Goal: Contribute content: Add original content to the website for others to see

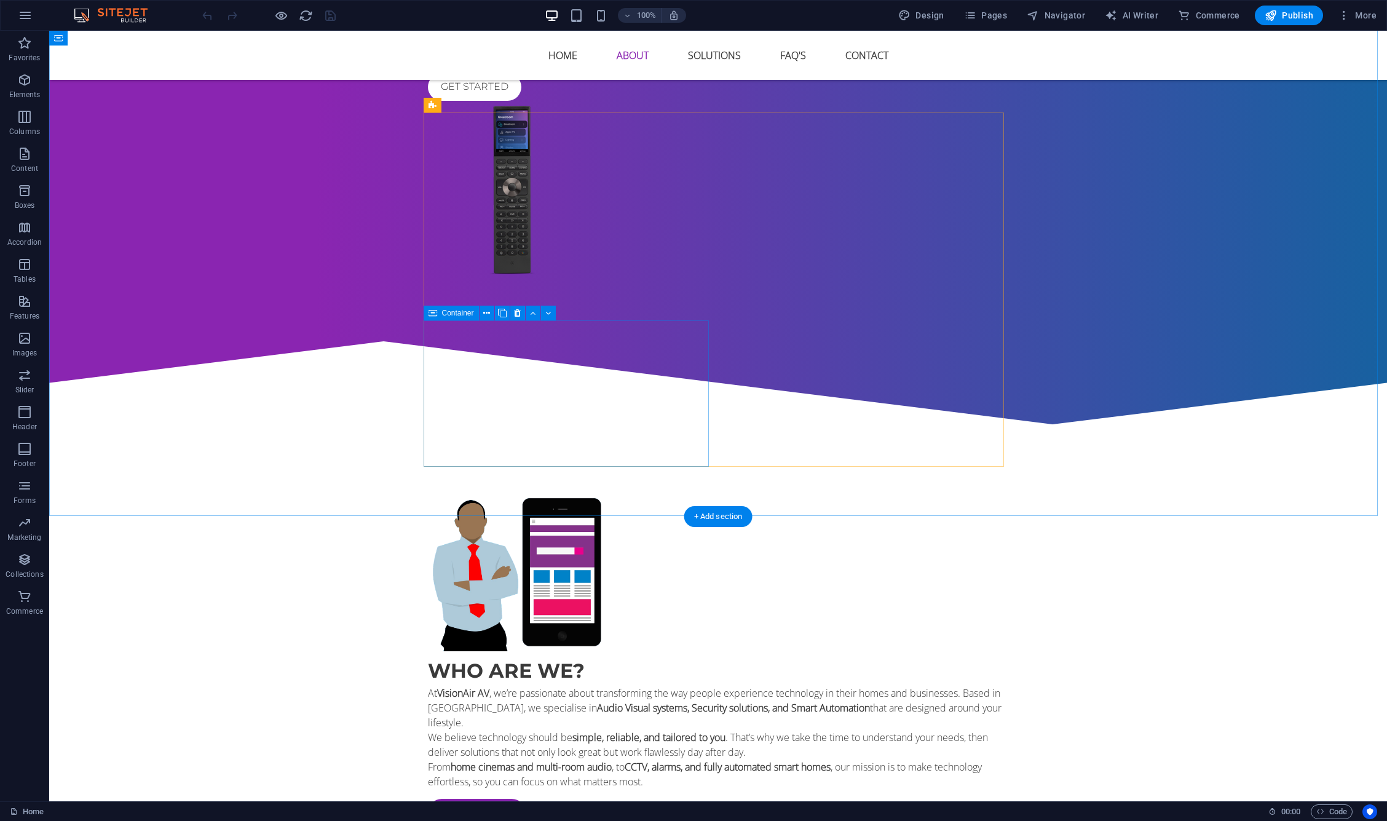
scroll to position [938, 0]
click at [721, 512] on div "+ Add section" at bounding box center [718, 517] width 68 height 21
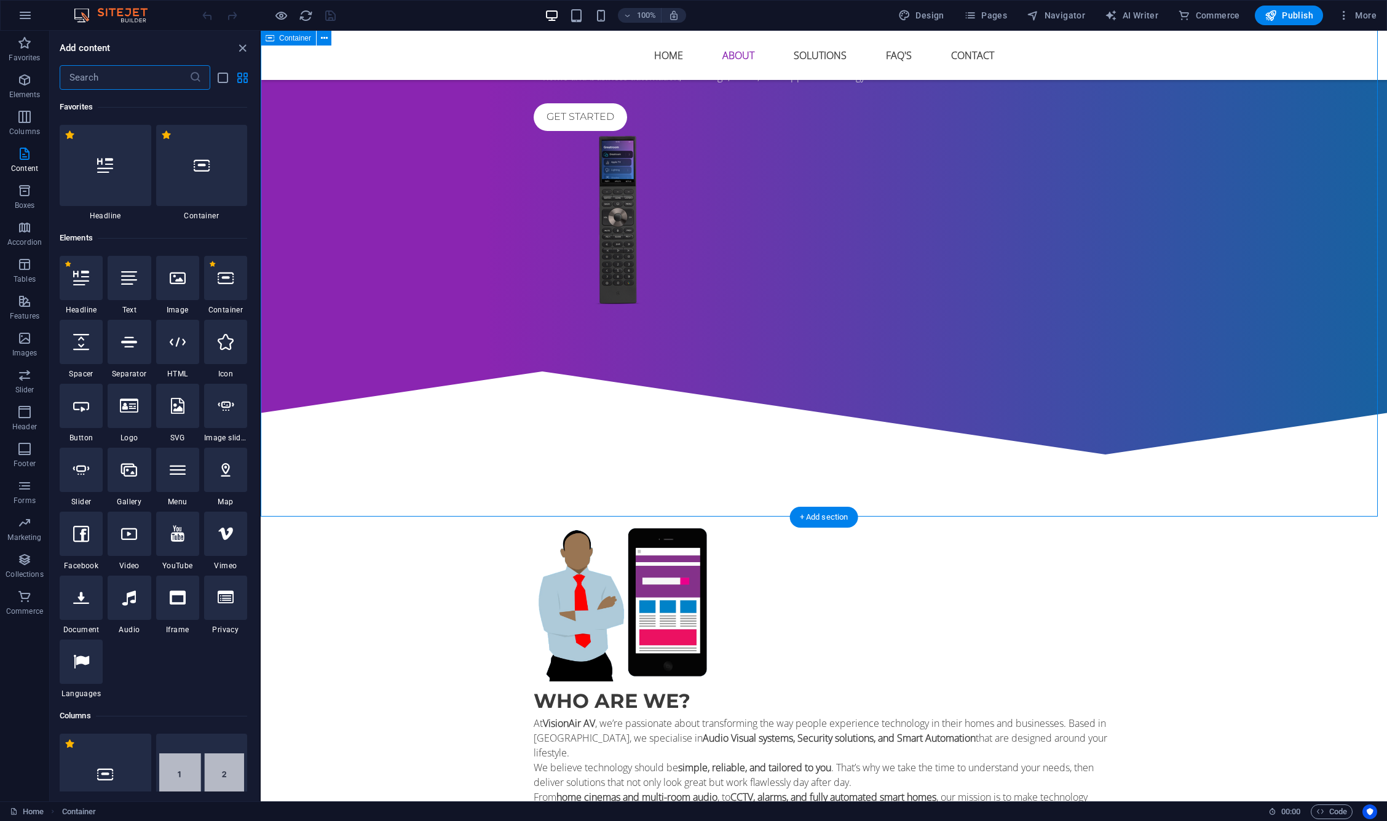
scroll to position [2152, 0]
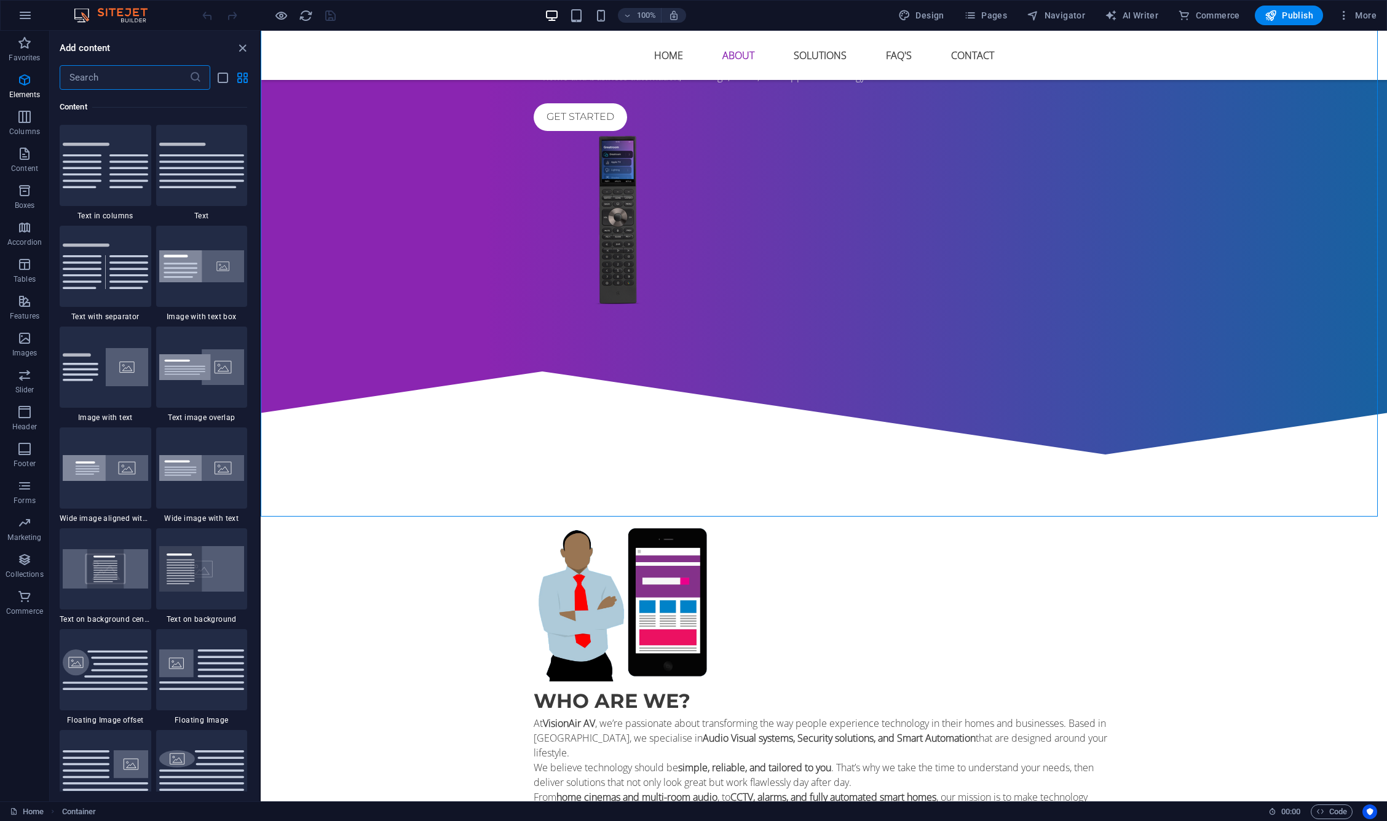
click at [114, 77] on input "text" at bounding box center [125, 77] width 130 height 25
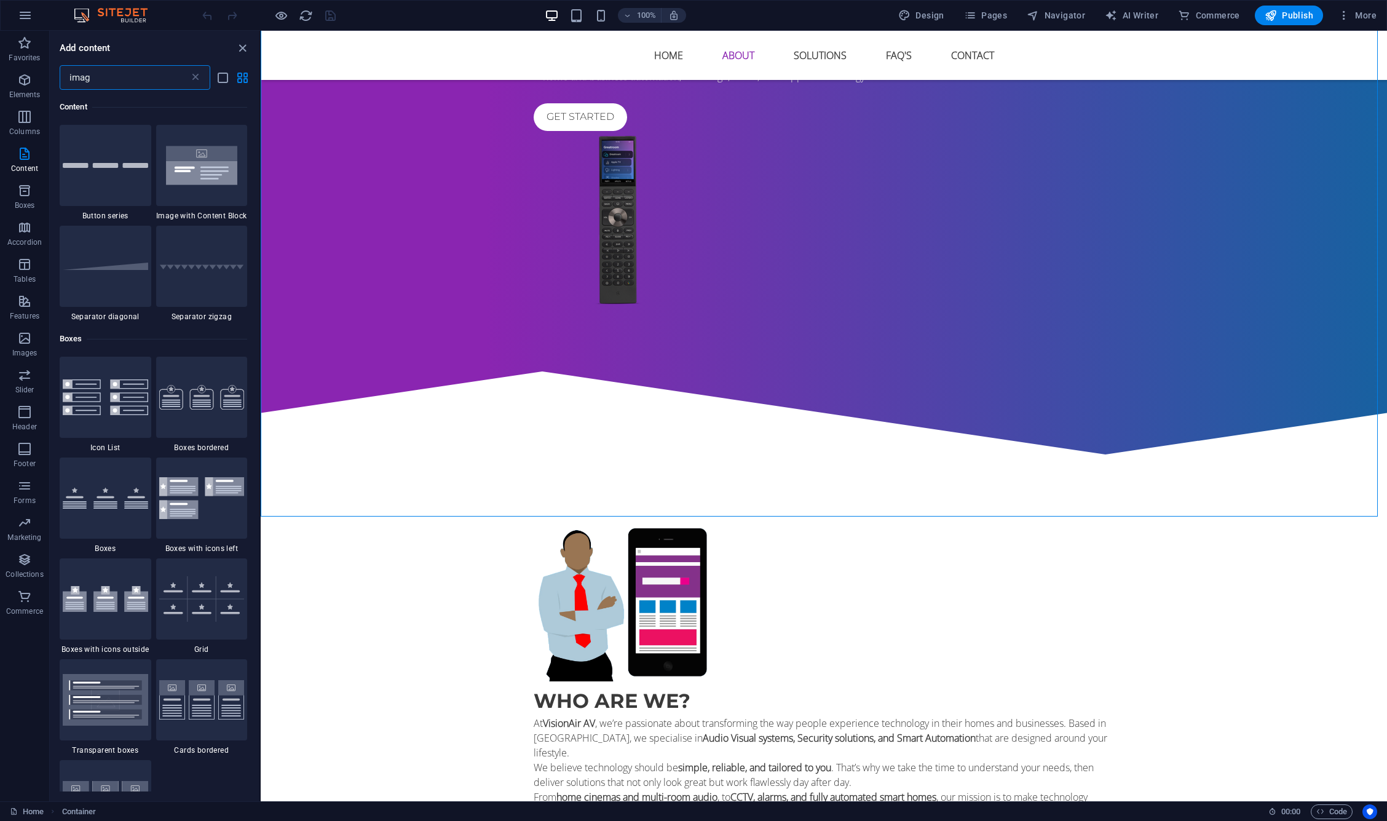
type input "image"
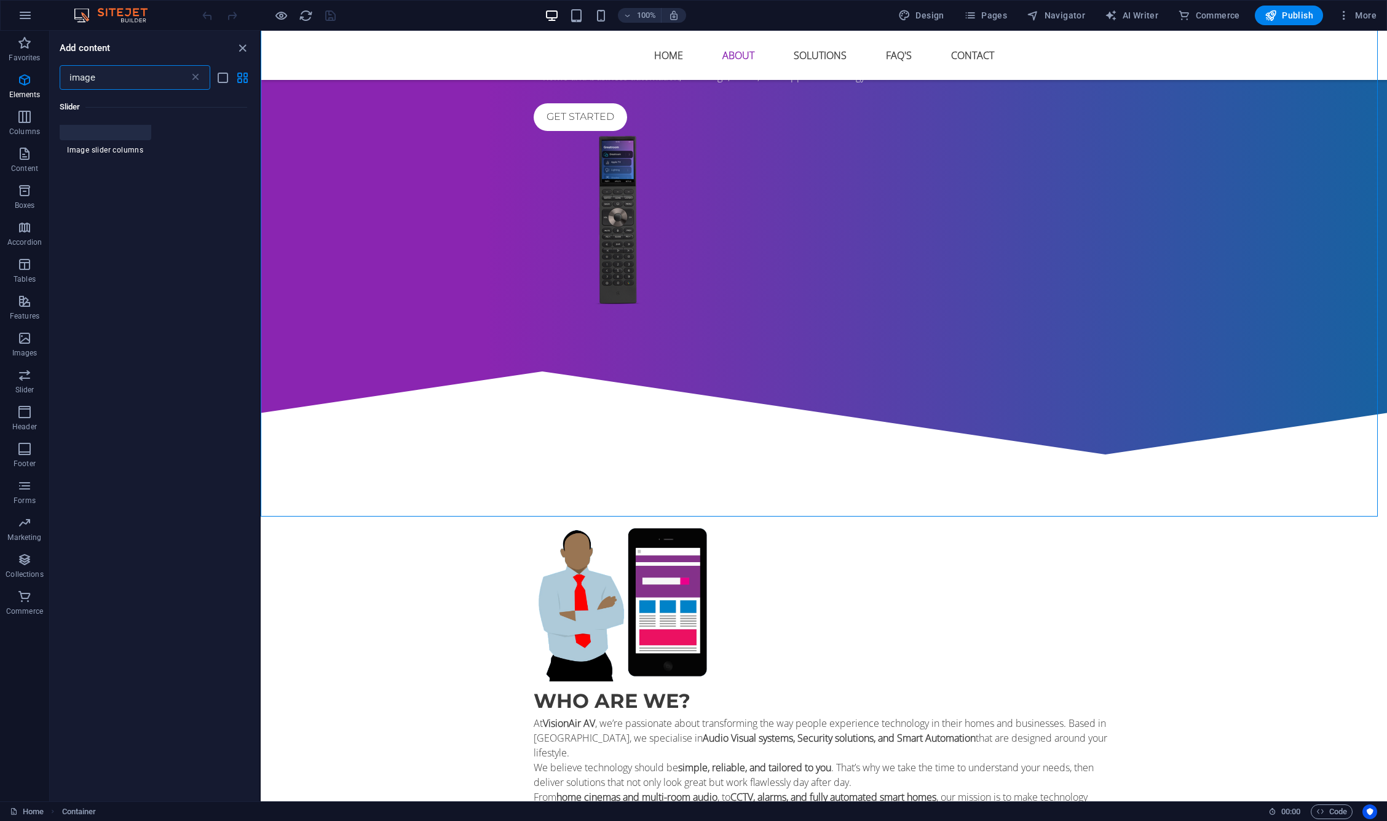
scroll to position [0, 0]
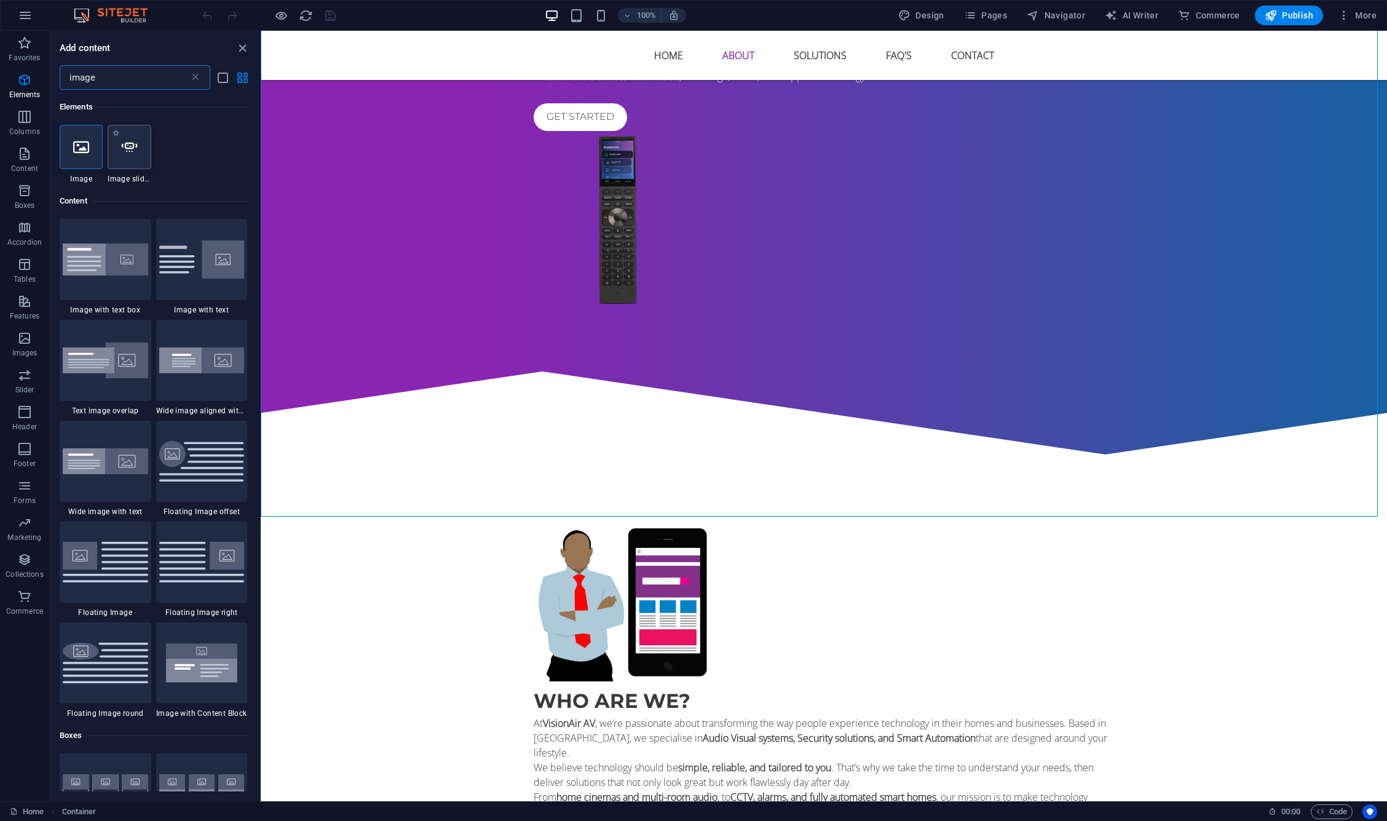
click at [130, 142] on icon at bounding box center [129, 147] width 16 height 16
select select "ms"
select select "s"
select select "progressive"
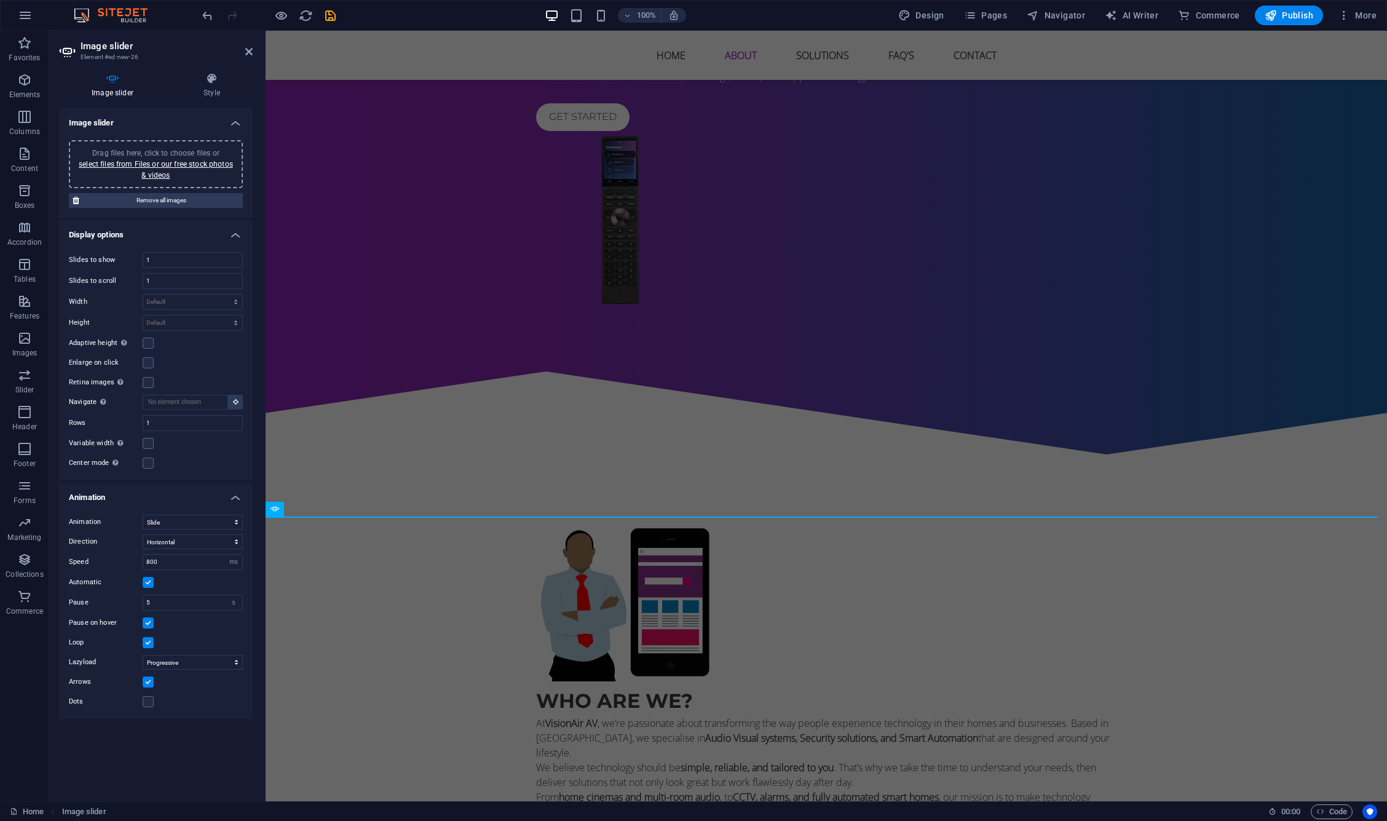
click at [183, 152] on span "Drag files here, click to choose files or select files from Files or our free s…" at bounding box center [156, 164] width 154 height 31
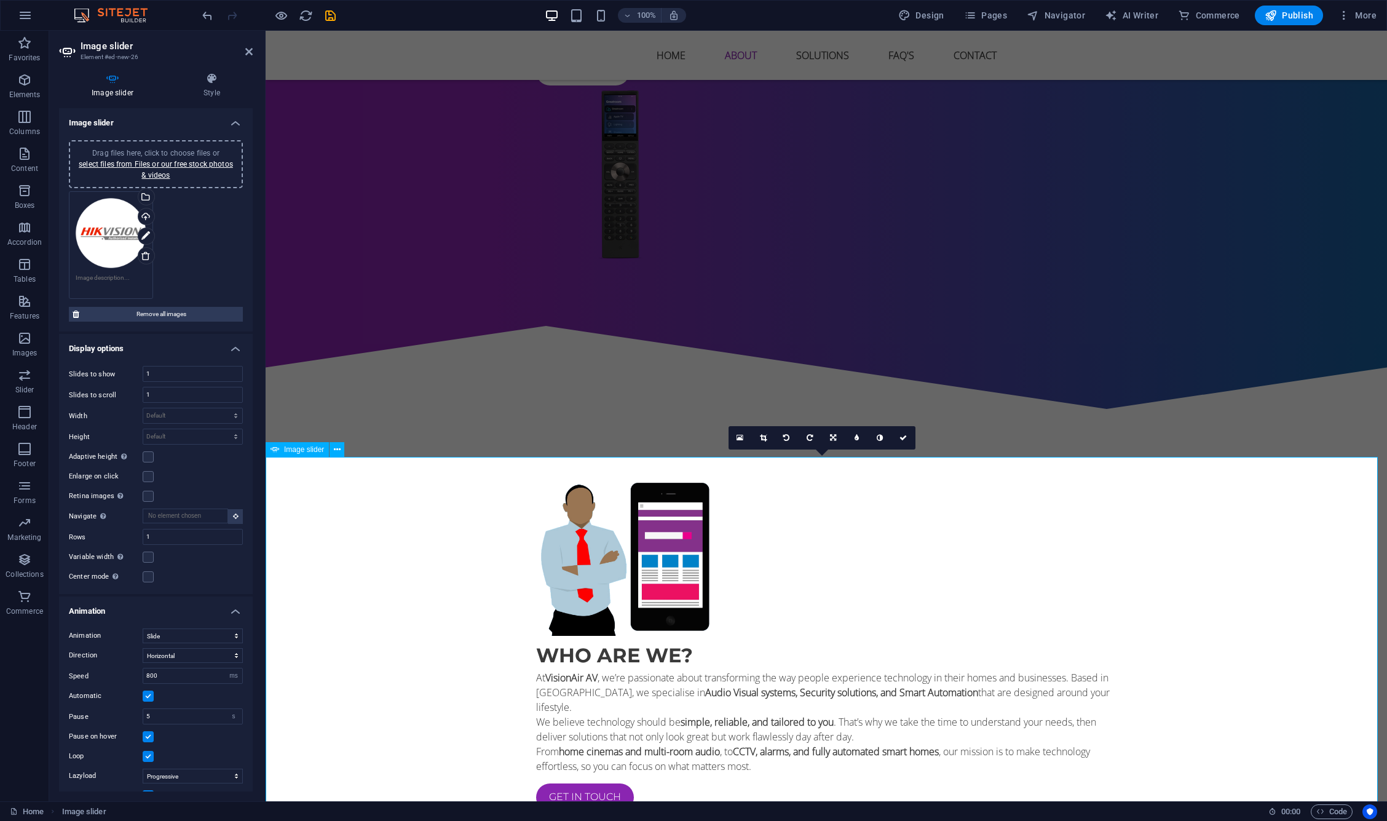
scroll to position [983, 0]
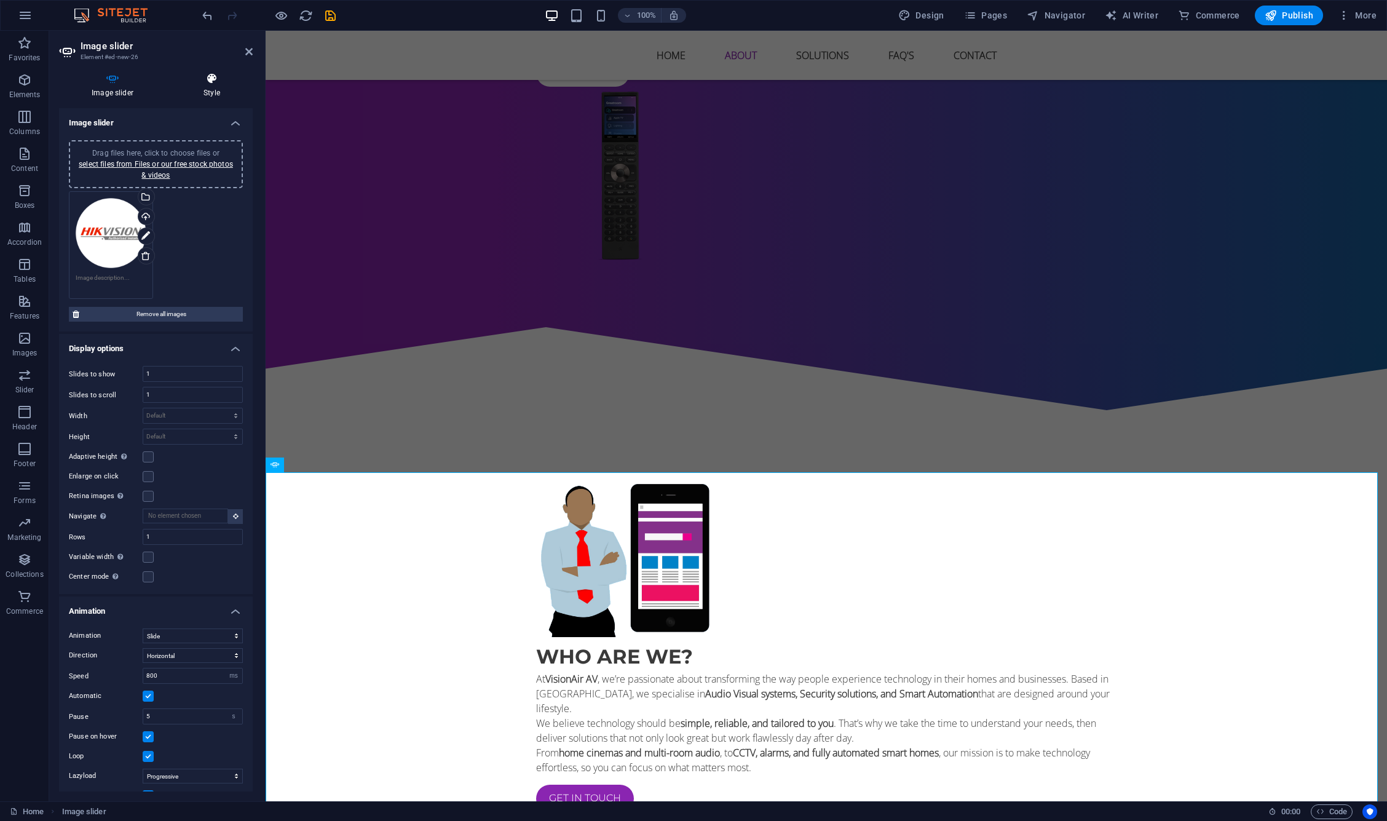
click at [207, 86] on h4 "Style" at bounding box center [212, 86] width 82 height 26
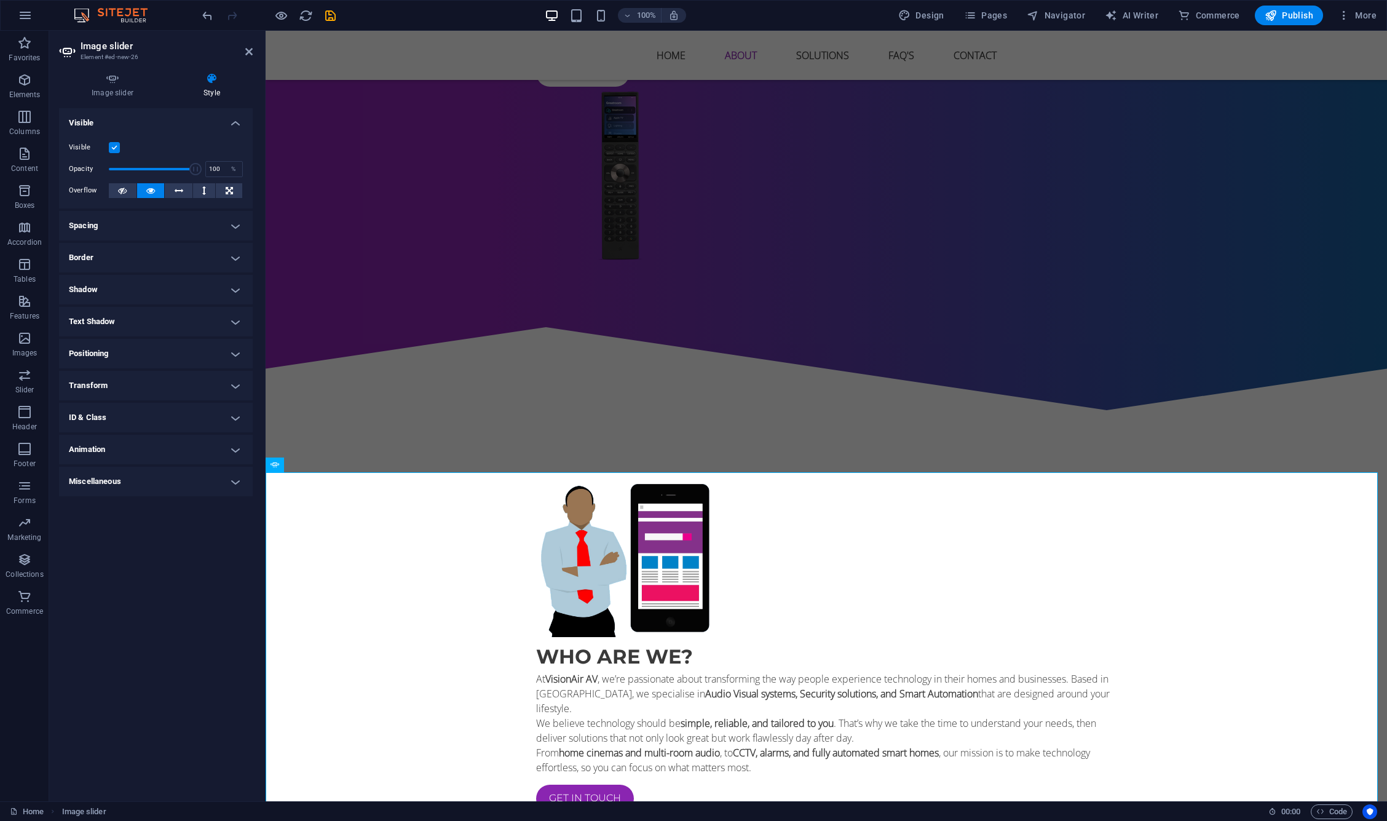
click at [122, 225] on h4 "Spacing" at bounding box center [156, 226] width 194 height 30
click at [122, 225] on h4 "Spacing" at bounding box center [156, 222] width 194 height 22
click at [116, 191] on button at bounding box center [123, 190] width 28 height 15
click at [105, 100] on div "Image slider Style Image slider Drag files here, click to choose files or selec…" at bounding box center [156, 432] width 194 height 719
click at [105, 98] on div "Image slider Style Image slider Drag files here, click to choose files or selec…" at bounding box center [156, 432] width 194 height 719
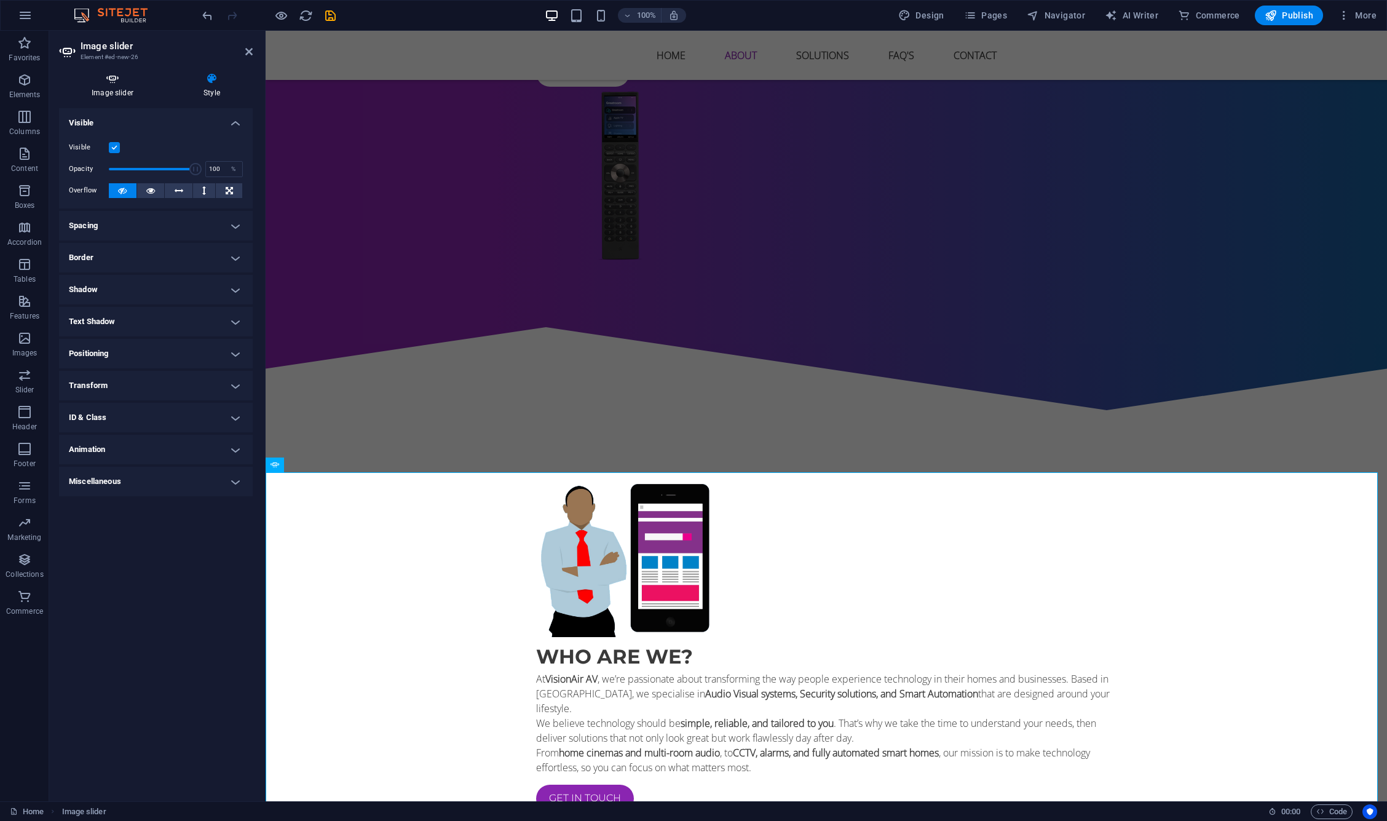
click at [104, 93] on h4 "Image slider" at bounding box center [115, 86] width 112 height 26
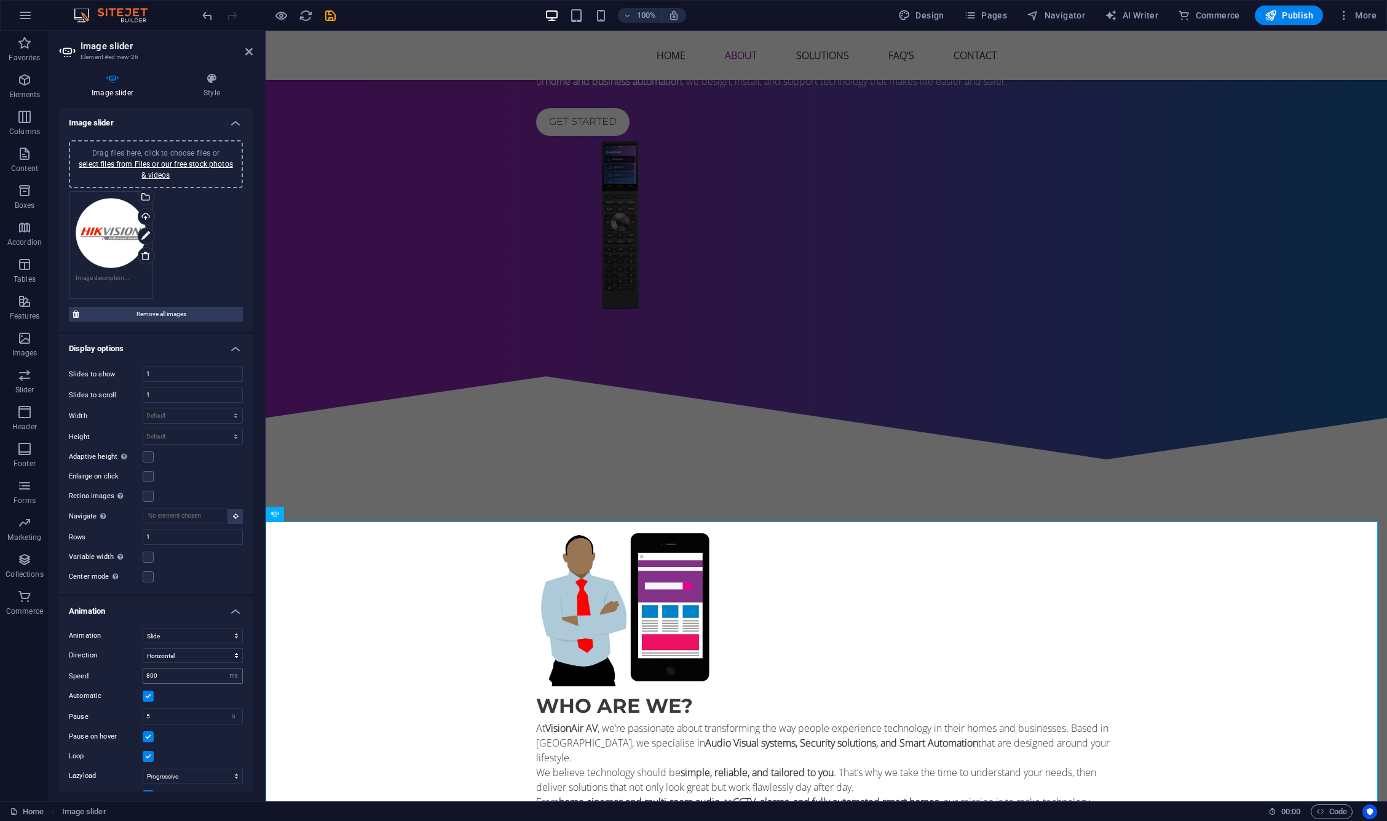
scroll to position [40, 0]
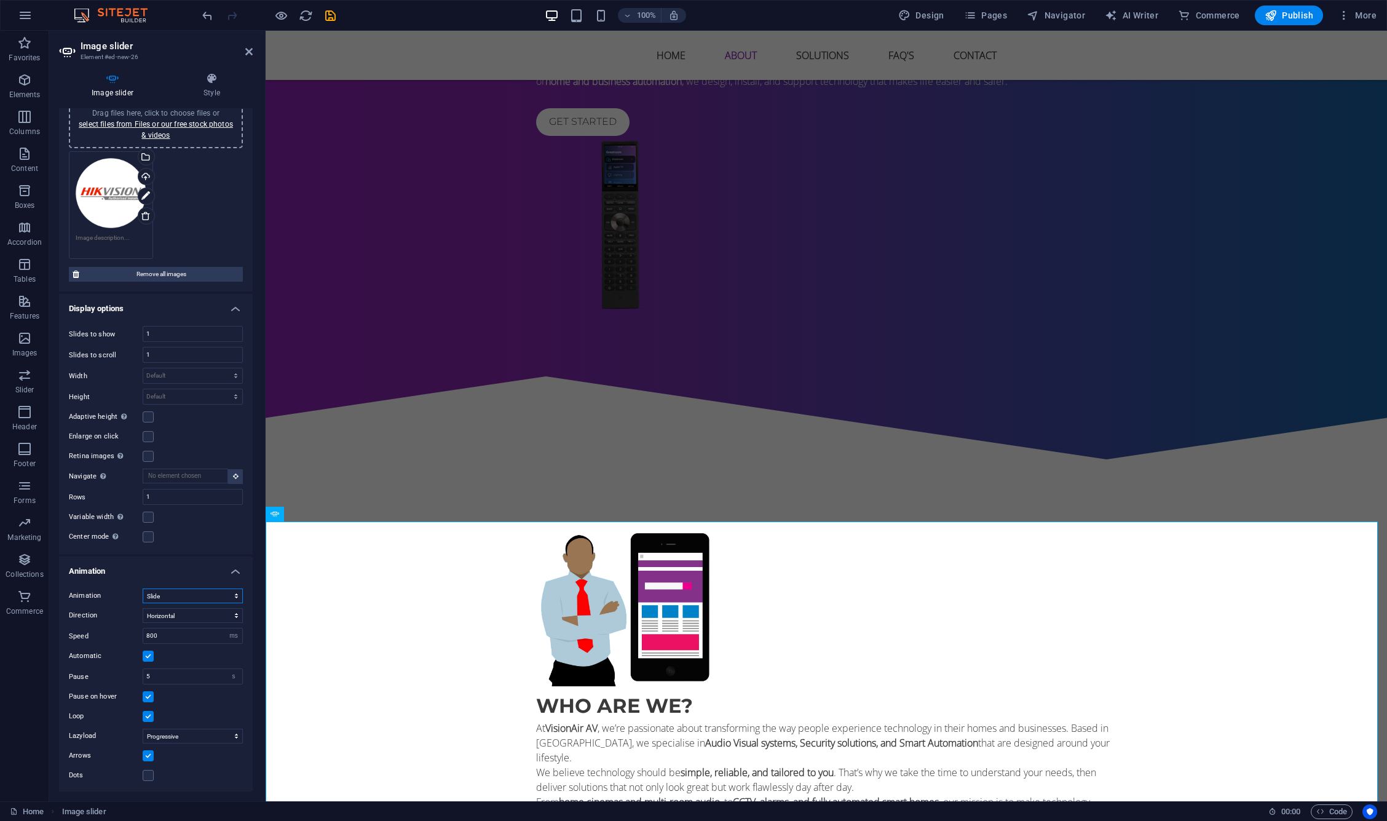
click at [177, 600] on select "Slide Fade" at bounding box center [193, 595] width 100 height 15
click at [177, 599] on select "Slide Fade" at bounding box center [193, 595] width 100 height 15
click at [193, 111] on span "Drag files here, click to choose files or select files from Files or our free s…" at bounding box center [156, 124] width 154 height 31
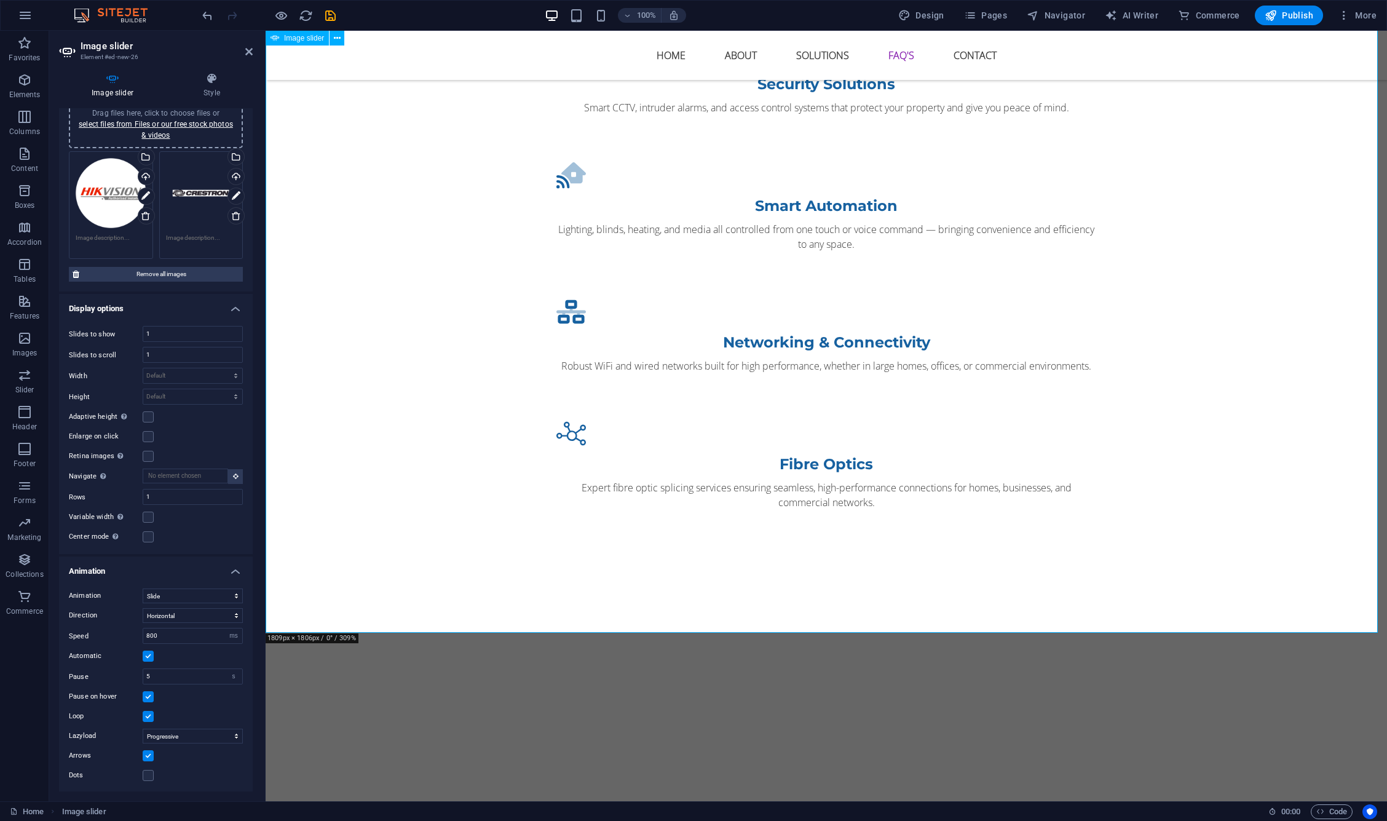
scroll to position [1955, 0]
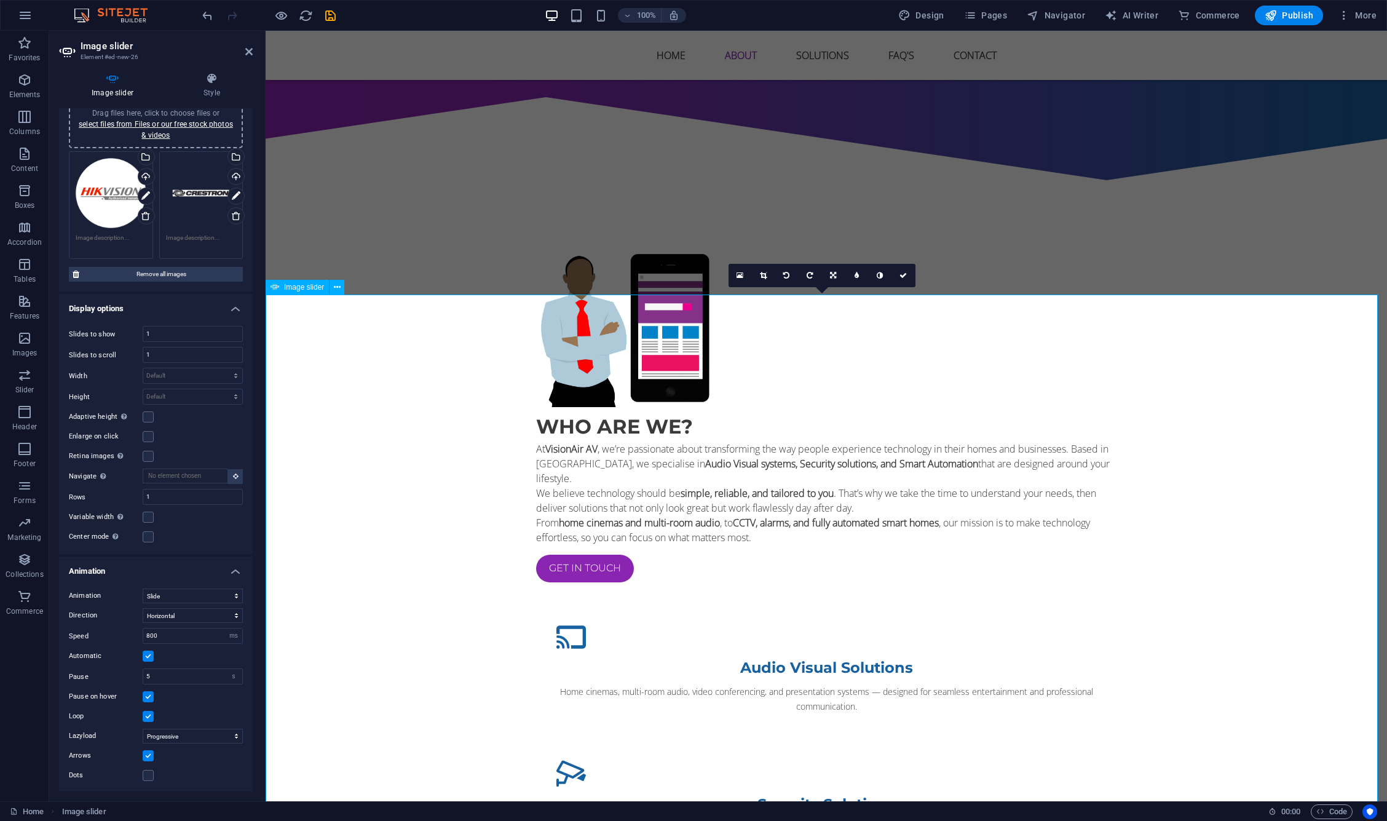
scroll to position [1159, 0]
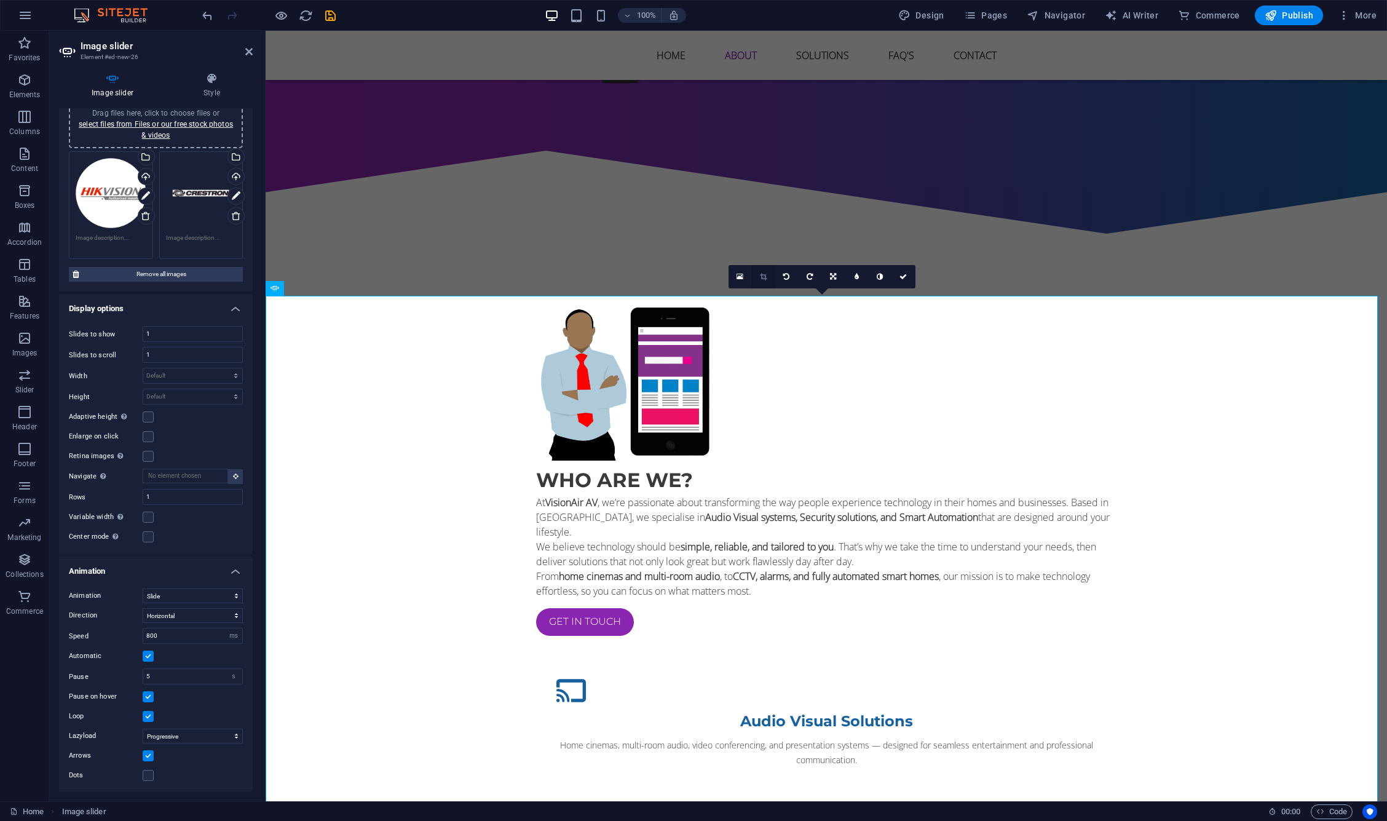
click at [760, 279] on icon at bounding box center [763, 276] width 7 height 7
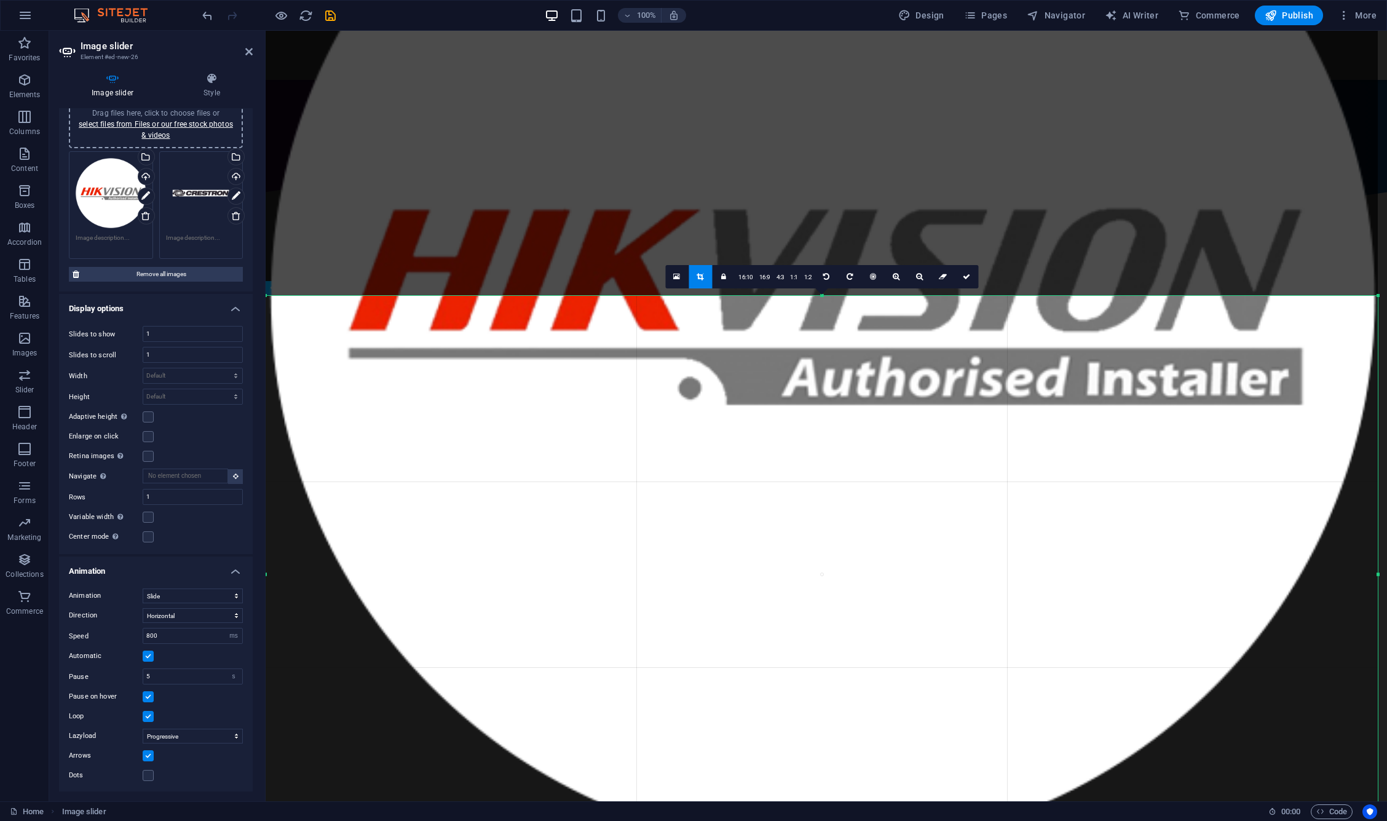
drag, startPoint x: 826, startPoint y: 296, endPoint x: 905, endPoint y: 850, distance: 558.9
click at [905, 820] on html "VisionAir Audio Visual Home Favorites Elements Columns Content Boxes Accordion …" at bounding box center [693, 410] width 1387 height 821
click at [876, 394] on div at bounding box center [822, 297] width 1112 height 1111
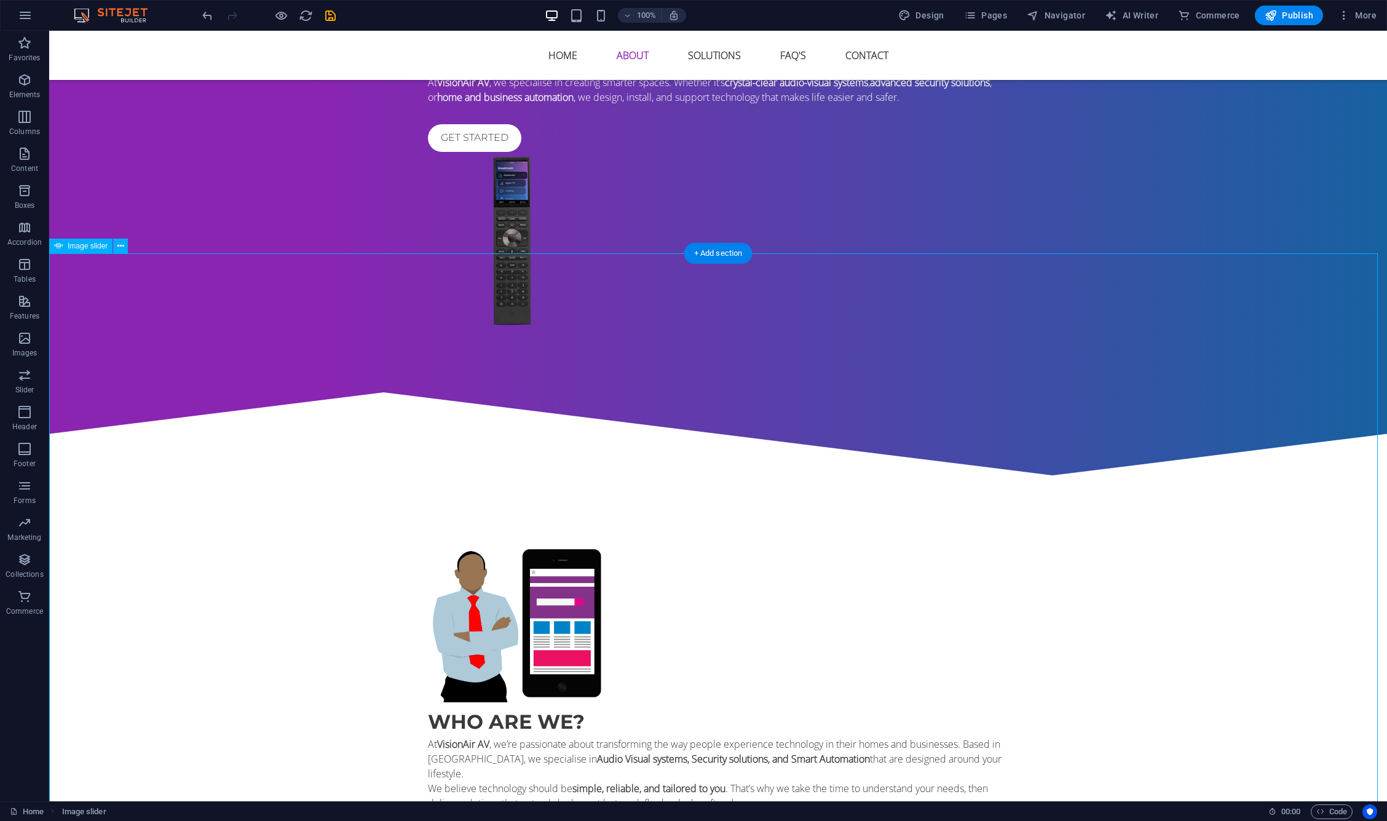
scroll to position [1202, 0]
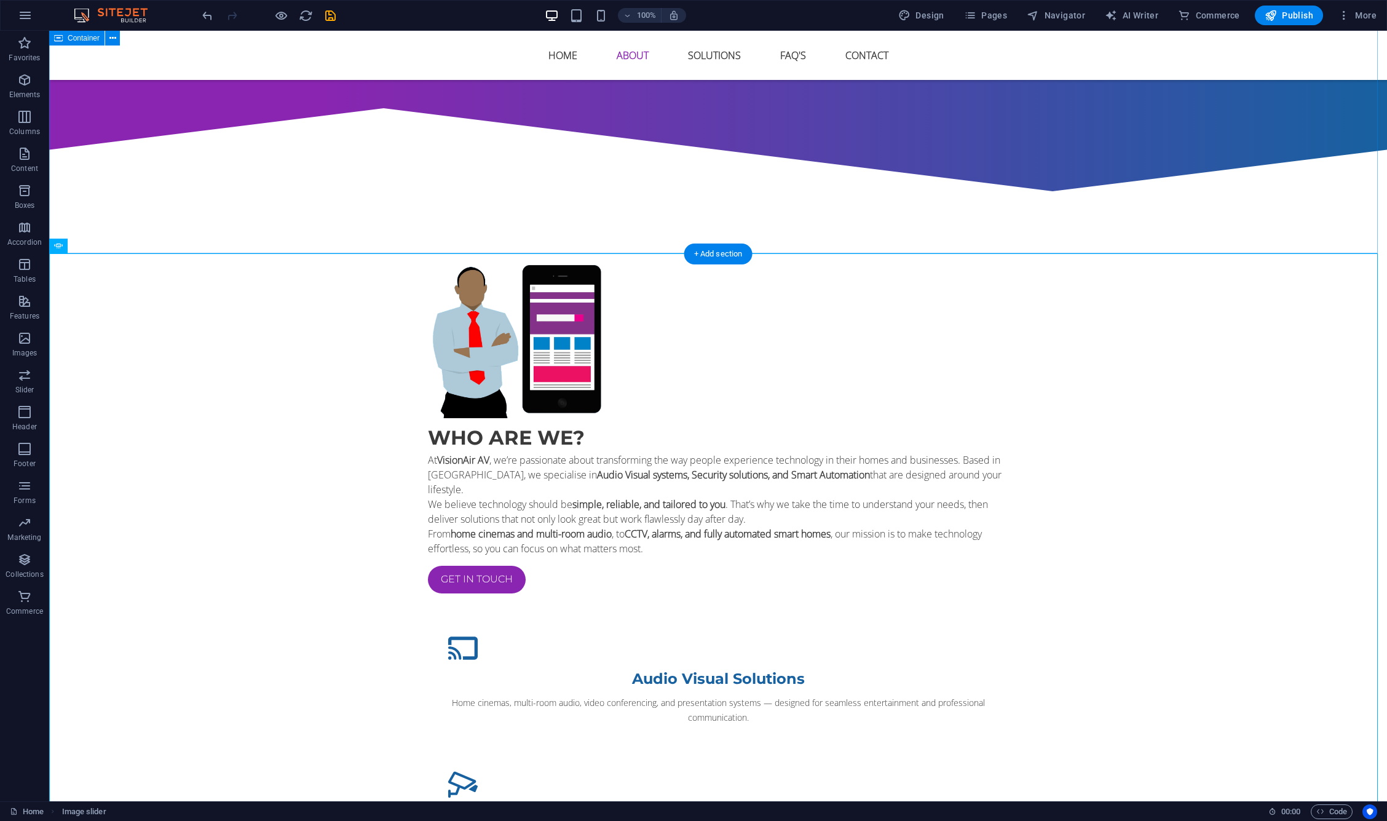
click at [296, 253] on div "Who are we? At [GEOGRAPHIC_DATA] AV , we’re passionate about transforming the w…" at bounding box center [718, 759] width 1338 height 1102
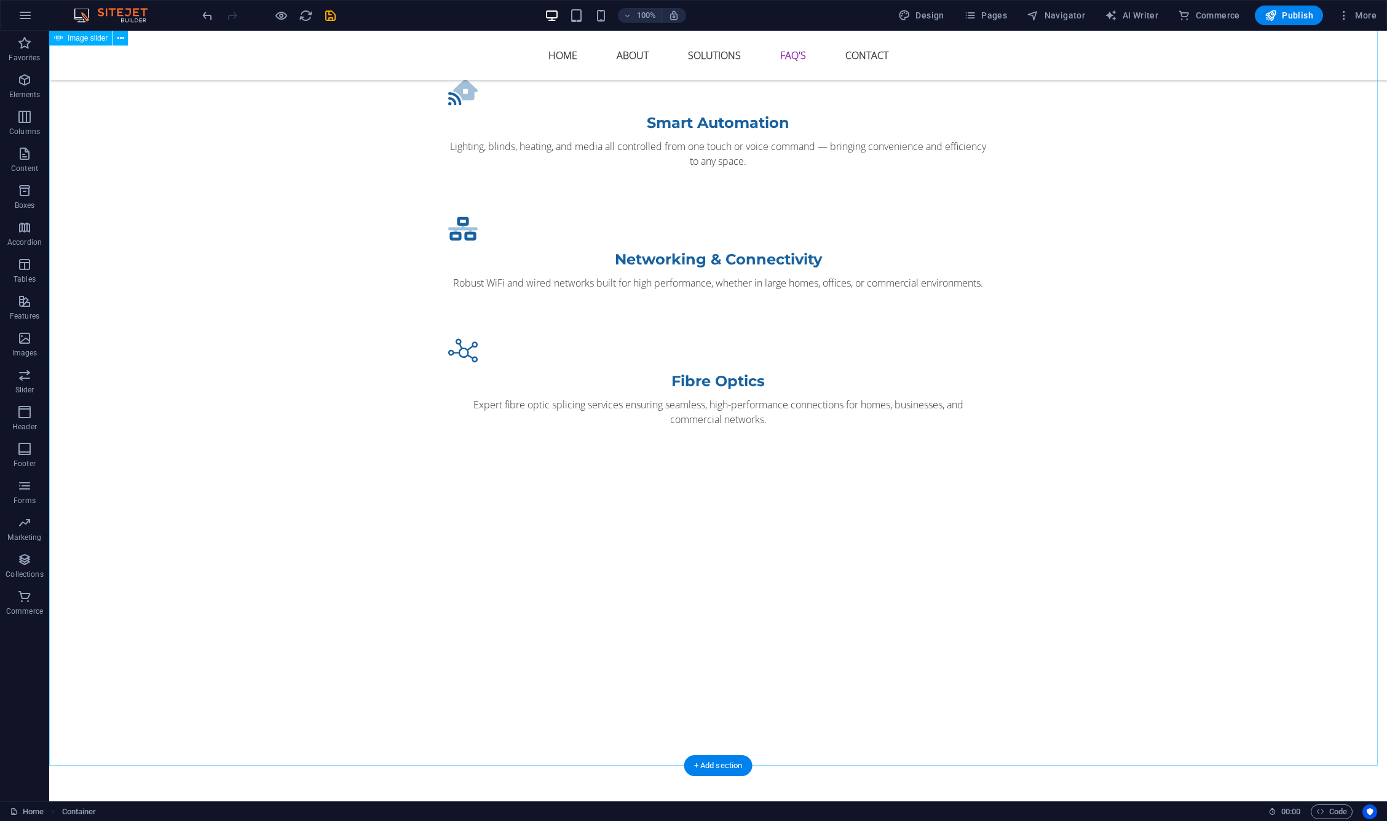
scroll to position [2142, 0]
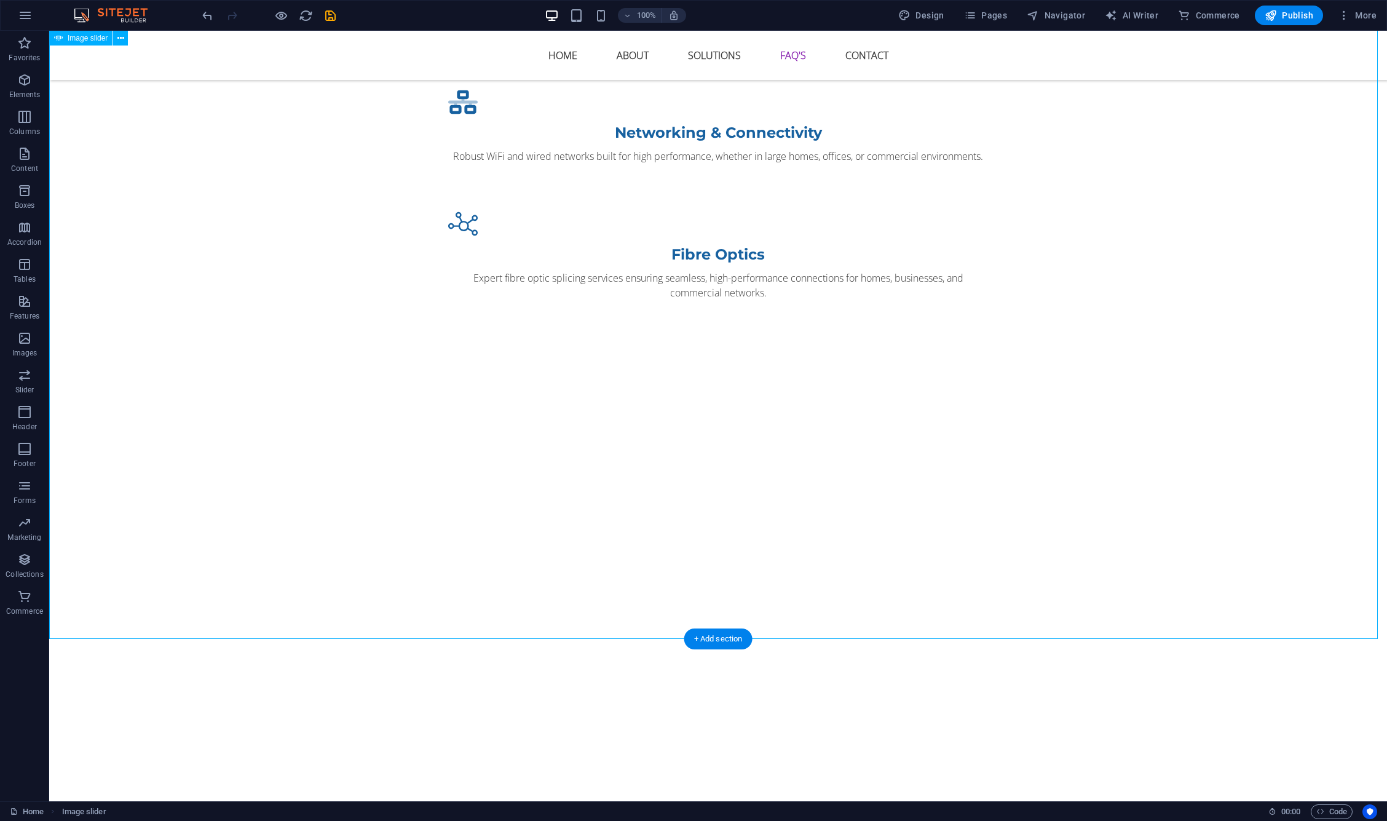
select select "ms"
select select "s"
select select "progressive"
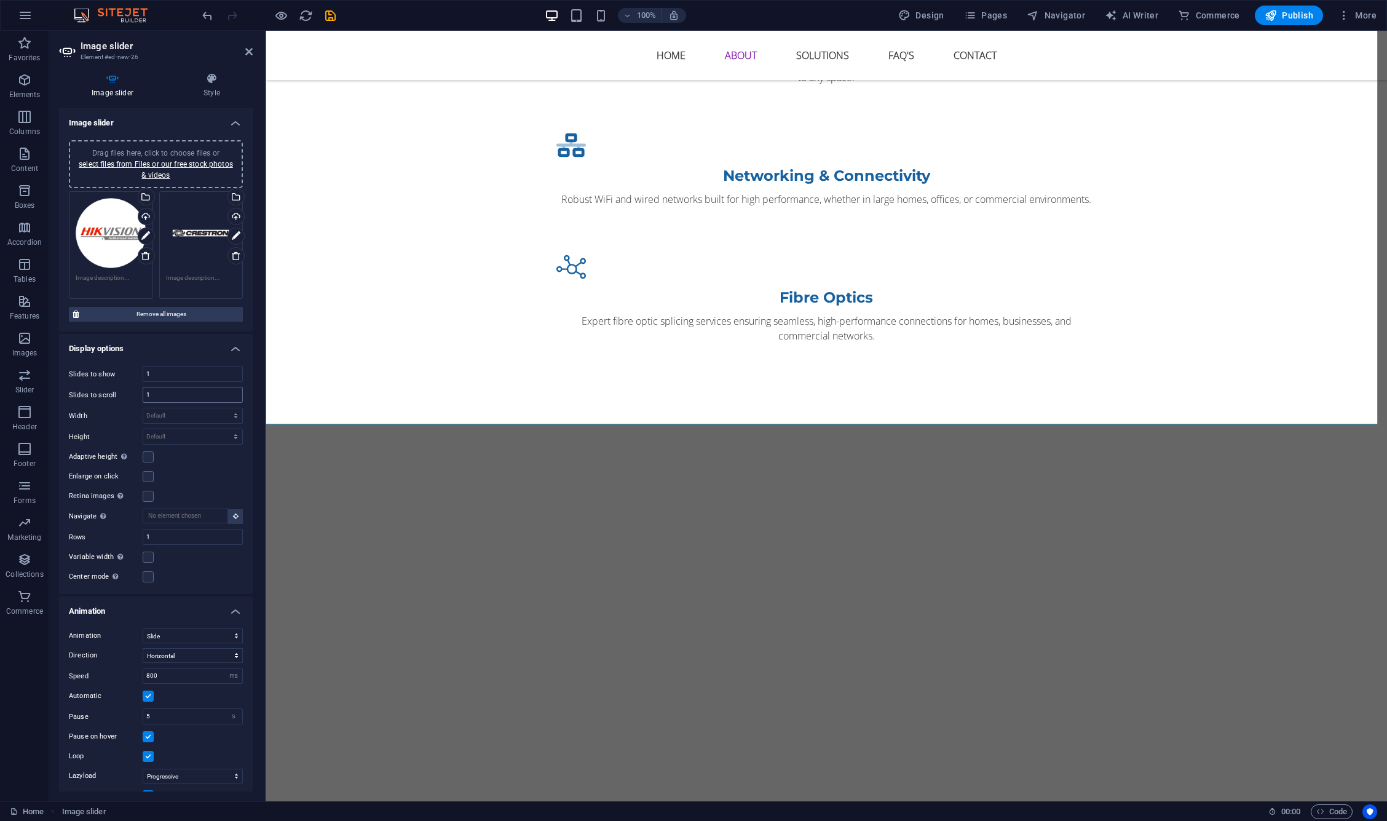
scroll to position [2093, 0]
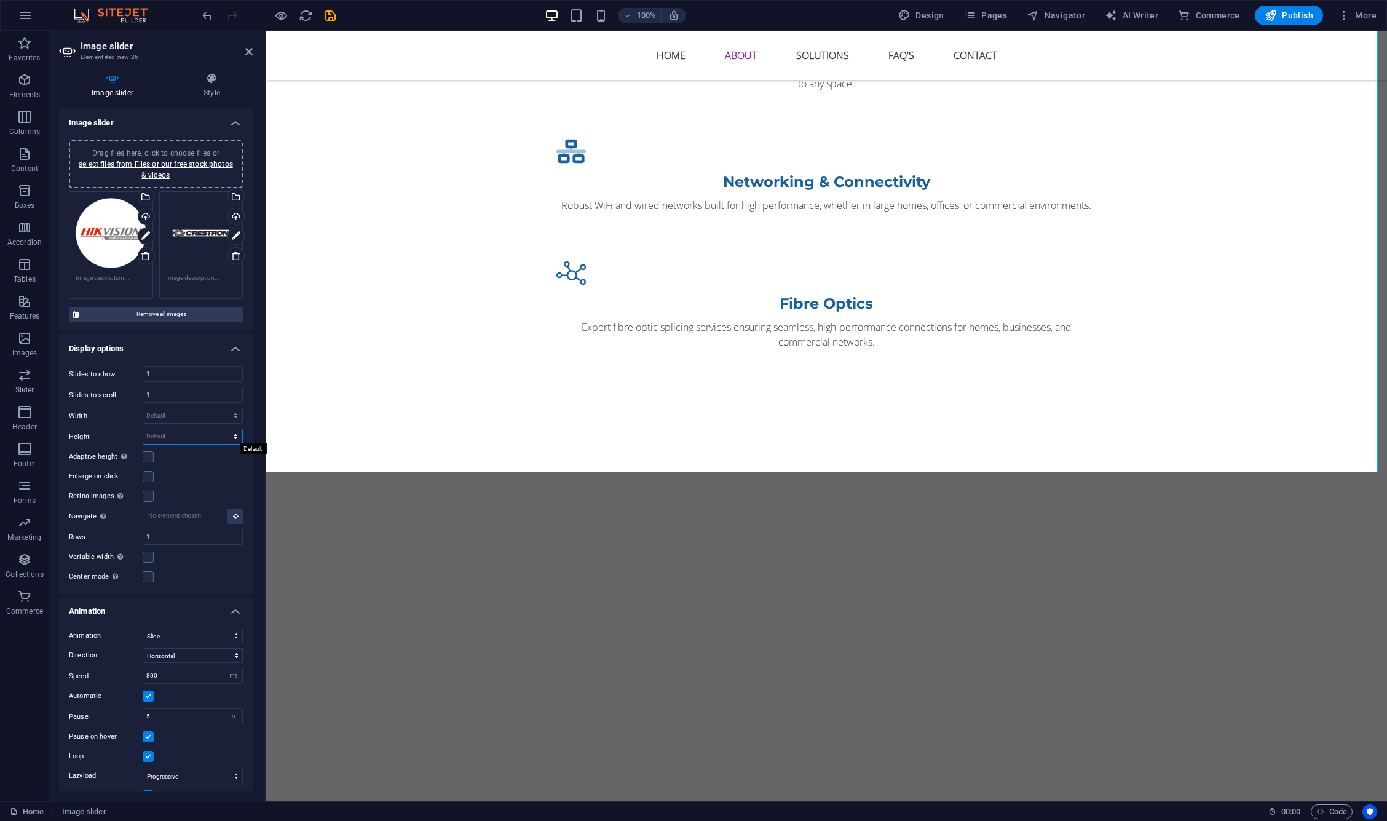
click at [181, 437] on select "Default px rem em vw vh" at bounding box center [192, 436] width 99 height 15
select select "px"
click at [223, 429] on select "Default px rem em vw vh" at bounding box center [192, 436] width 99 height 15
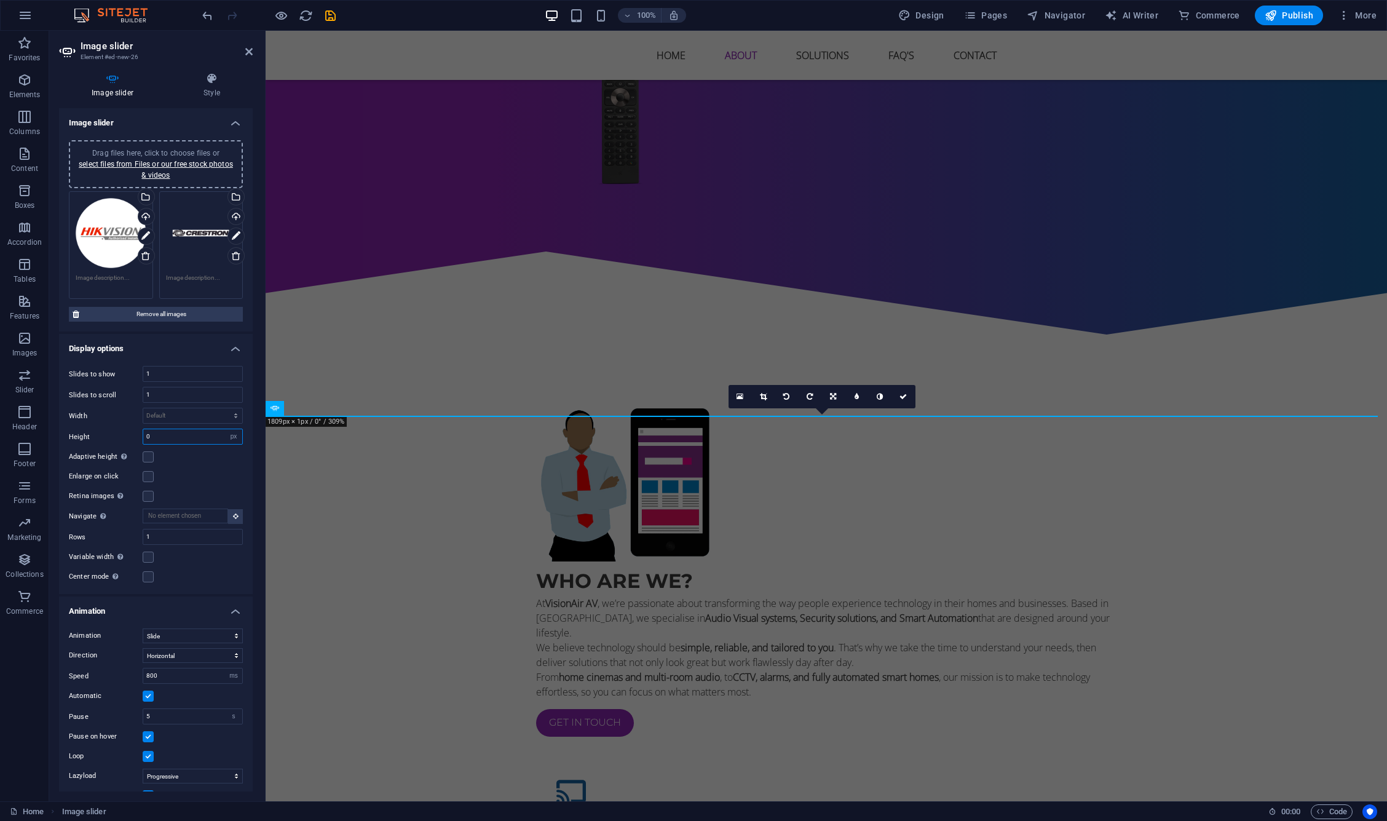
scroll to position [1039, 0]
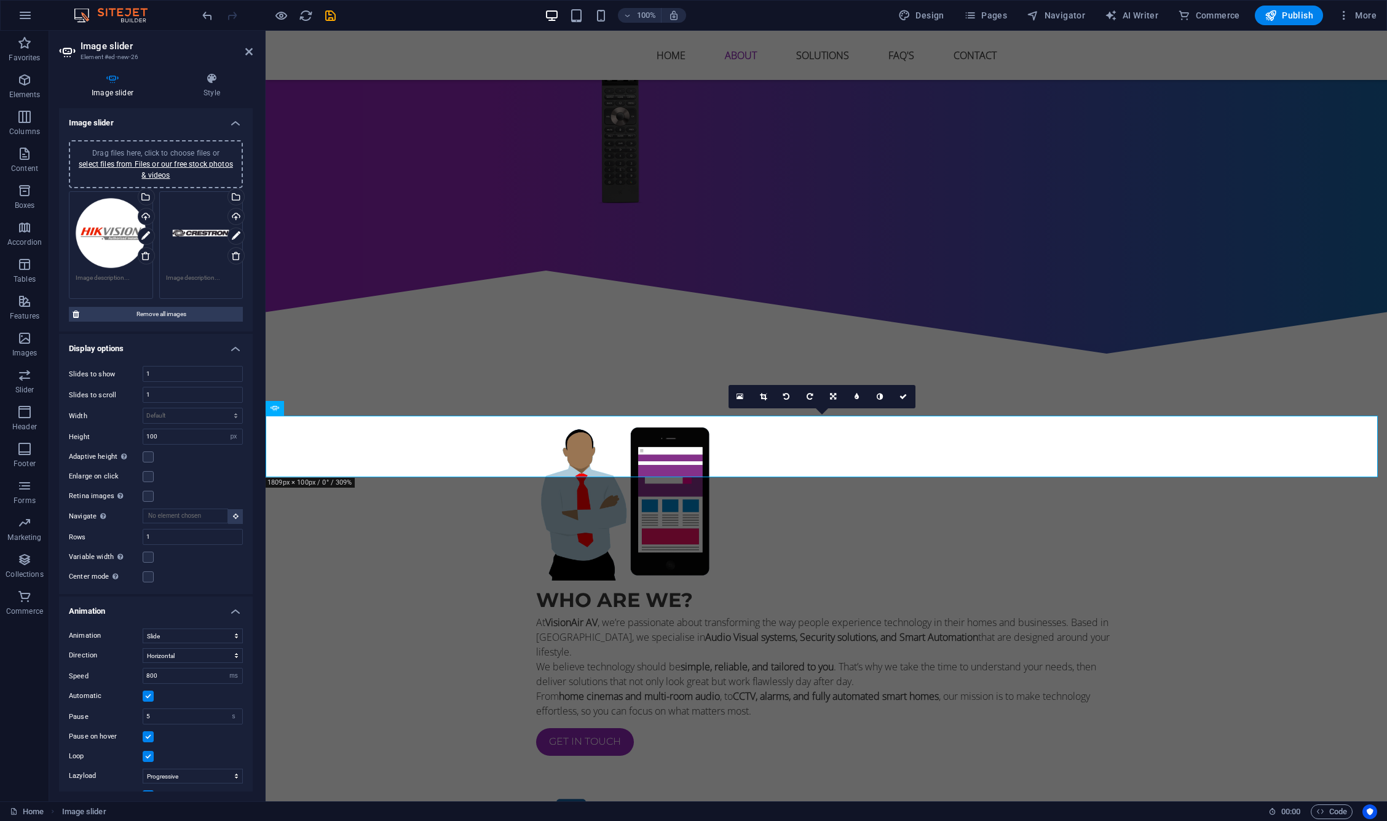
click at [183, 426] on div "Slides to show 1 Slides to scroll 1 Width Default px % rem em vw vh Height 100 …" at bounding box center [156, 475] width 194 height 238
click at [178, 429] on input "100" at bounding box center [192, 436] width 99 height 15
type input "300"
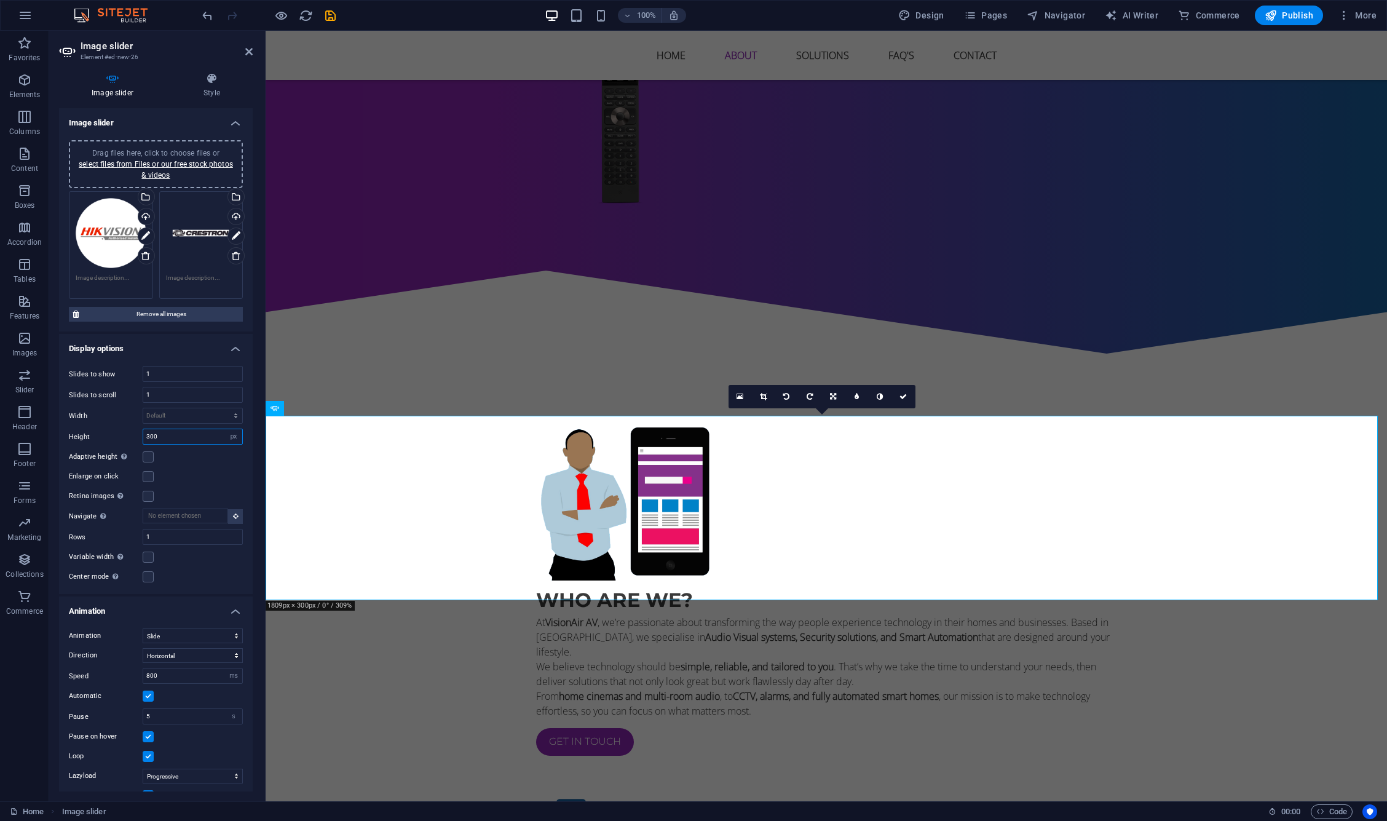
click at [178, 429] on input "300" at bounding box center [192, 436] width 99 height 15
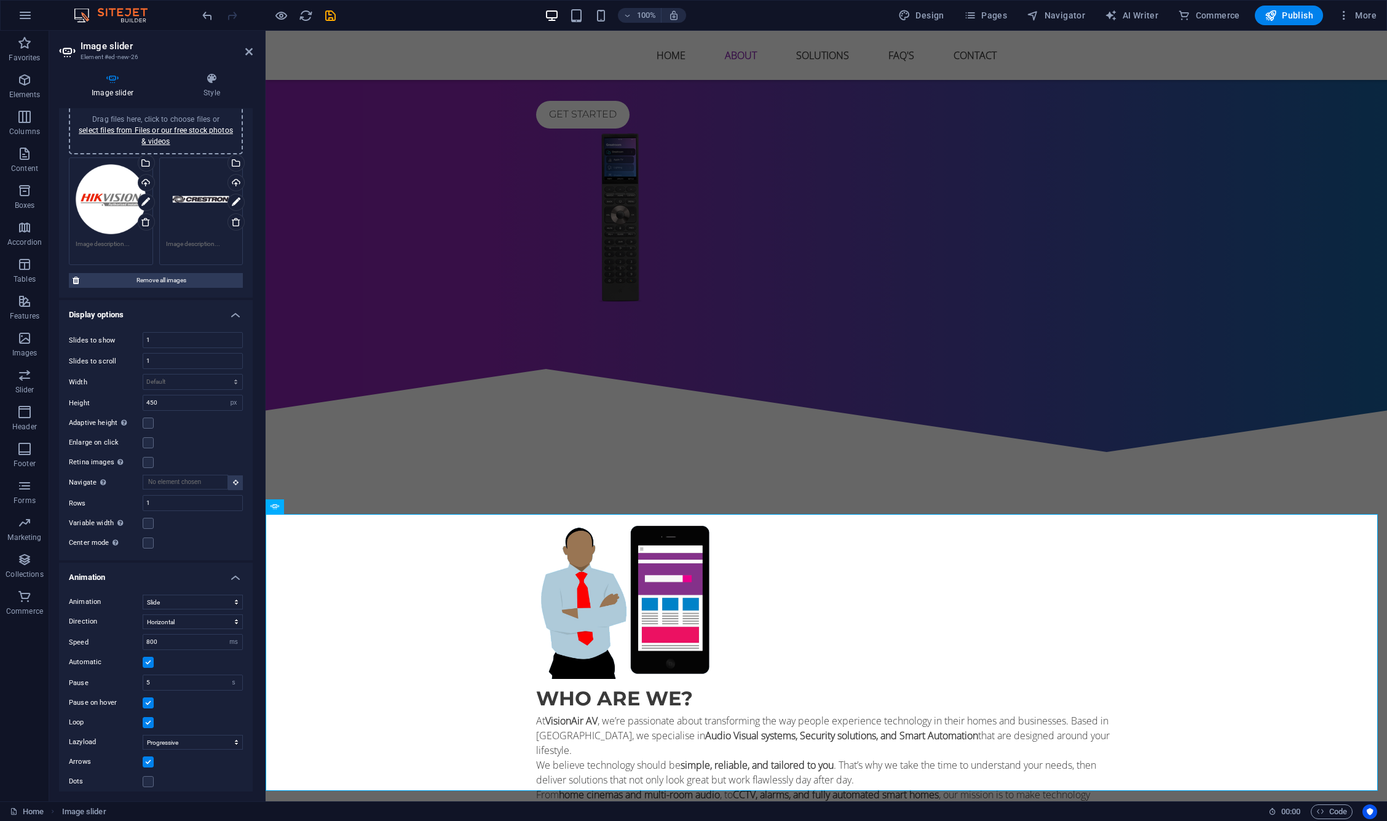
scroll to position [40, 0]
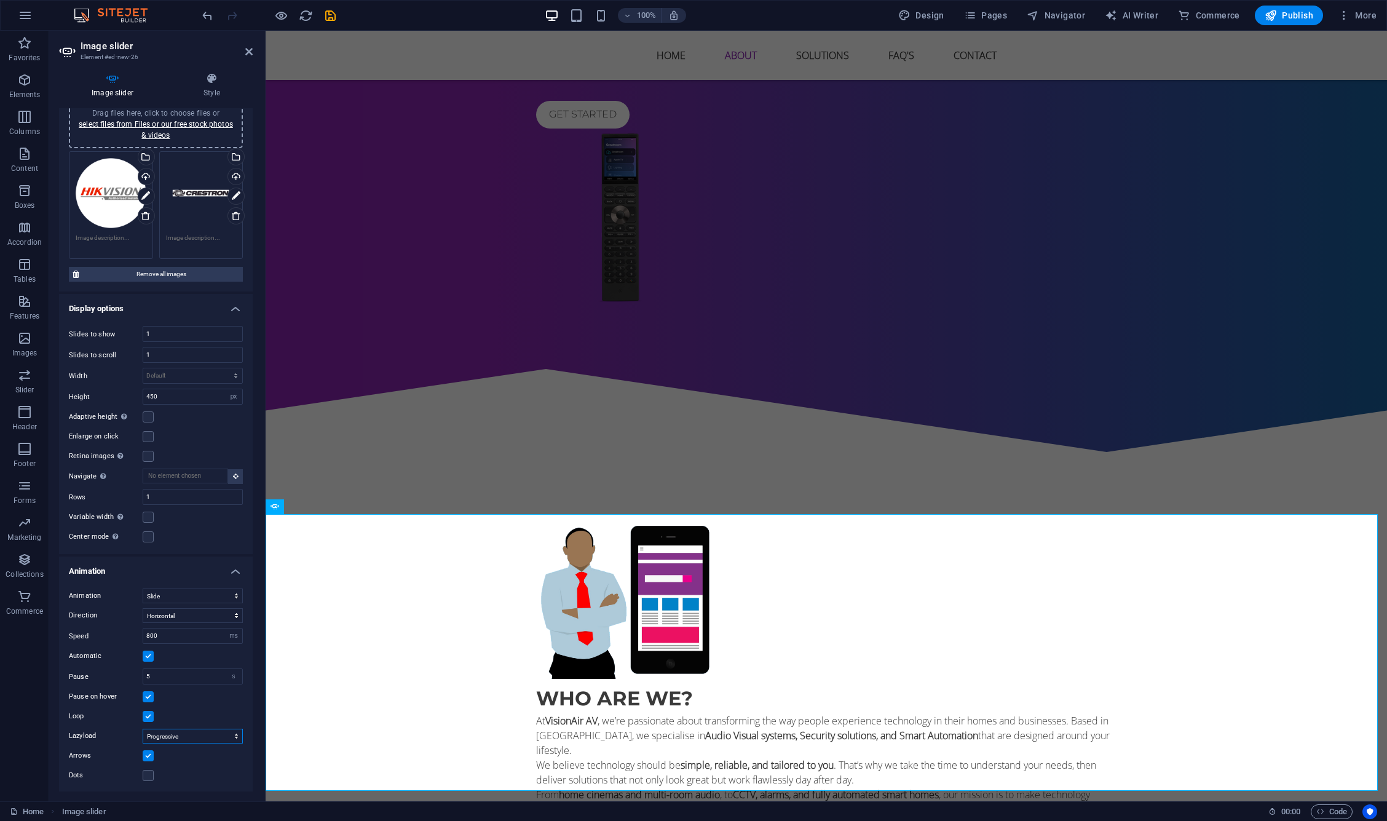
click at [180, 737] on select "Off On demand Progressive" at bounding box center [193, 736] width 100 height 15
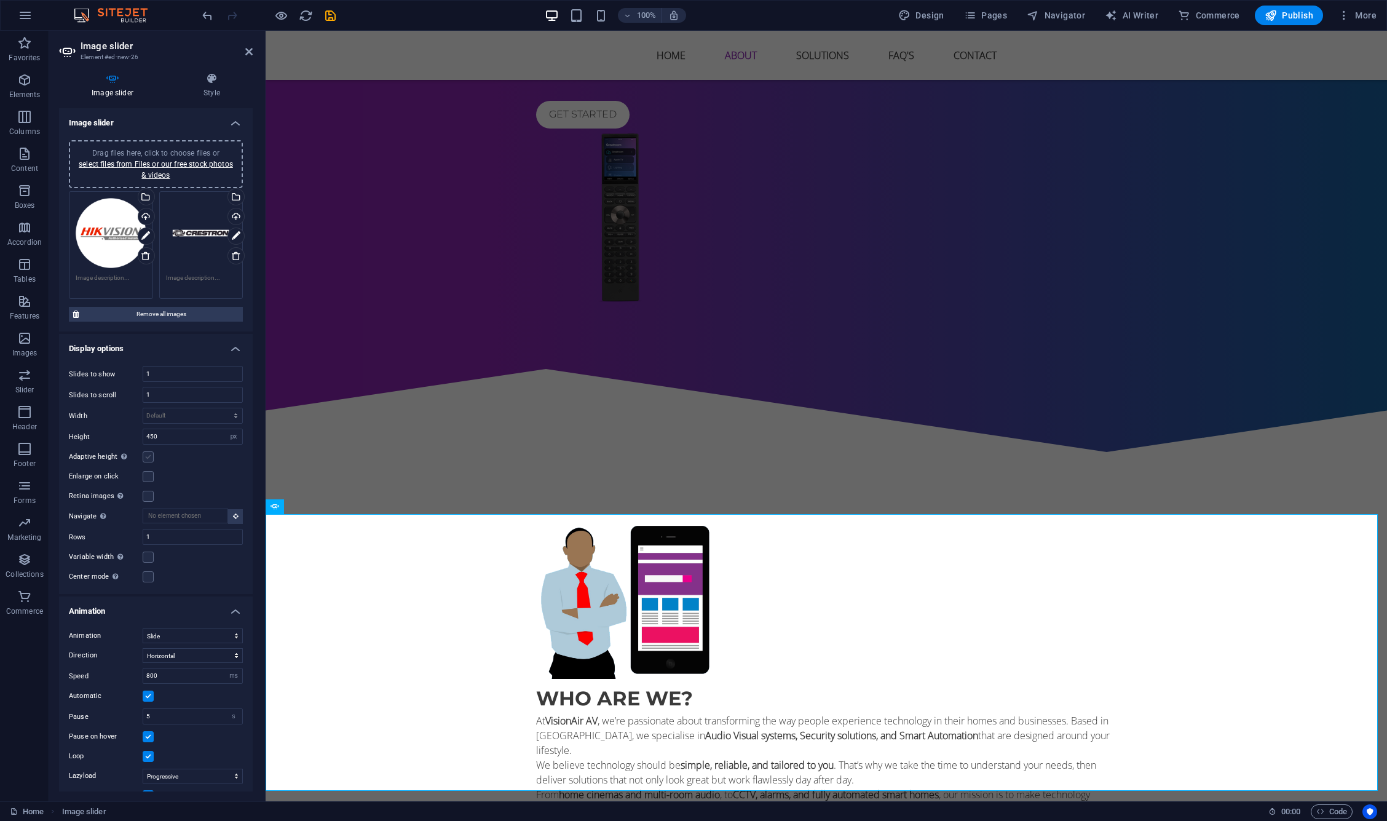
click at [143, 461] on label at bounding box center [148, 456] width 11 height 11
click at [0, 0] on input "Adaptive height Automatically adjust the height for single slide horizontal sli…" at bounding box center [0, 0] width 0 height 0
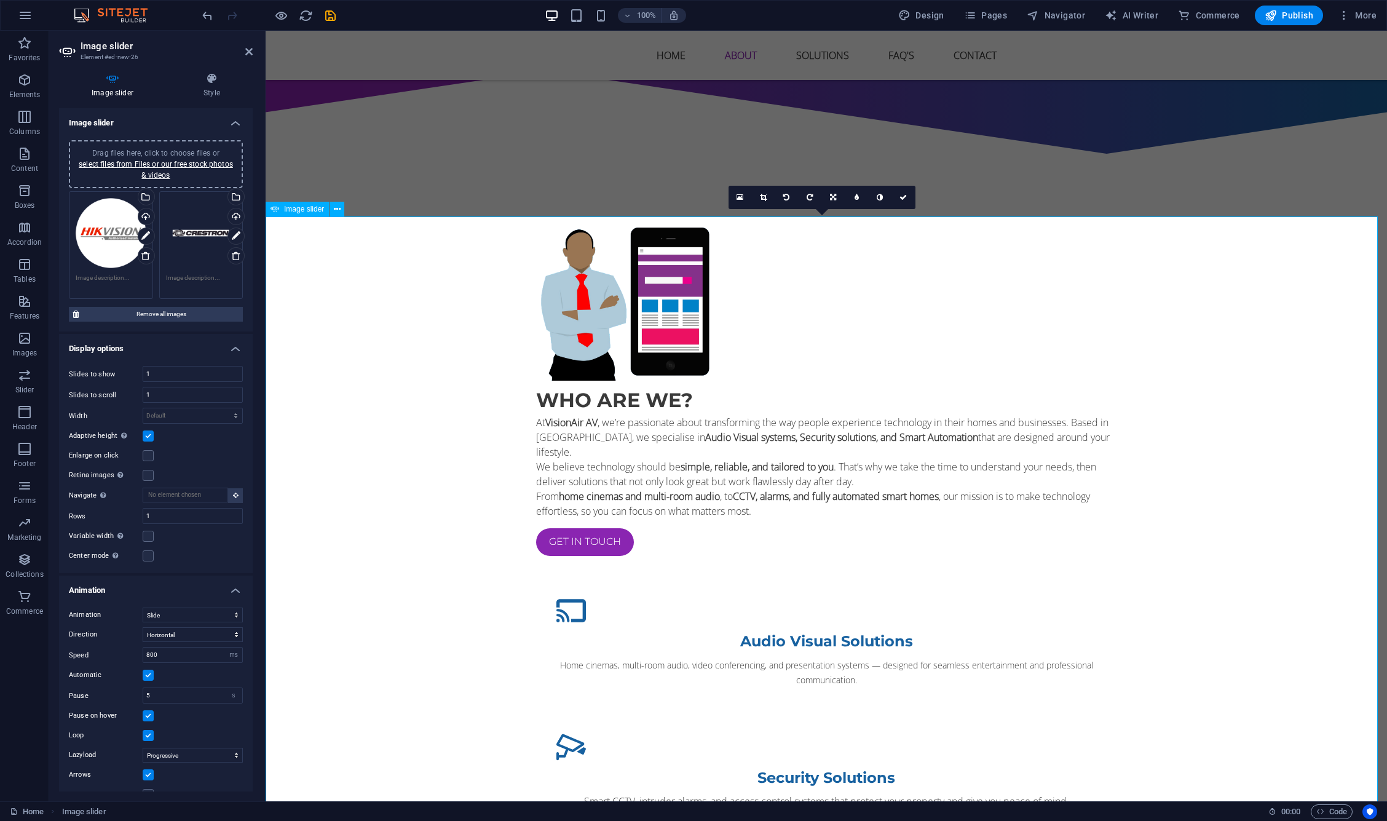
scroll to position [1238, 0]
click at [145, 434] on label at bounding box center [148, 435] width 11 height 11
click at [0, 0] on input "Adaptive height Automatically adjust the height for single slide horizontal sli…" at bounding box center [0, 0] width 0 height 0
click at [178, 438] on input "450" at bounding box center [192, 436] width 99 height 15
click at [240, 434] on div "Slides to show 1 Slides to scroll 1 Width Default px % rem em vw vh Height 450 …" at bounding box center [156, 475] width 194 height 238
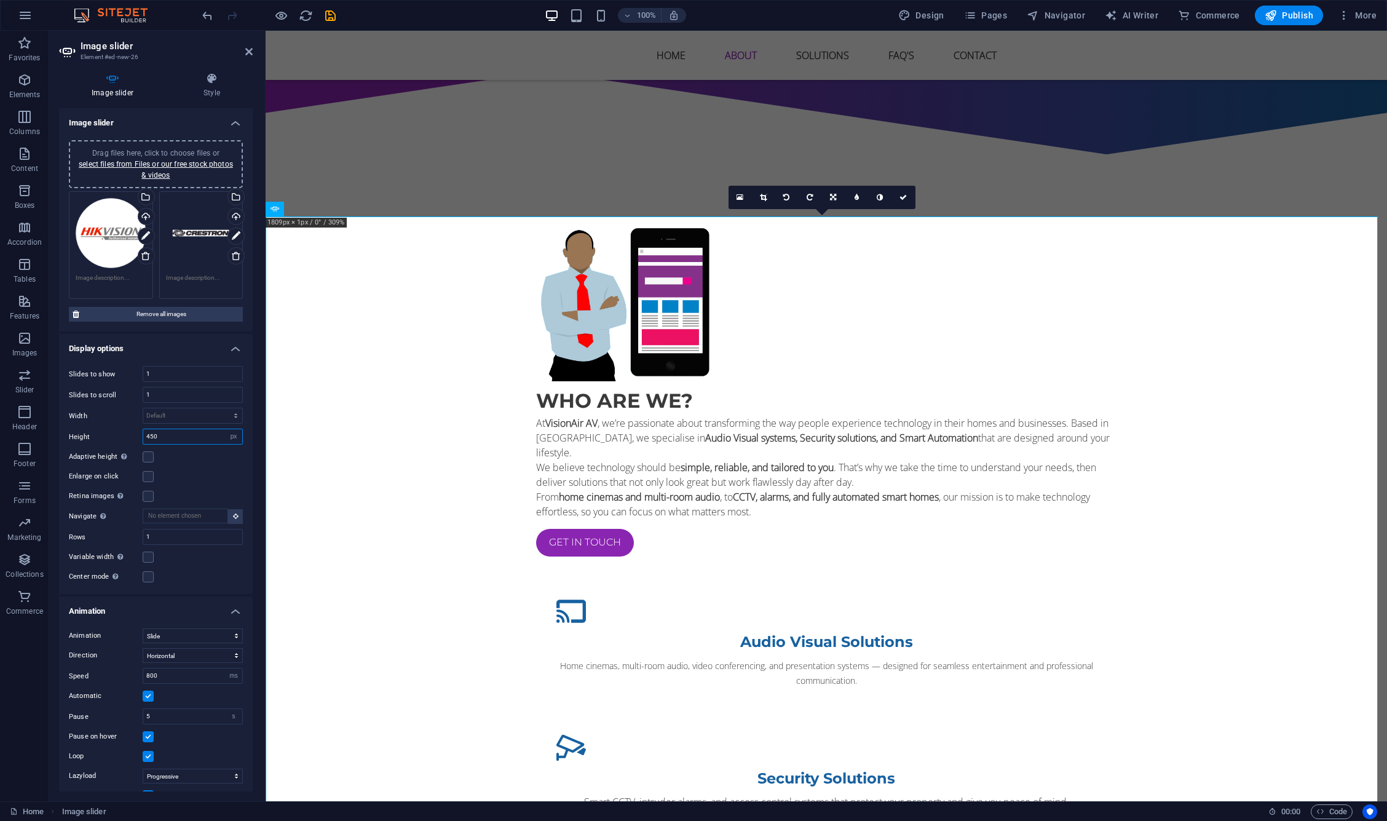
click at [205, 434] on input "450" at bounding box center [192, 436] width 99 height 15
type input "450"
click at [226, 436] on select "Default px rem em vw vh" at bounding box center [233, 436] width 17 height 15
select select "rem"
click at [225, 429] on select "Default px rem em vw vh" at bounding box center [233, 436] width 17 height 15
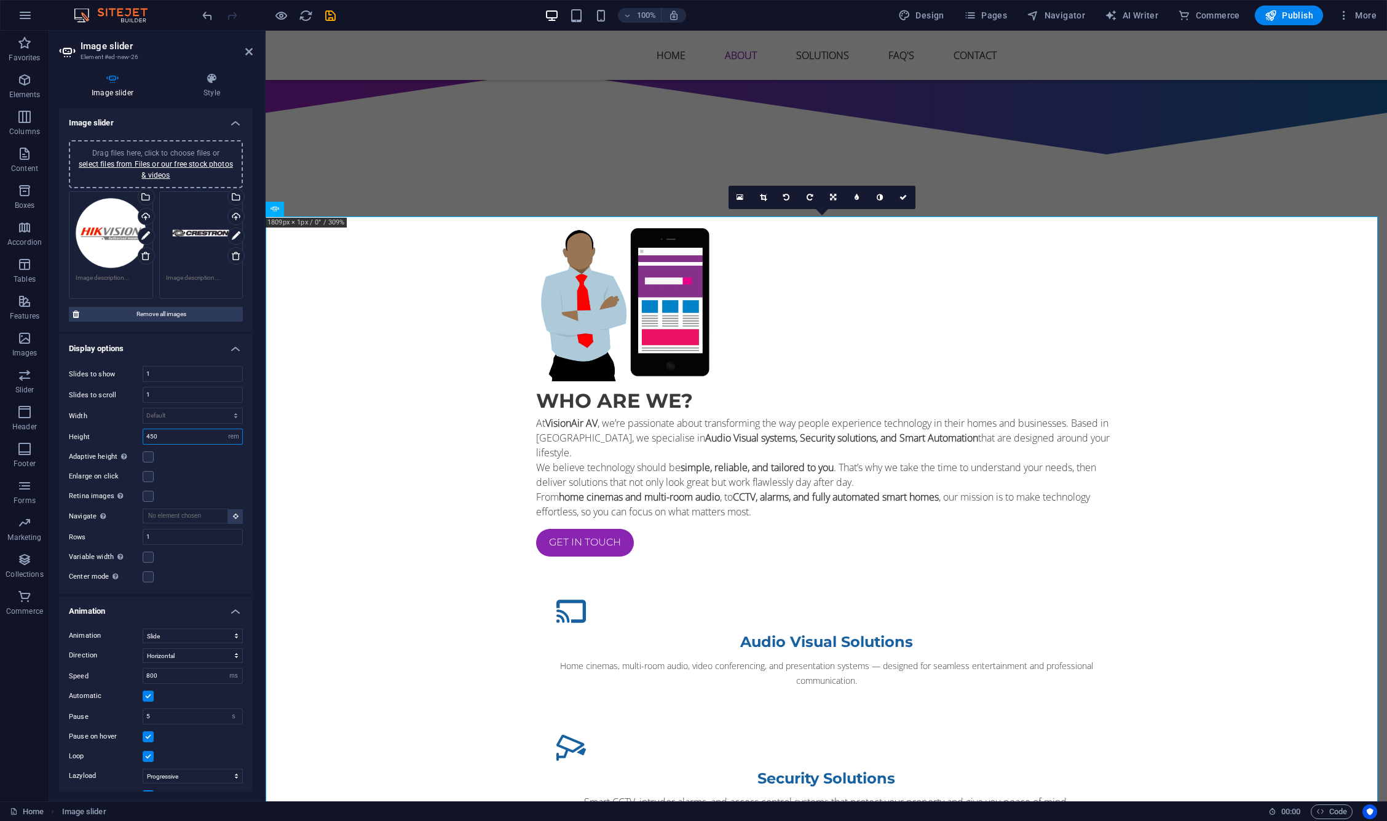
type input "28.125"
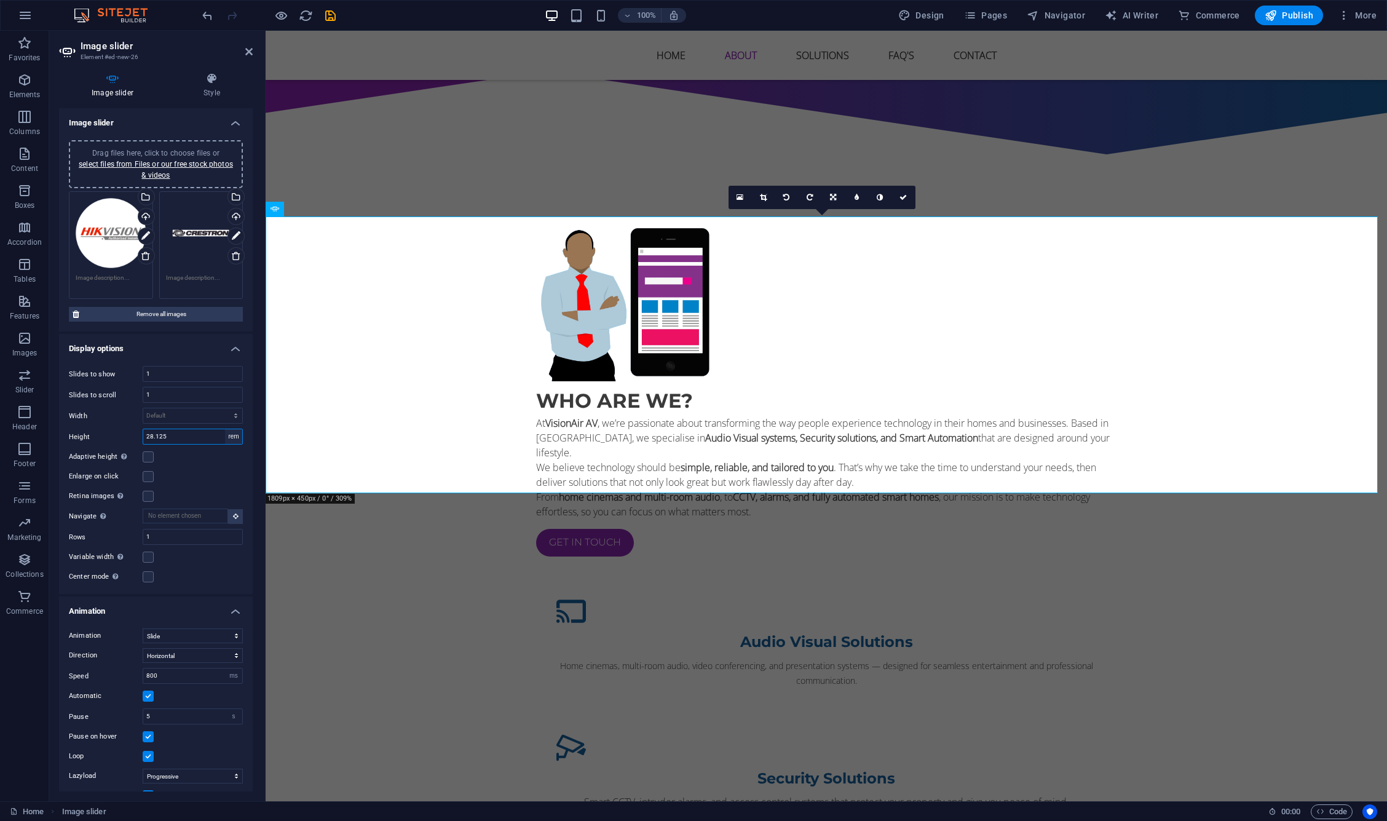
click at [229, 429] on select "Default px rem em vw vh" at bounding box center [233, 436] width 17 height 15
select select "px"
click at [225, 429] on select "Default px rem em vw vh" at bounding box center [233, 436] width 17 height 15
type input "450"
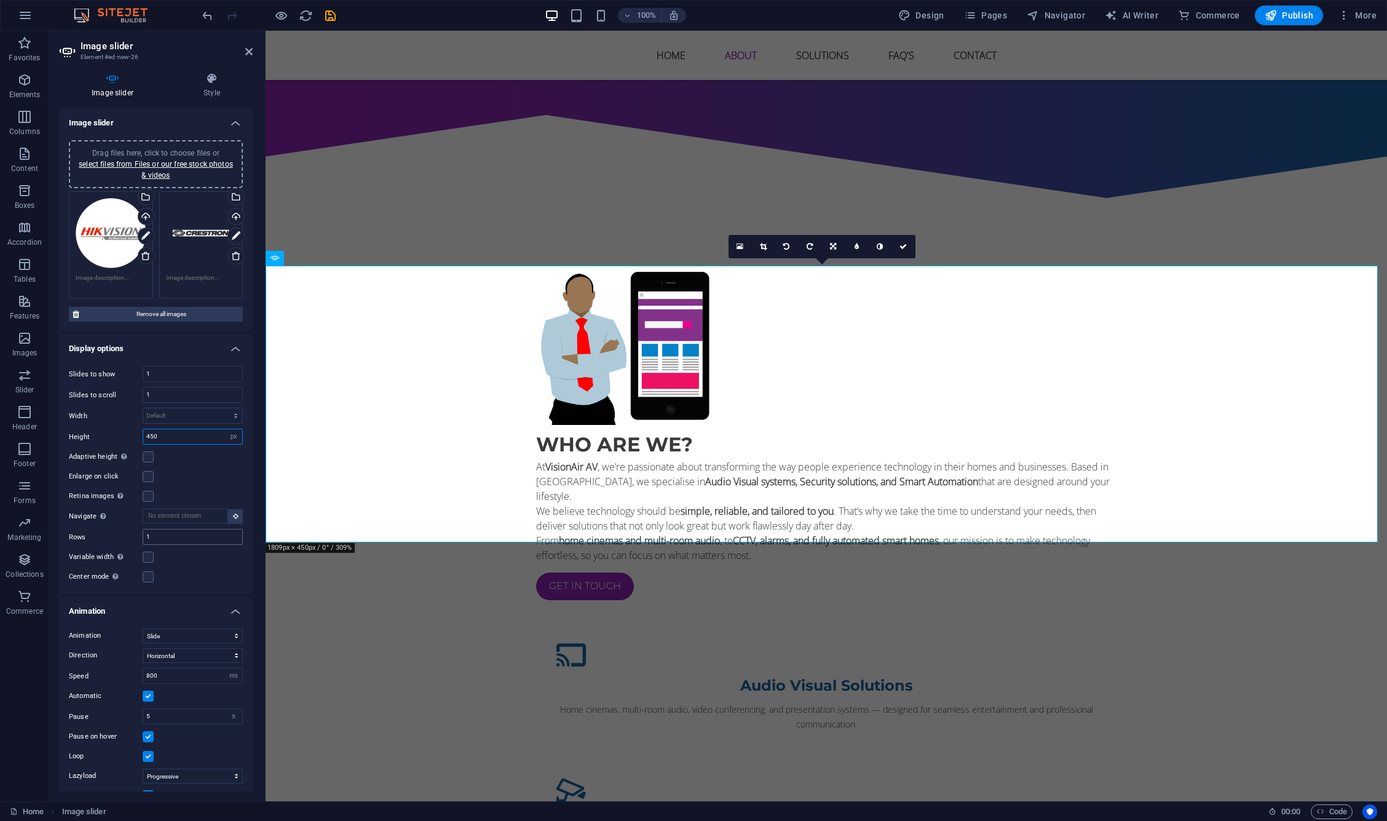
scroll to position [1189, 0]
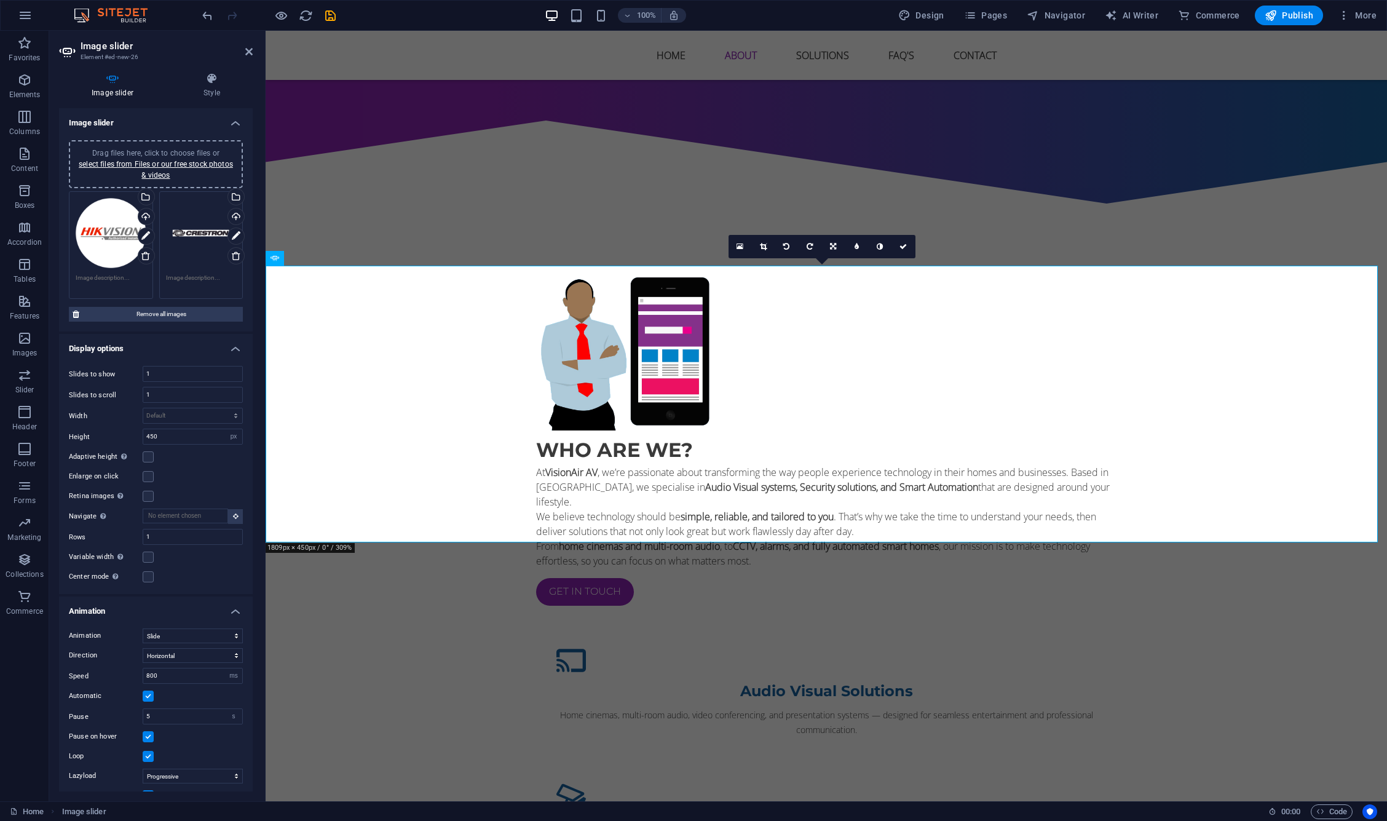
click at [156, 555] on div "Variable width Automatically adjust the width of the visible slide." at bounding box center [156, 557] width 174 height 15
click at [149, 555] on label at bounding box center [148, 557] width 11 height 11
click at [0, 0] on input "Variable width Automatically adjust the width of the visible slide." at bounding box center [0, 0] width 0 height 0
click at [151, 578] on label at bounding box center [148, 576] width 11 height 11
click at [0, 0] on input "Center mode Enables centered view with partial previous/next slide. Use with od…" at bounding box center [0, 0] width 0 height 0
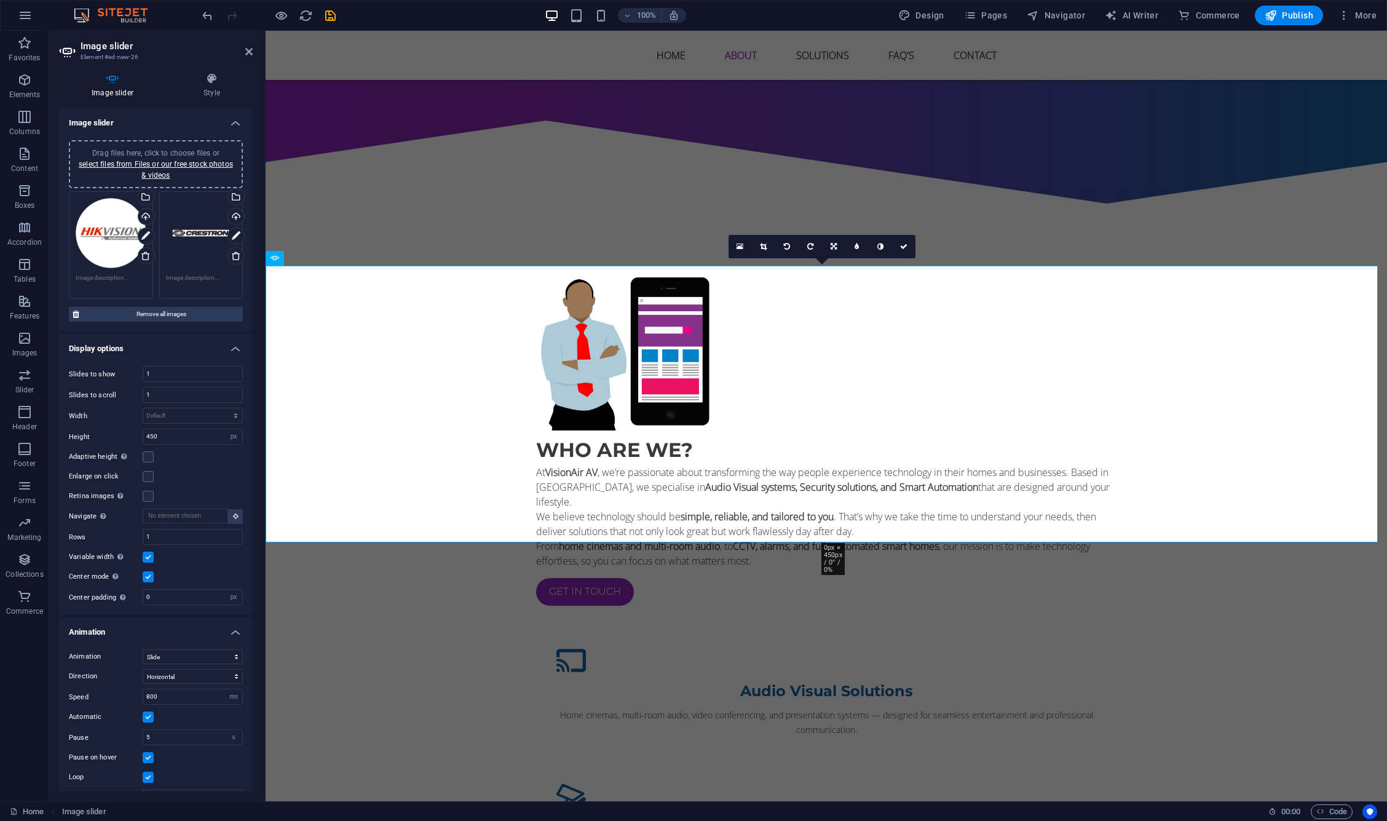
click at [151, 578] on label at bounding box center [148, 576] width 11 height 11
click at [0, 0] on input "Center mode Enables centered view with partial previous/next slide. Use with od…" at bounding box center [0, 0] width 0 height 0
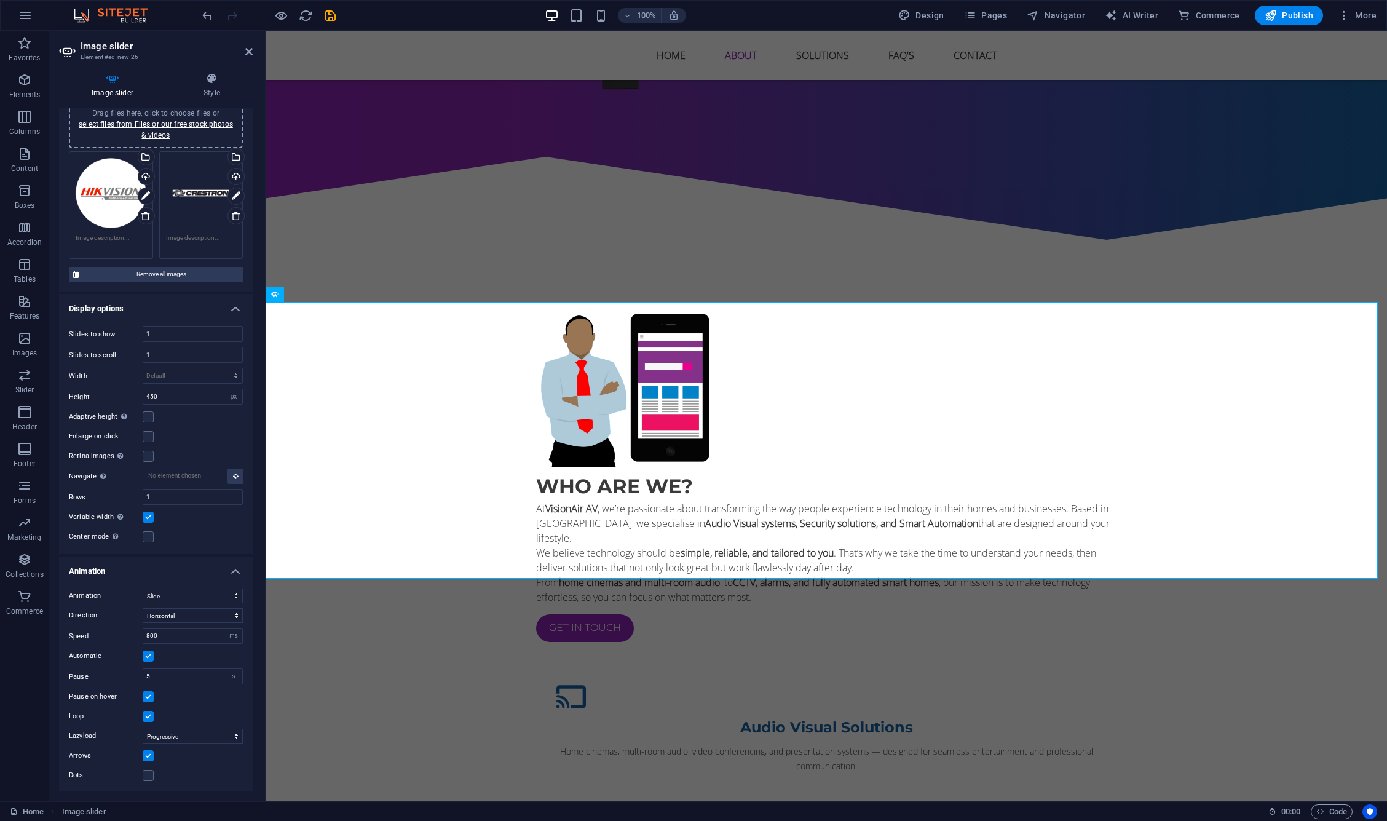
scroll to position [1140, 0]
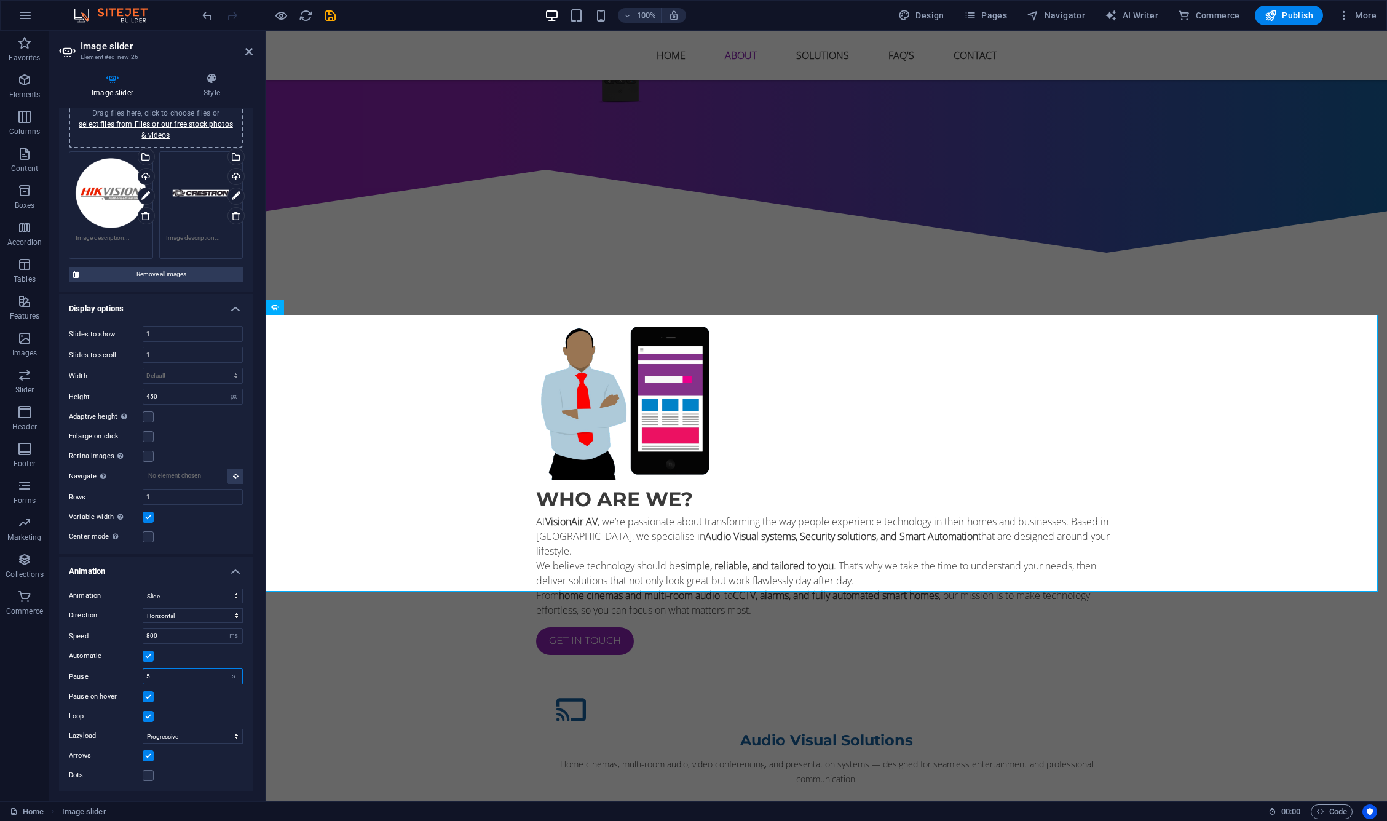
click at [173, 675] on input "5" at bounding box center [192, 676] width 99 height 15
type input "1"
click at [173, 675] on input "1" at bounding box center [192, 676] width 99 height 15
type input "2"
click at [143, 696] on label at bounding box center [148, 696] width 11 height 11
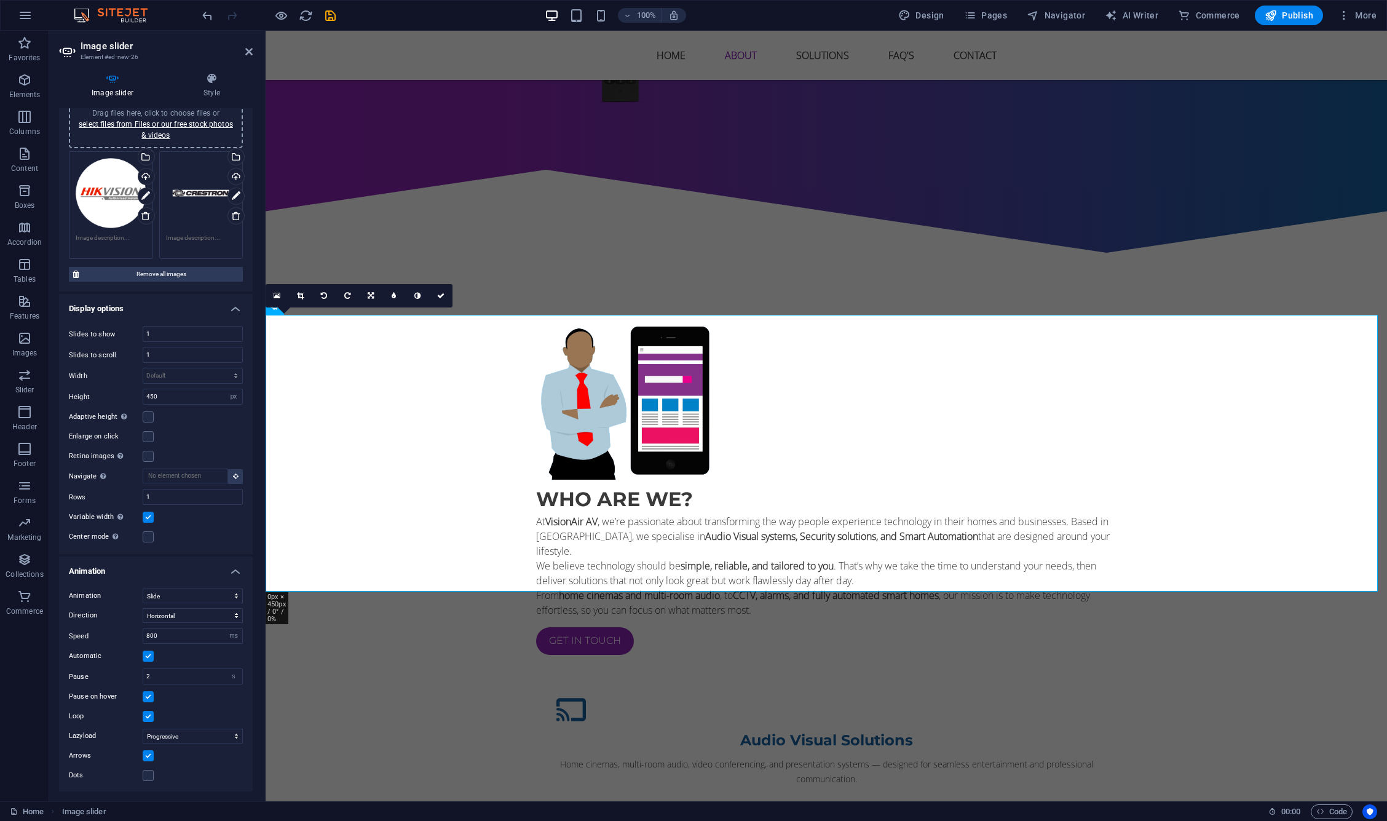
click at [0, 0] on input "Pause on hover" at bounding box center [0, 0] width 0 height 0
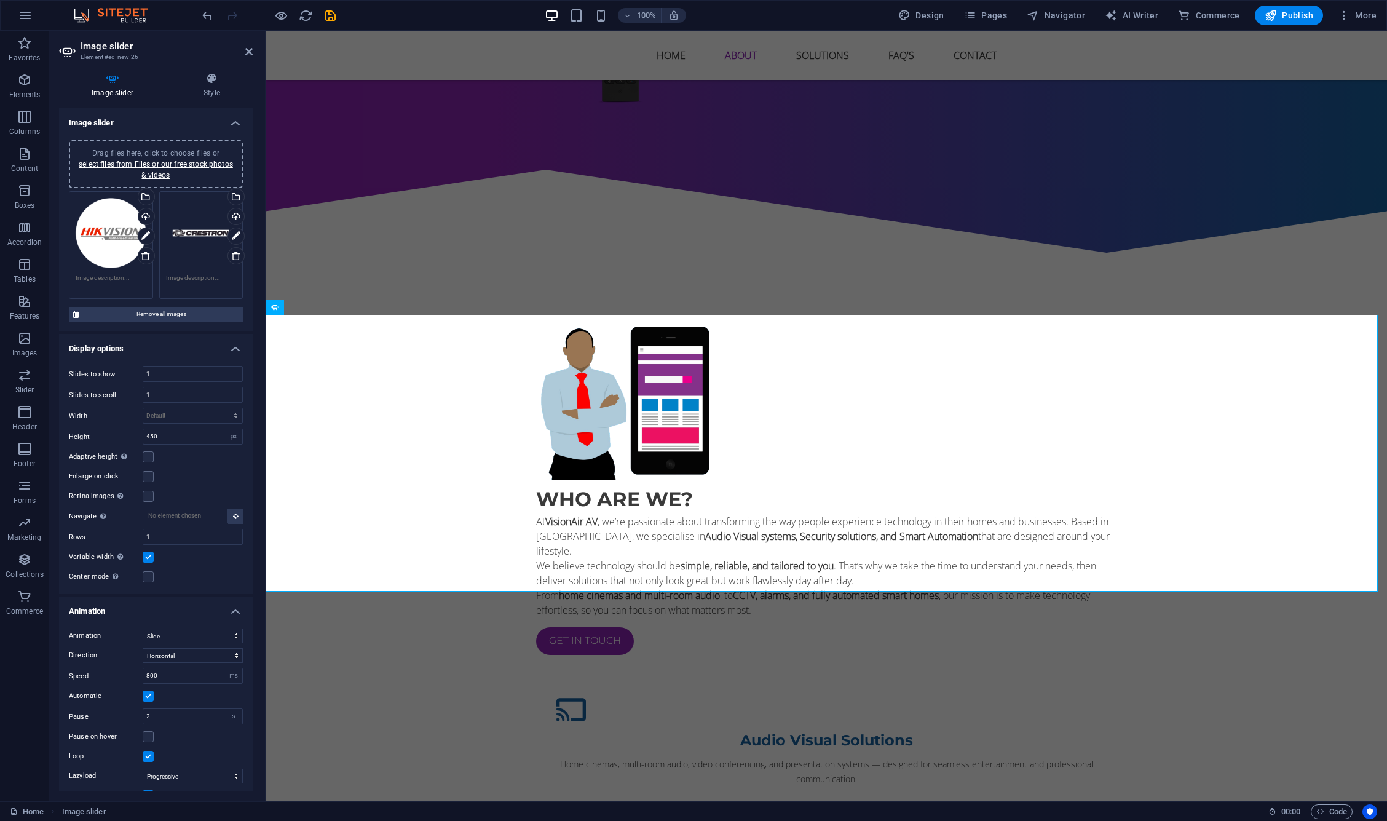
click at [196, 152] on span "Drag files here, click to choose files or select files from Files or our free s…" at bounding box center [156, 164] width 154 height 31
click at [169, 146] on div "Drag files here, click to choose files or select files from Files or our free s…" at bounding box center [156, 164] width 174 height 48
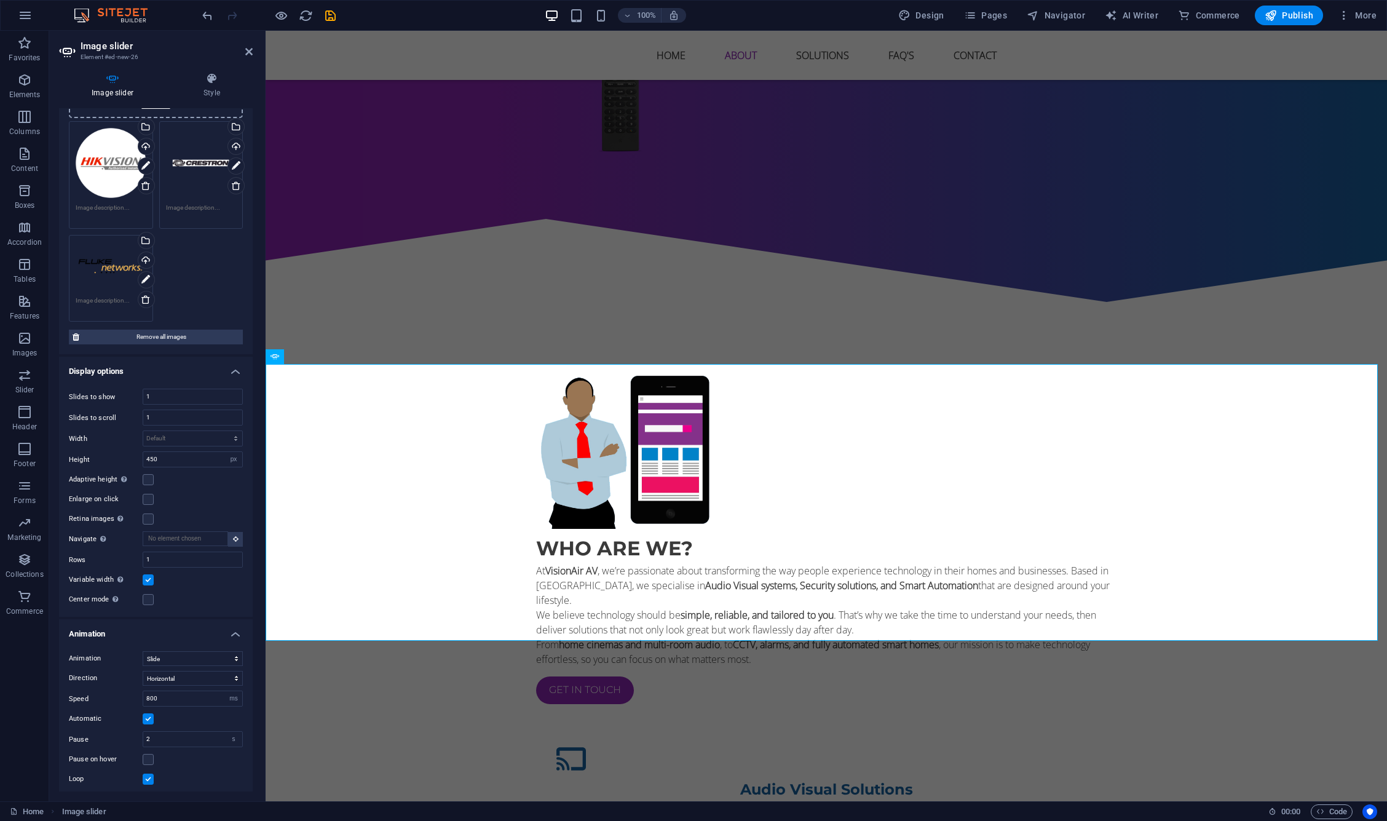
scroll to position [131, 0]
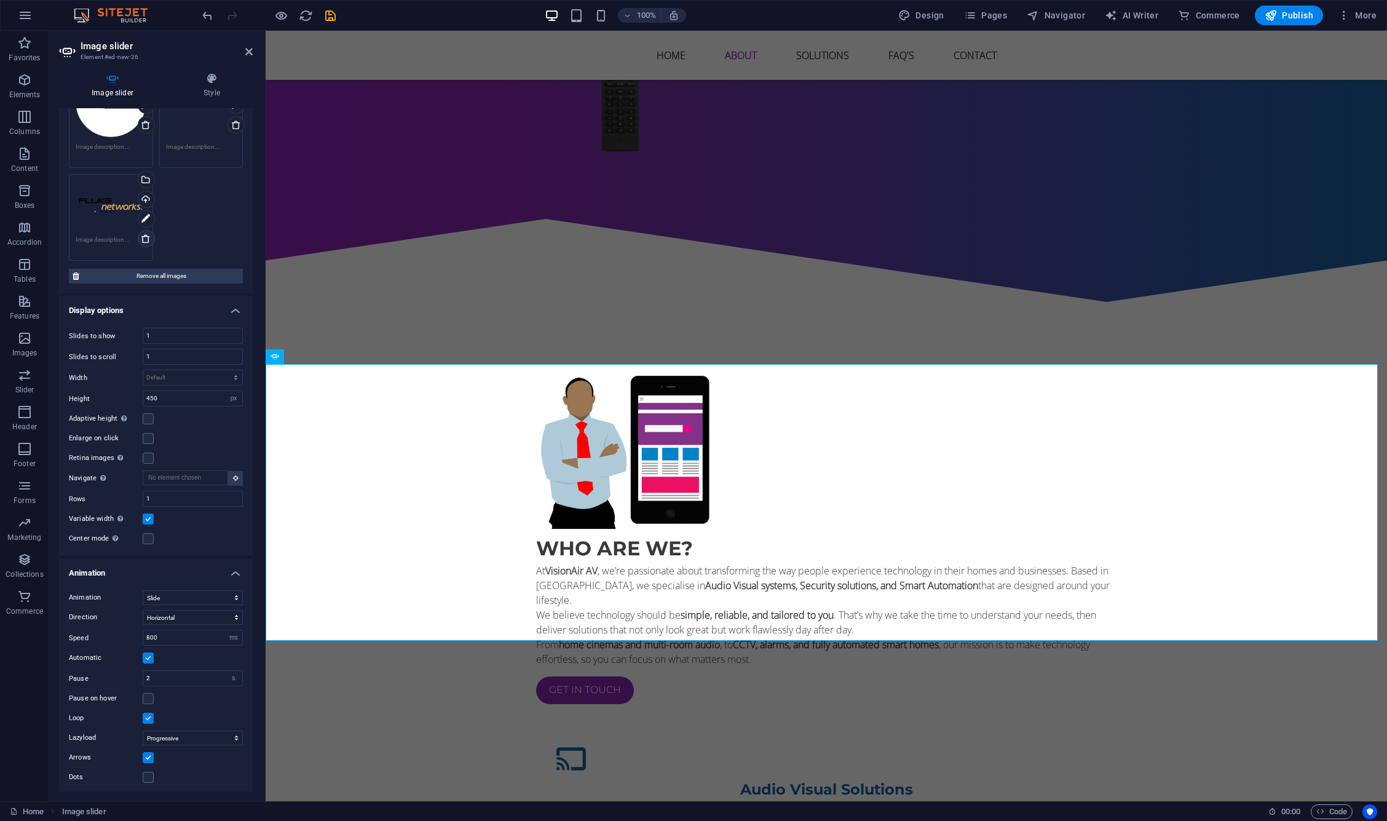
click at [144, 237] on icon at bounding box center [146, 239] width 10 height 10
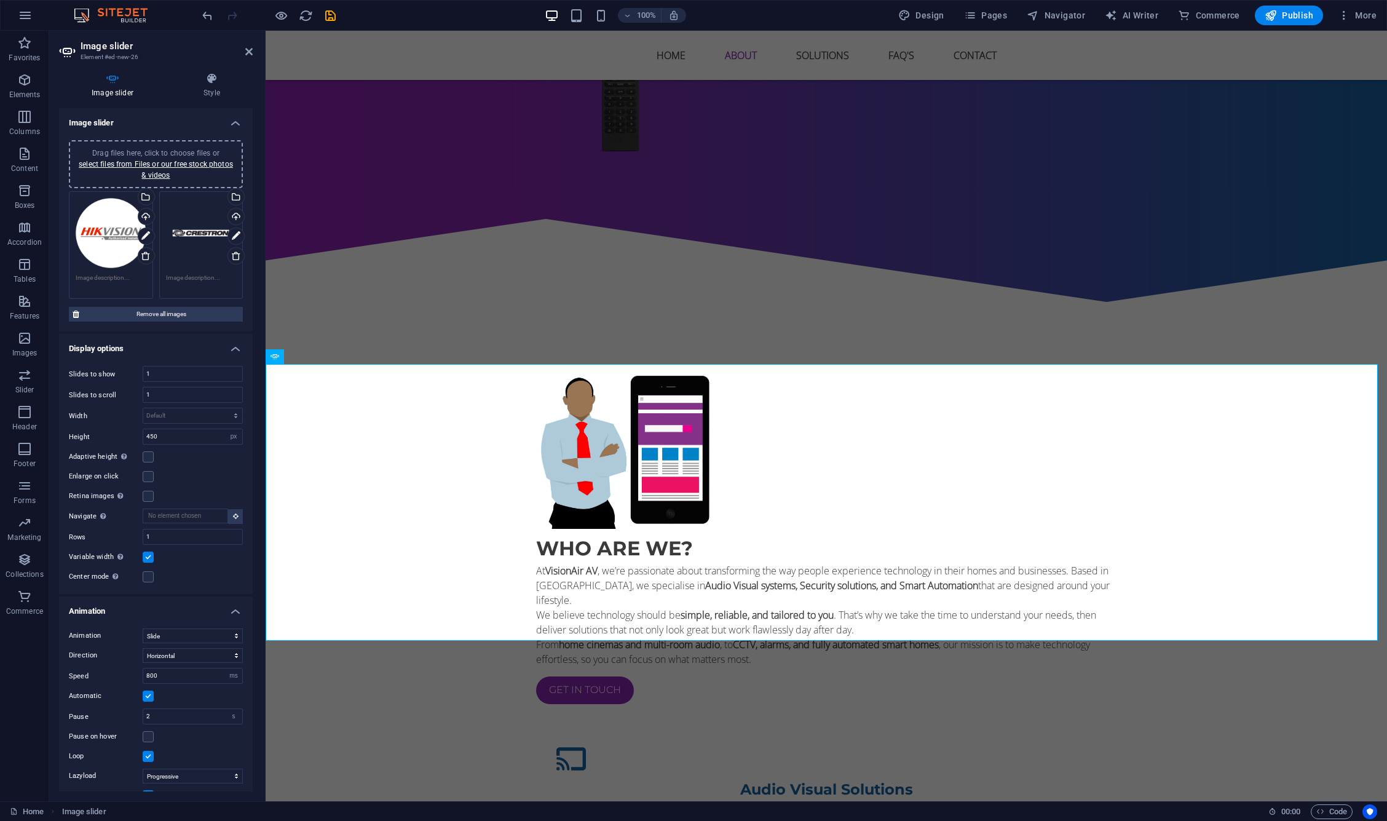
click at [156, 150] on span "Drag files here, click to choose files or select files from Files or our free s…" at bounding box center [156, 164] width 154 height 31
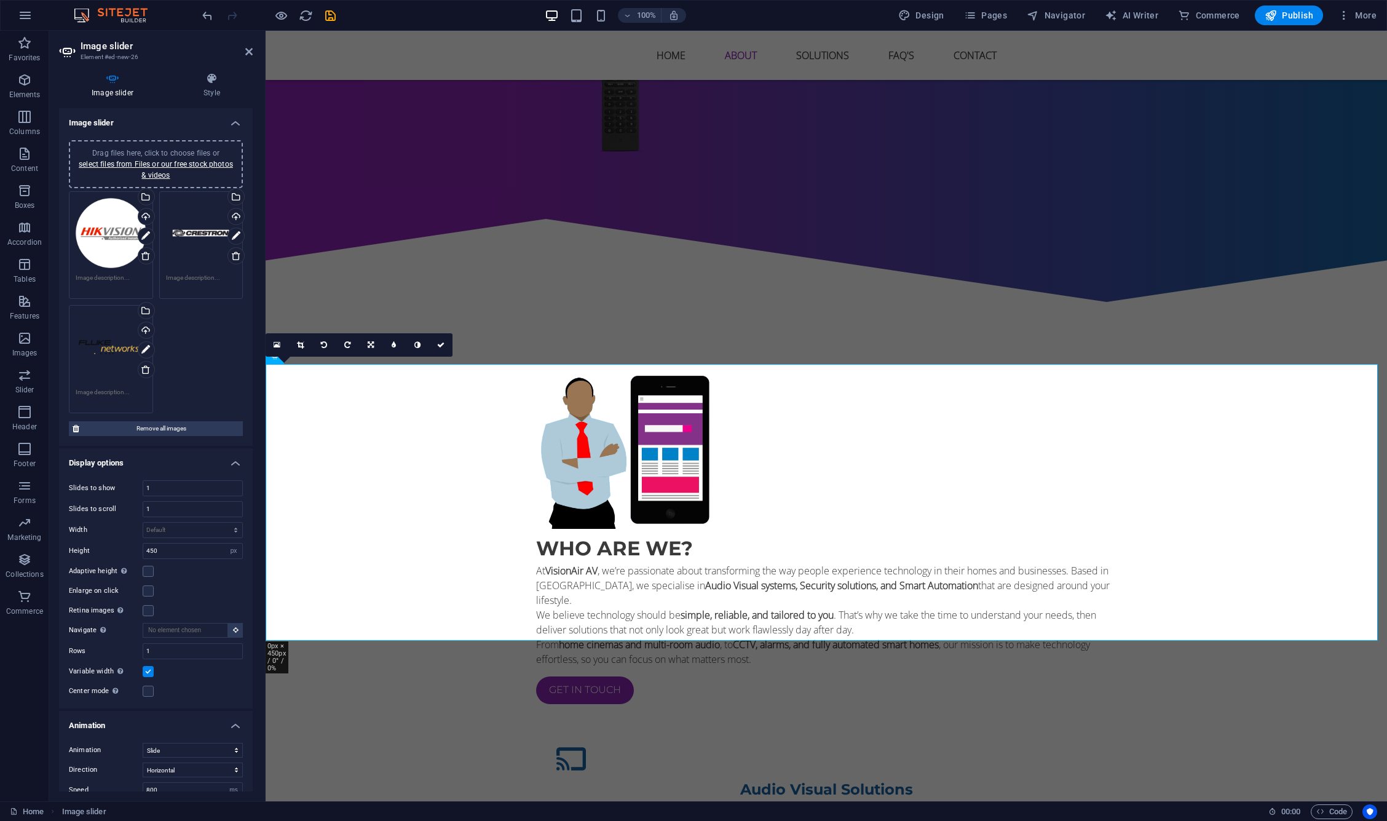
click at [101, 265] on div "Drag files here, click to choose files or select files from Files or our free s…" at bounding box center [111, 233] width 71 height 71
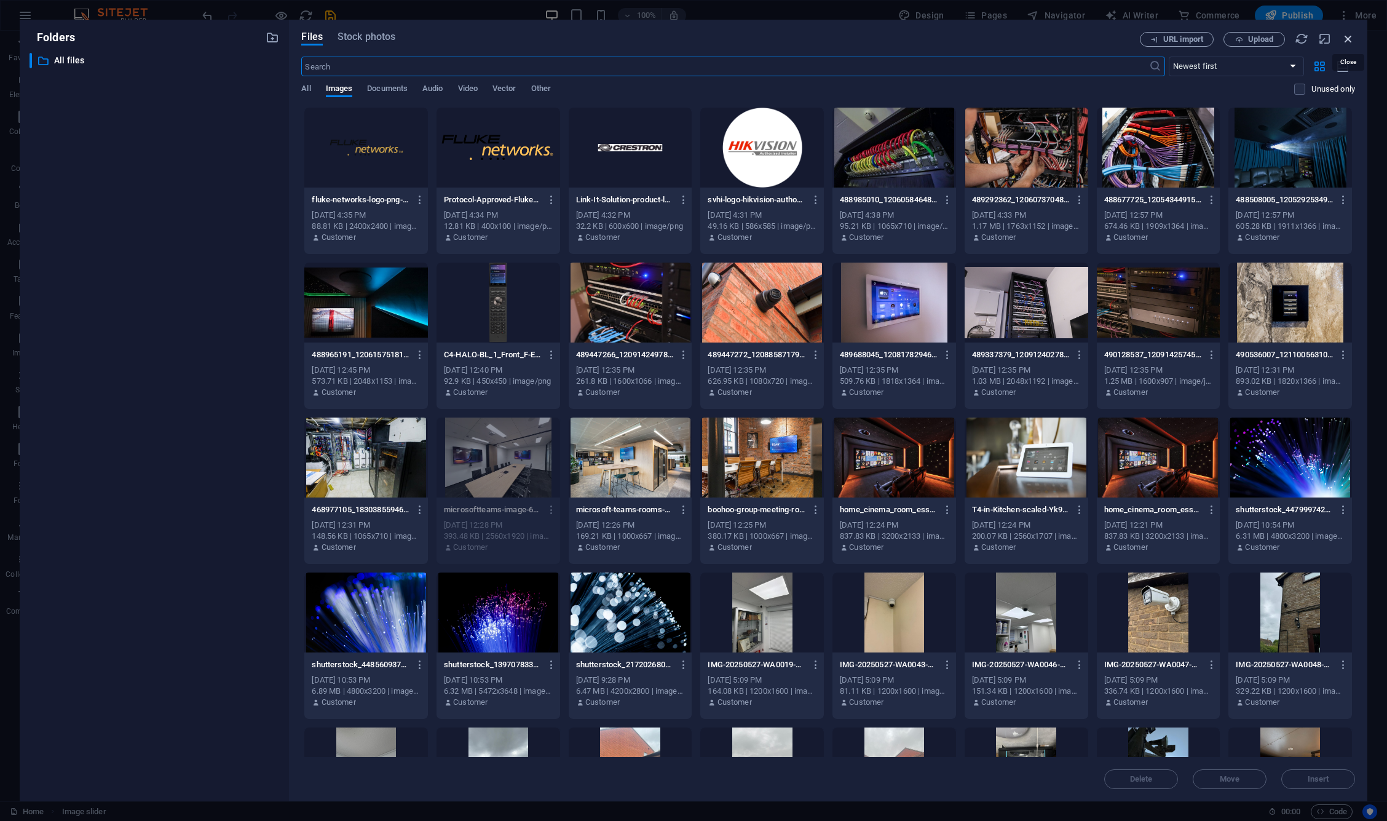
click at [1355, 34] on icon "button" at bounding box center [1349, 39] width 14 height 14
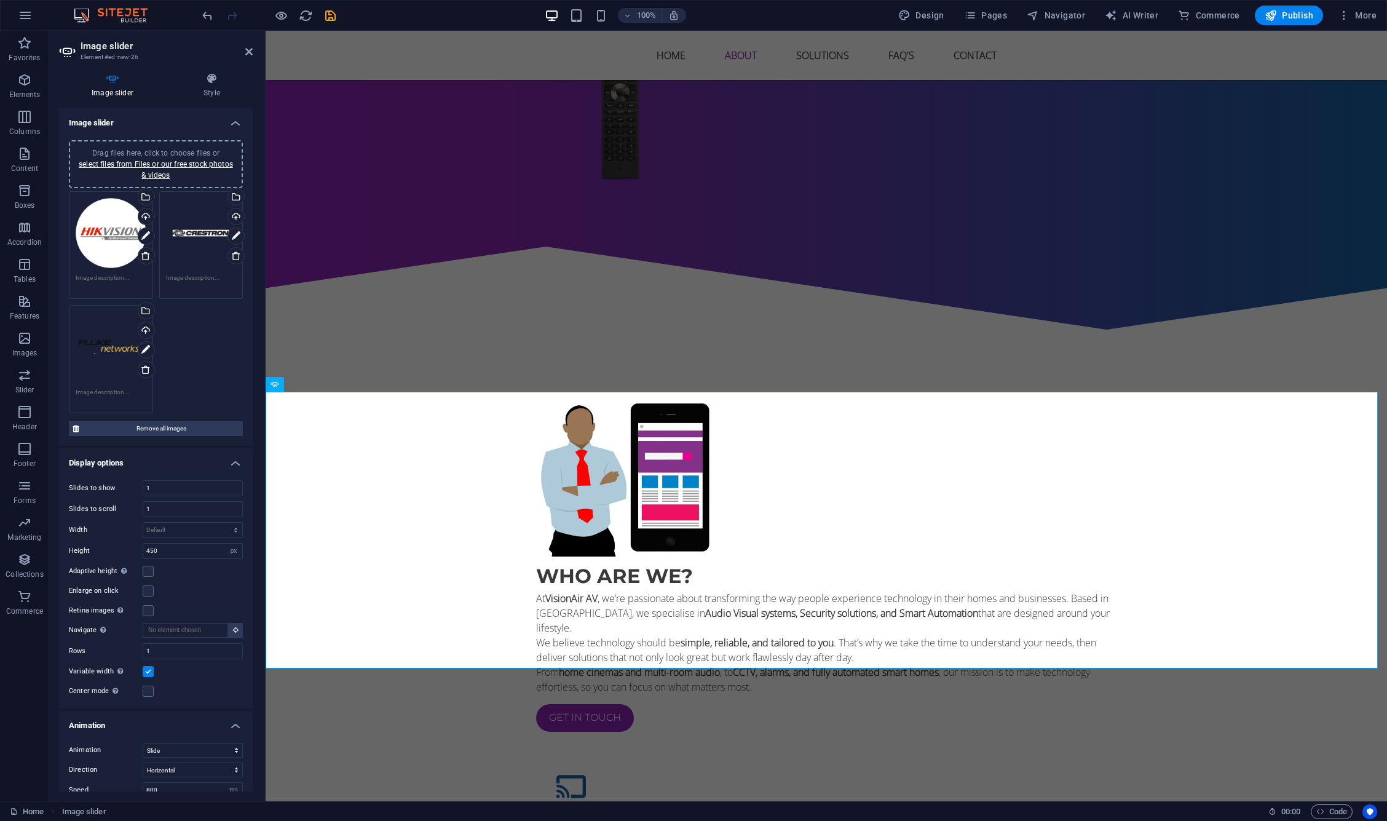
scroll to position [1042, 0]
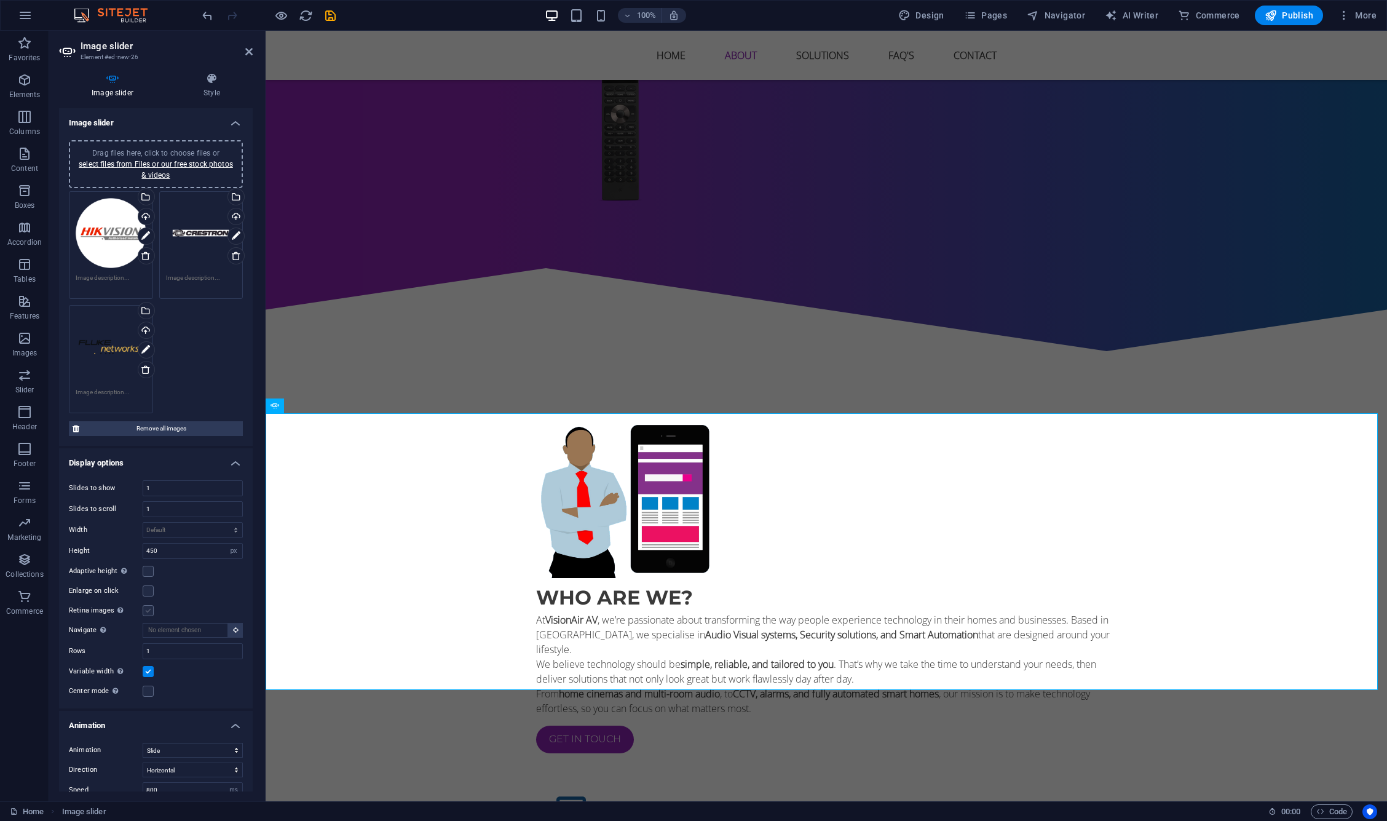
click at [145, 611] on label at bounding box center [148, 610] width 11 height 11
click at [0, 0] on input "Retina images Automatically load retina image and smartphone optimized sizes." at bounding box center [0, 0] width 0 height 0
click at [145, 611] on label at bounding box center [148, 610] width 11 height 11
click at [0, 0] on input "Retina images Automatically load retina image and smartphone optimized sizes." at bounding box center [0, 0] width 0 height 0
click at [145, 611] on label at bounding box center [148, 610] width 11 height 11
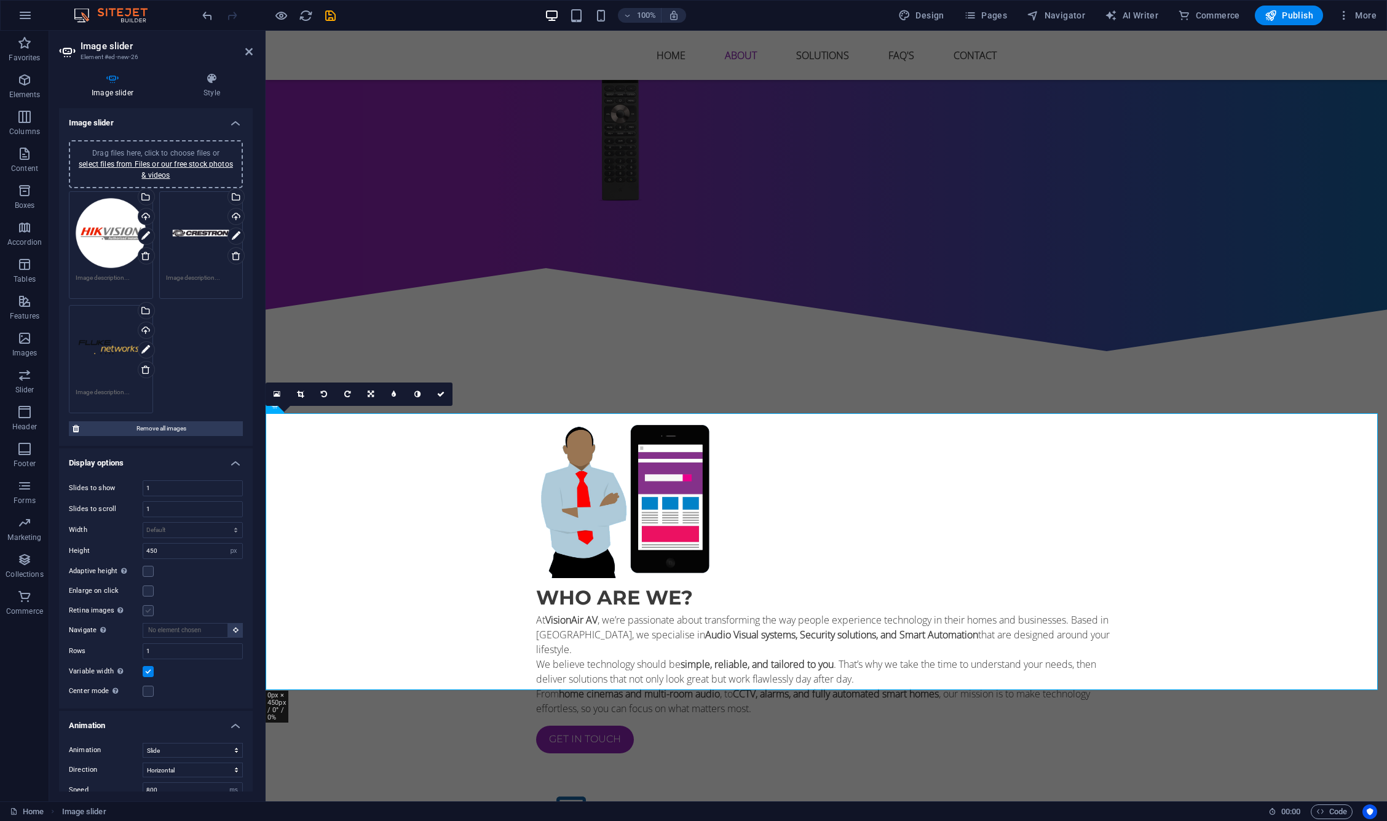
click at [0, 0] on input "Retina images Automatically load retina image and smartphone optimized sizes." at bounding box center [0, 0] width 0 height 0
click at [146, 692] on label at bounding box center [148, 691] width 11 height 11
click at [0, 0] on input "Center mode Enables centered view with partial previous/next slide. Use with od…" at bounding box center [0, 0] width 0 height 0
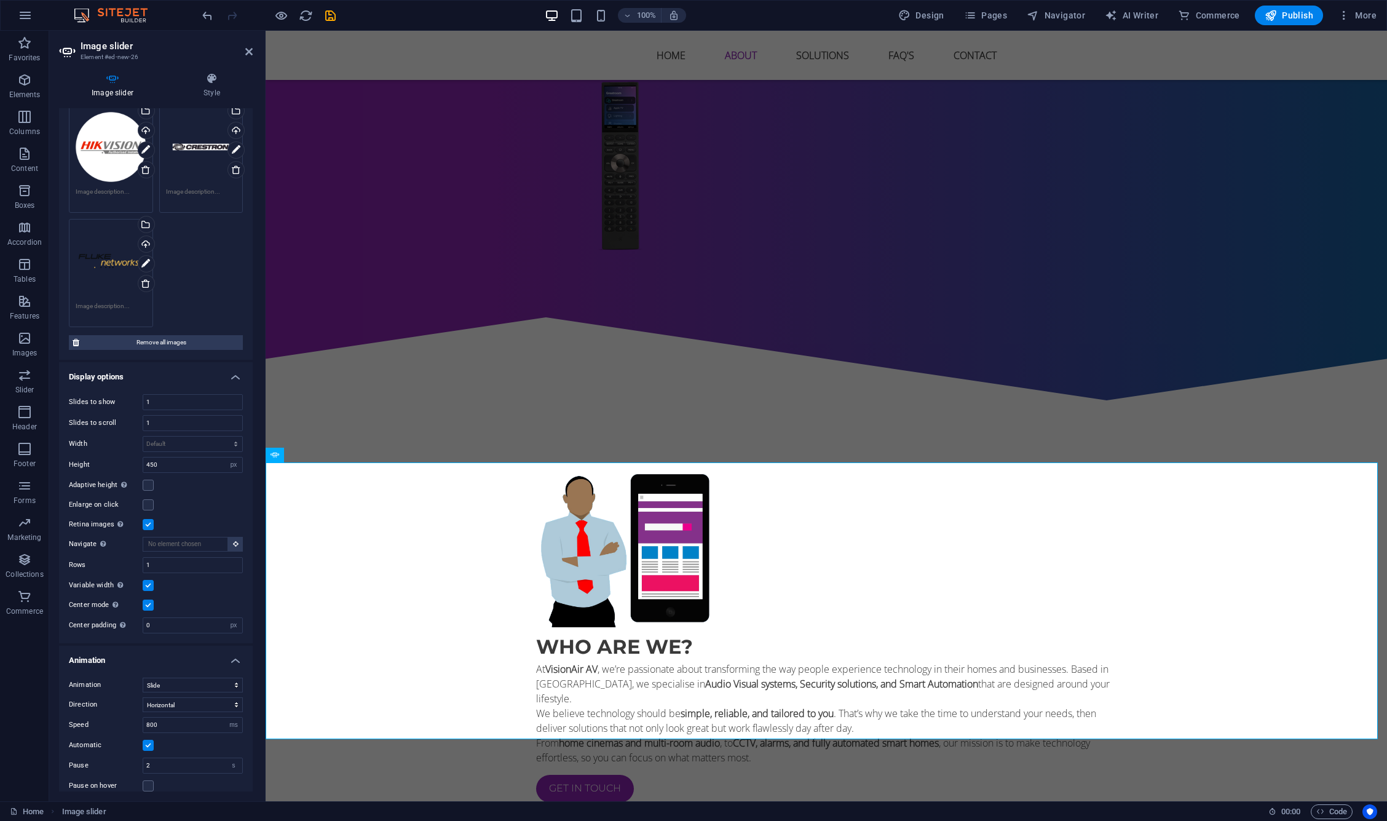
scroll to position [174, 0]
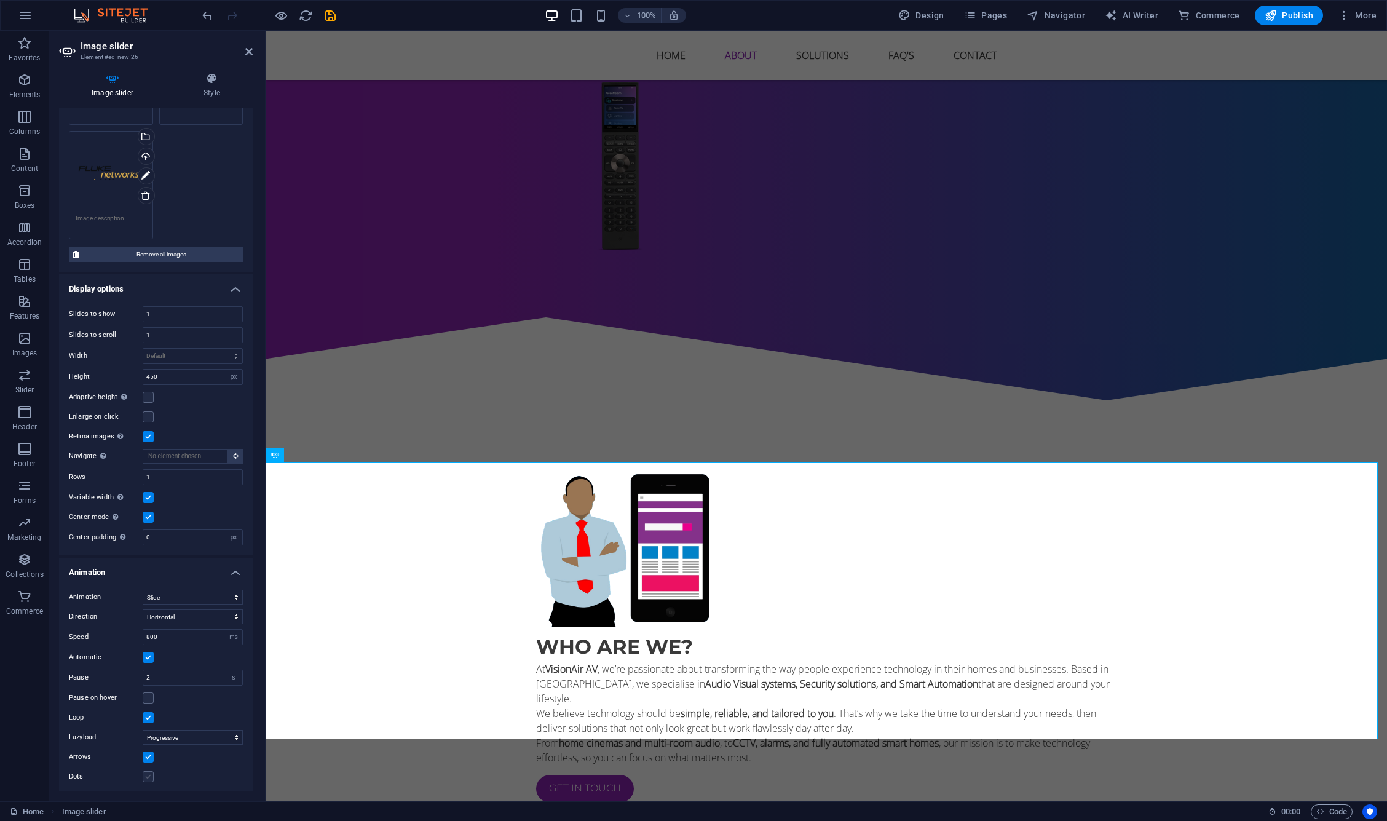
click at [143, 774] on label at bounding box center [148, 776] width 11 height 11
click at [0, 0] on input "Dots" at bounding box center [0, 0] width 0 height 0
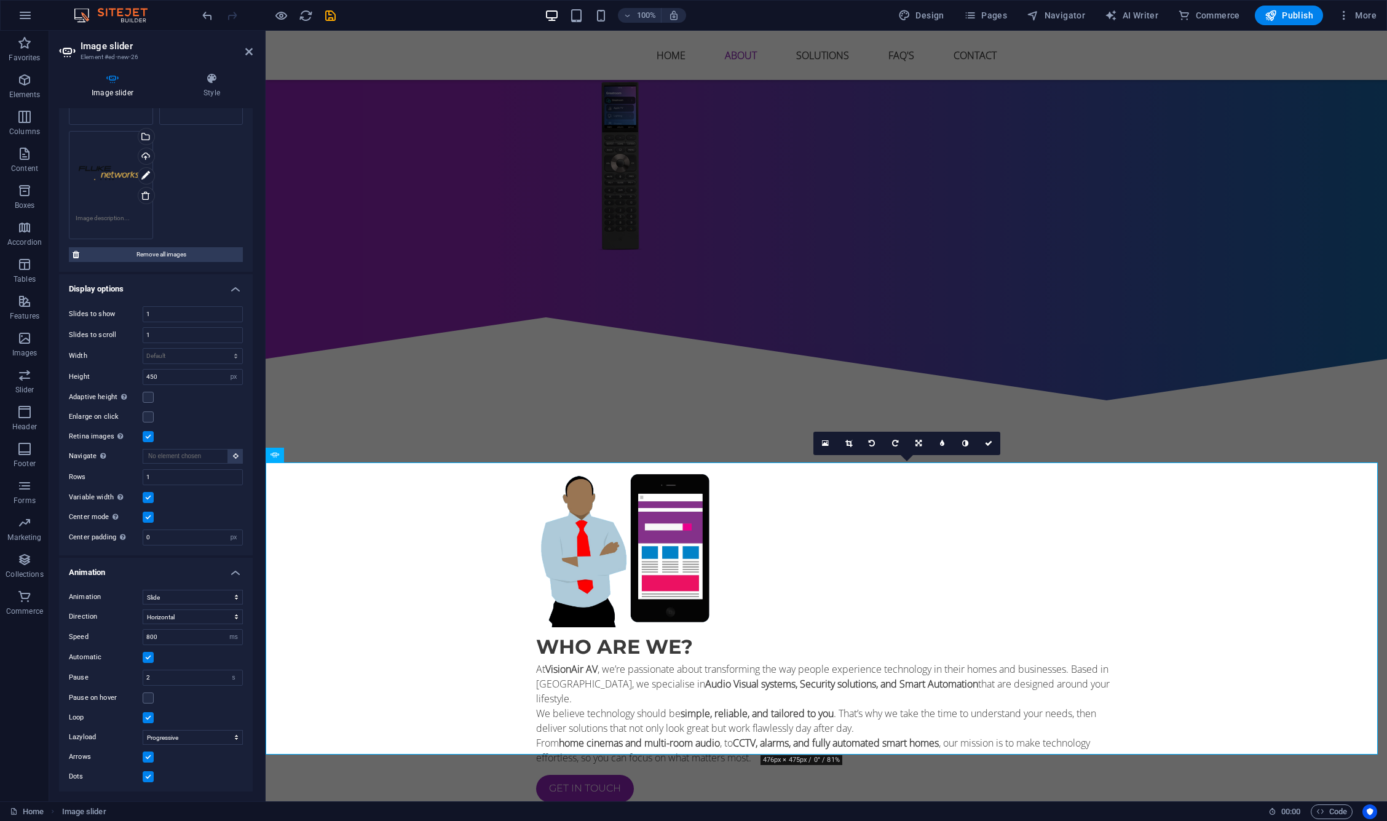
click at [143, 774] on label at bounding box center [148, 776] width 11 height 11
click at [0, 0] on input "Dots" at bounding box center [0, 0] width 0 height 0
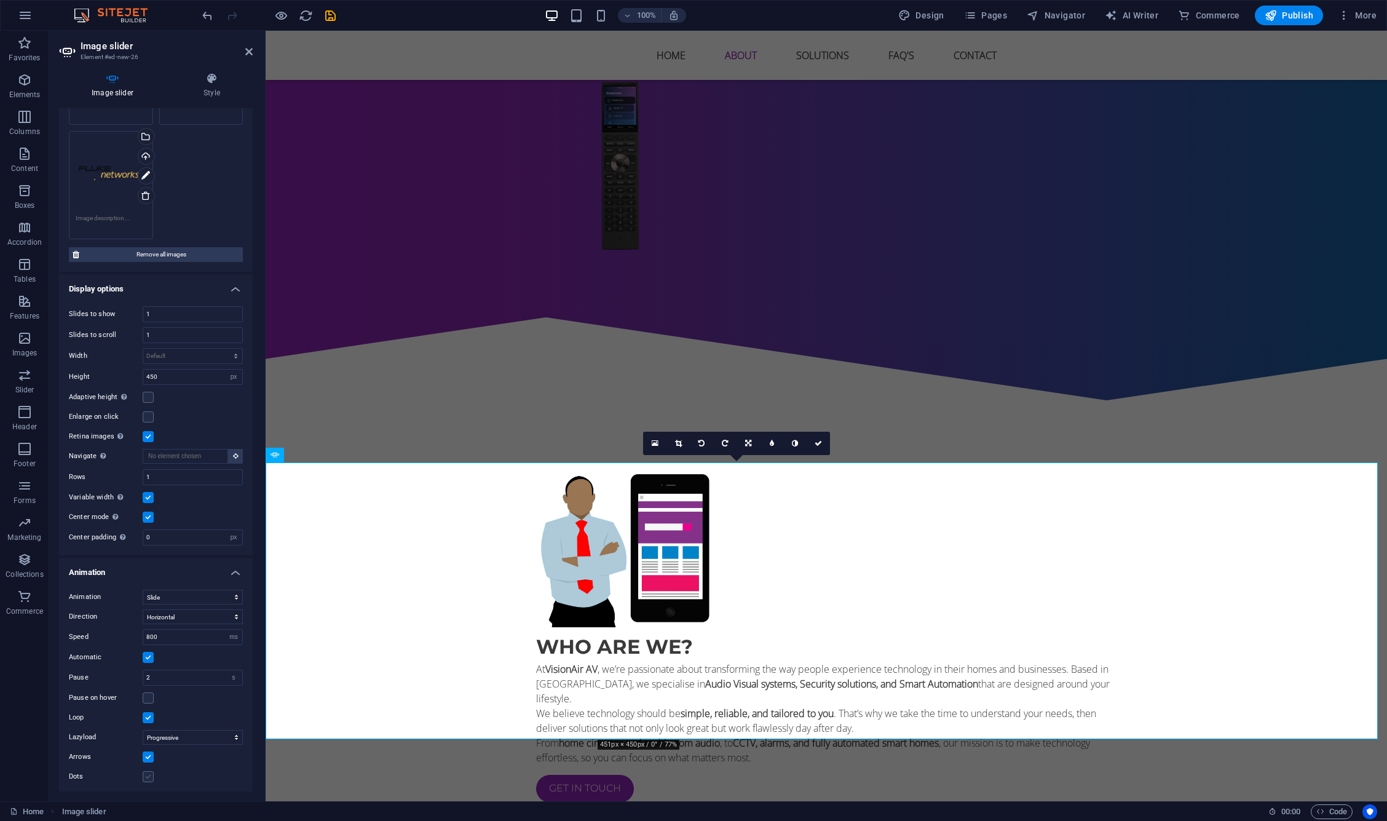
click at [143, 774] on label at bounding box center [148, 776] width 11 height 11
click at [0, 0] on input "Dots" at bounding box center [0, 0] width 0 height 0
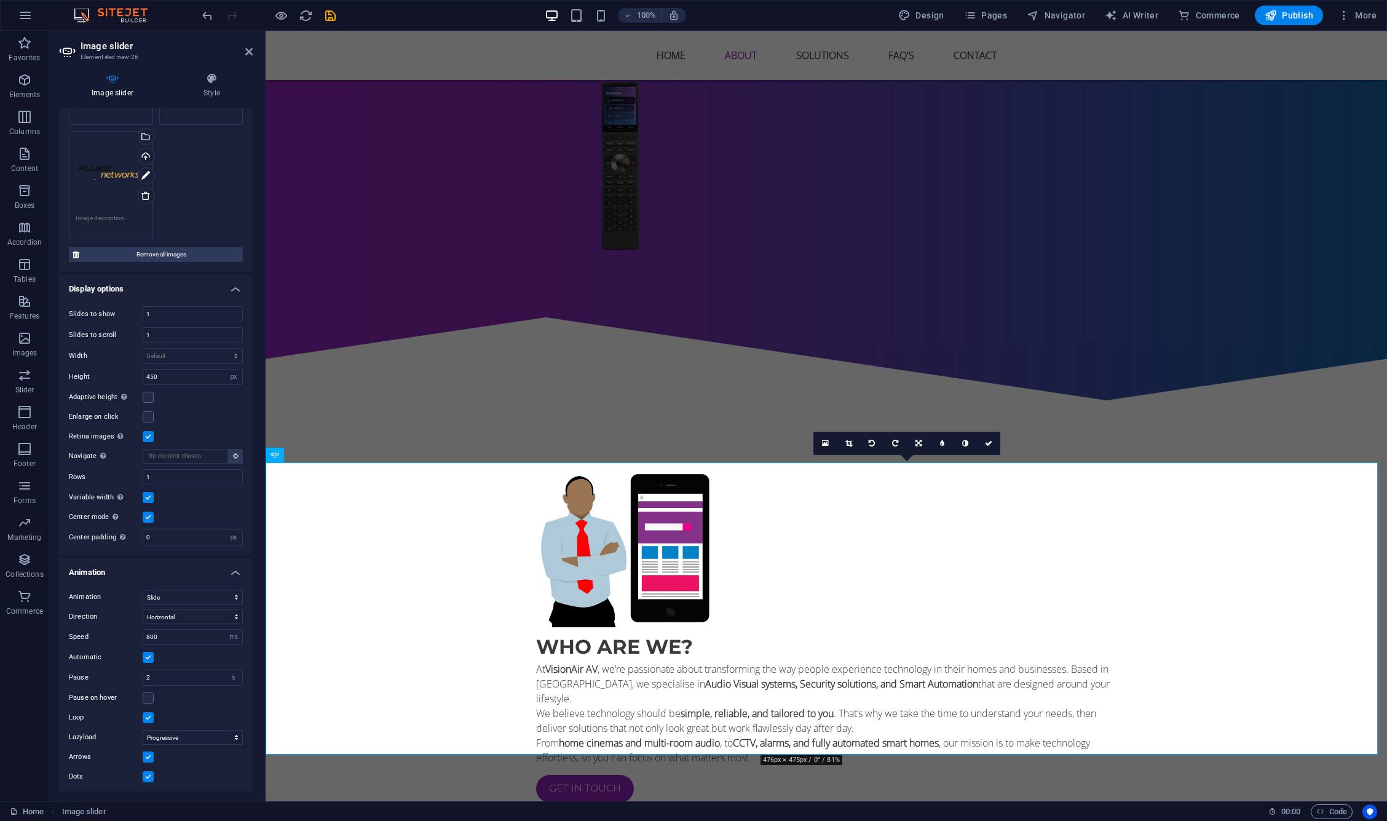
click at [150, 755] on label at bounding box center [148, 756] width 11 height 11
click at [0, 0] on input "Arrows" at bounding box center [0, 0] width 0 height 0
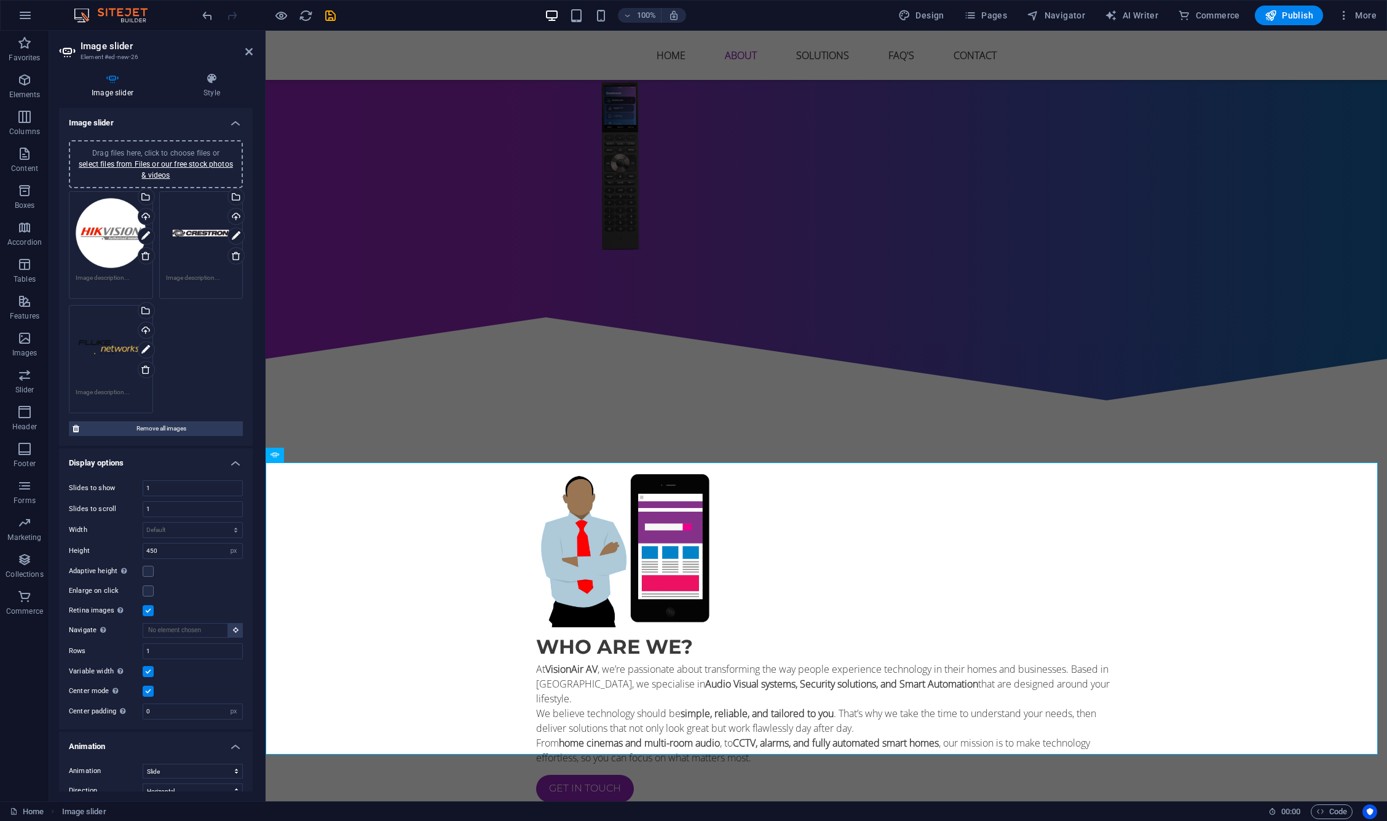
click at [165, 148] on div "Drag files here, click to choose files or select files from Files or our free s…" at bounding box center [155, 164] width 159 height 33
click at [144, 366] on icon at bounding box center [146, 370] width 10 height 10
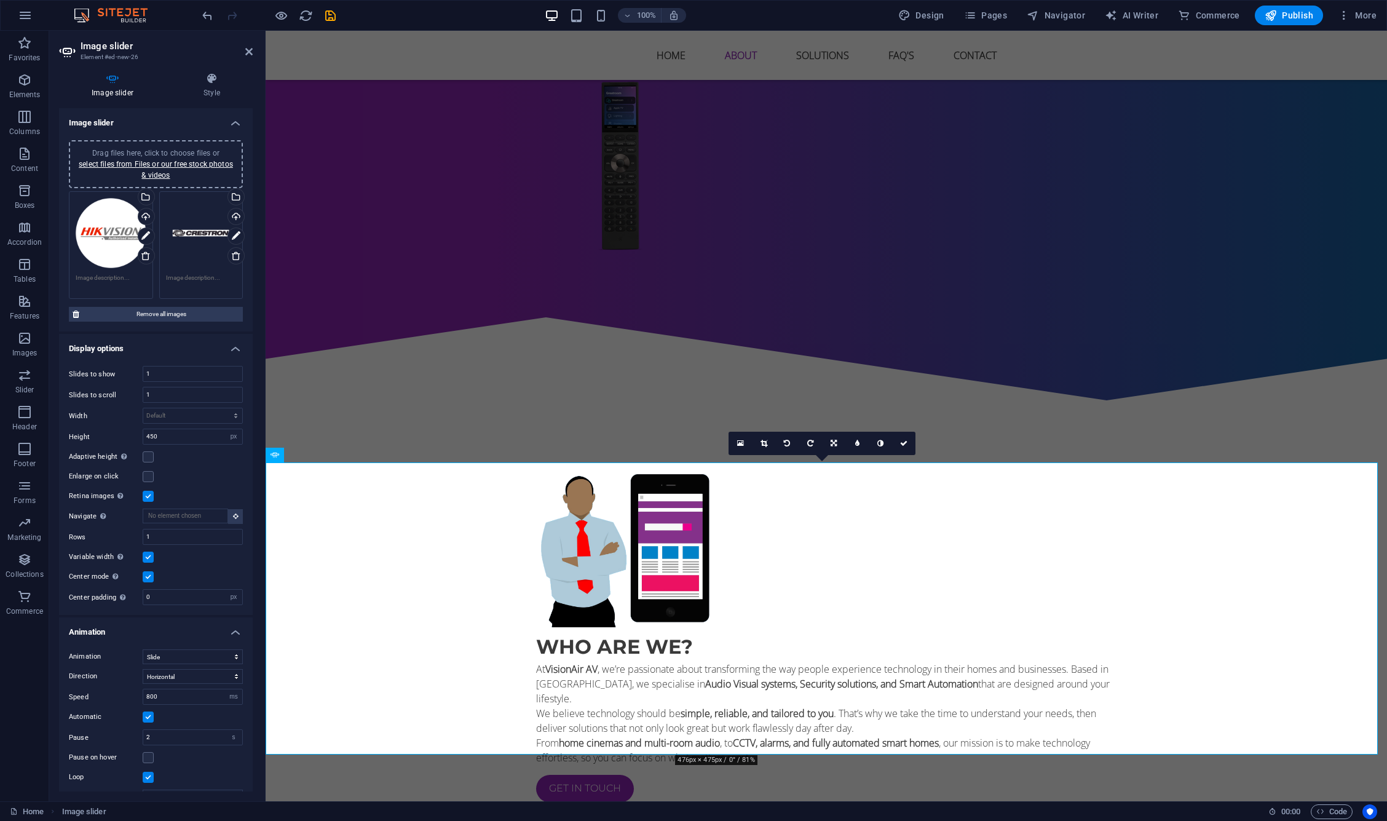
click at [163, 146] on div "Drag files here, click to choose files or select files from Files or our free s…" at bounding box center [156, 164] width 174 height 48
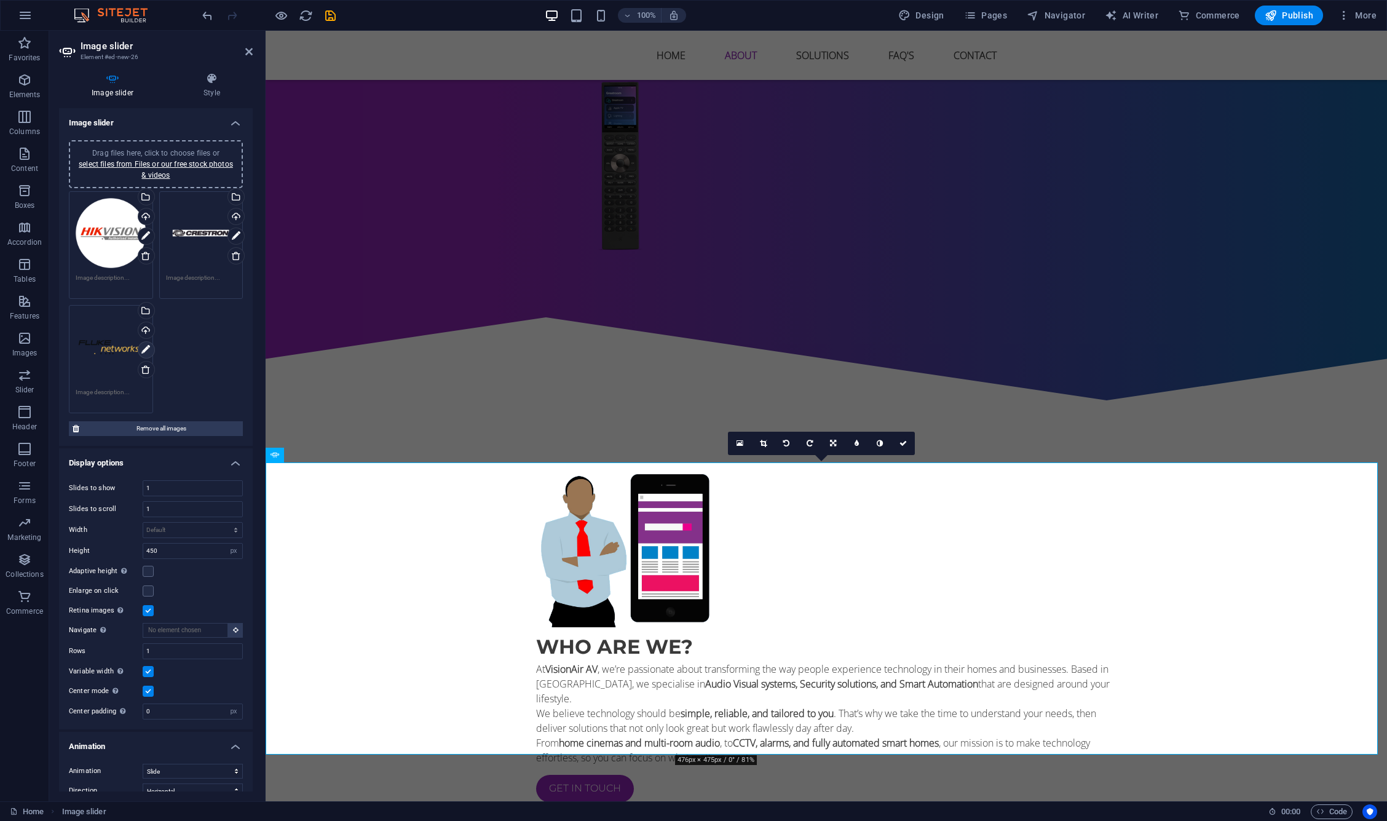
click at [150, 345] on link at bounding box center [146, 349] width 17 height 17
click at [144, 325] on div "Upload" at bounding box center [145, 331] width 18 height 18
click at [173, 152] on span "Drag files here, click to choose files or select files from Files or our free s…" at bounding box center [156, 164] width 154 height 31
click at [234, 329] on div "Upload" at bounding box center [235, 331] width 18 height 18
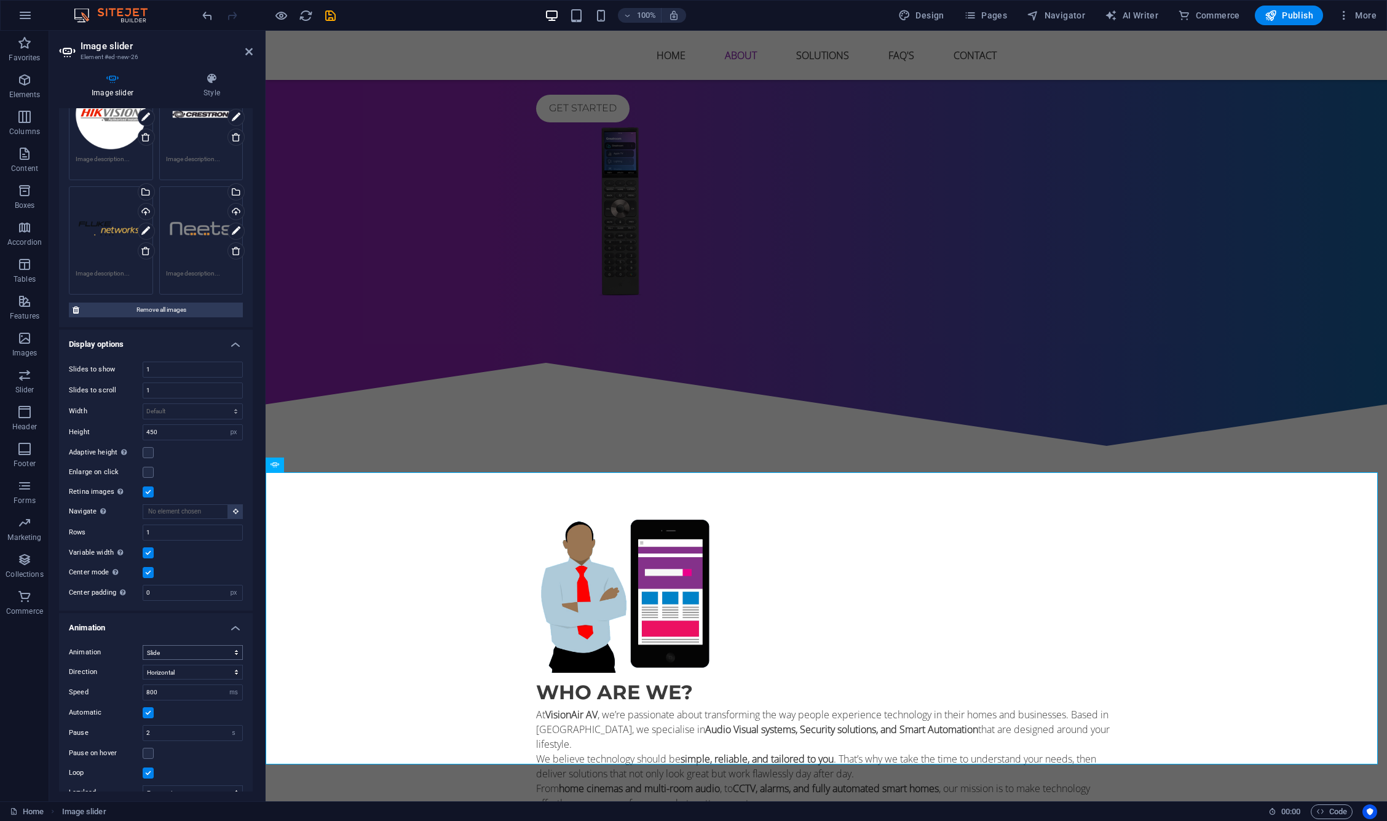
scroll to position [943, 0]
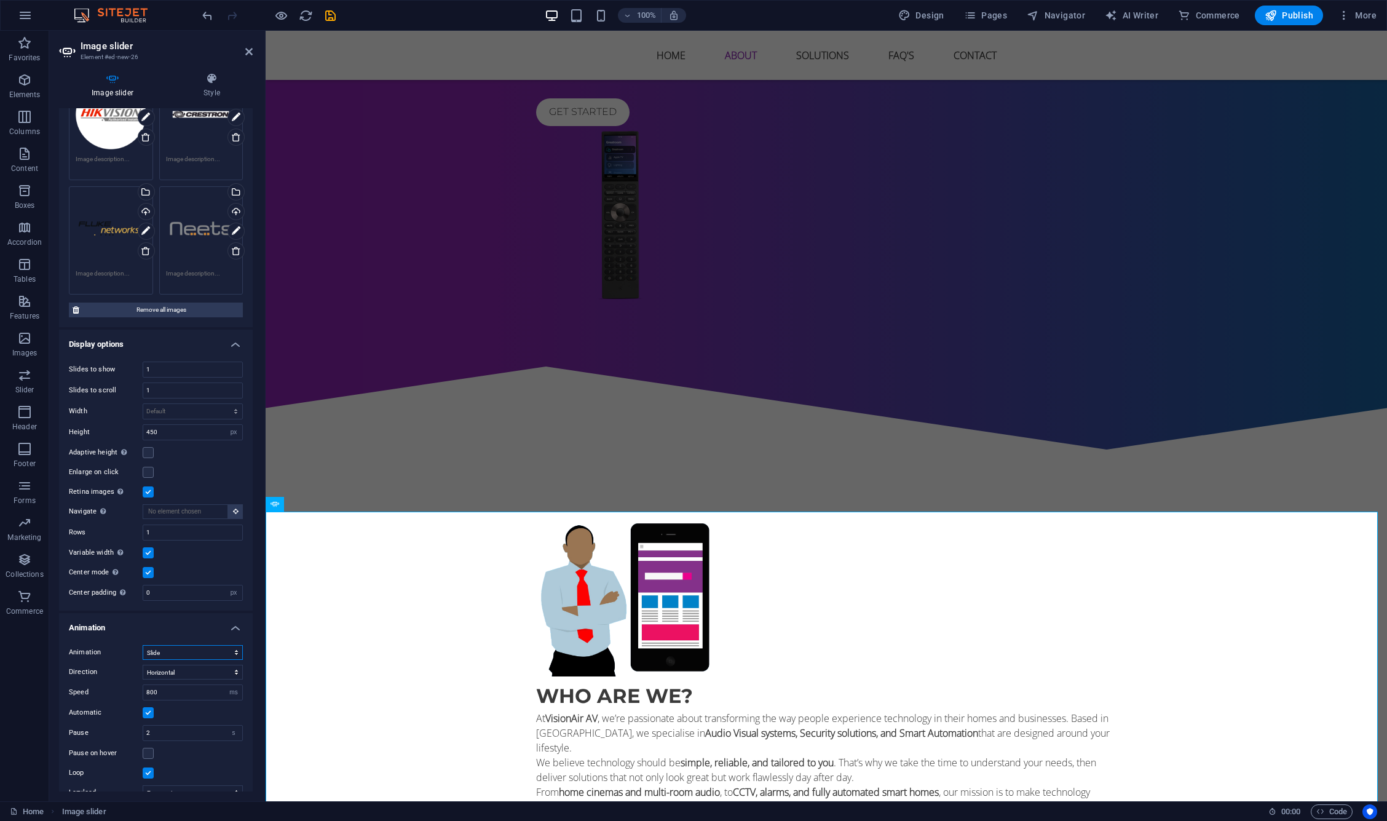
click at [162, 649] on select "Slide Fade" at bounding box center [193, 652] width 100 height 15
click at [170, 627] on h4 "Animation" at bounding box center [156, 624] width 194 height 22
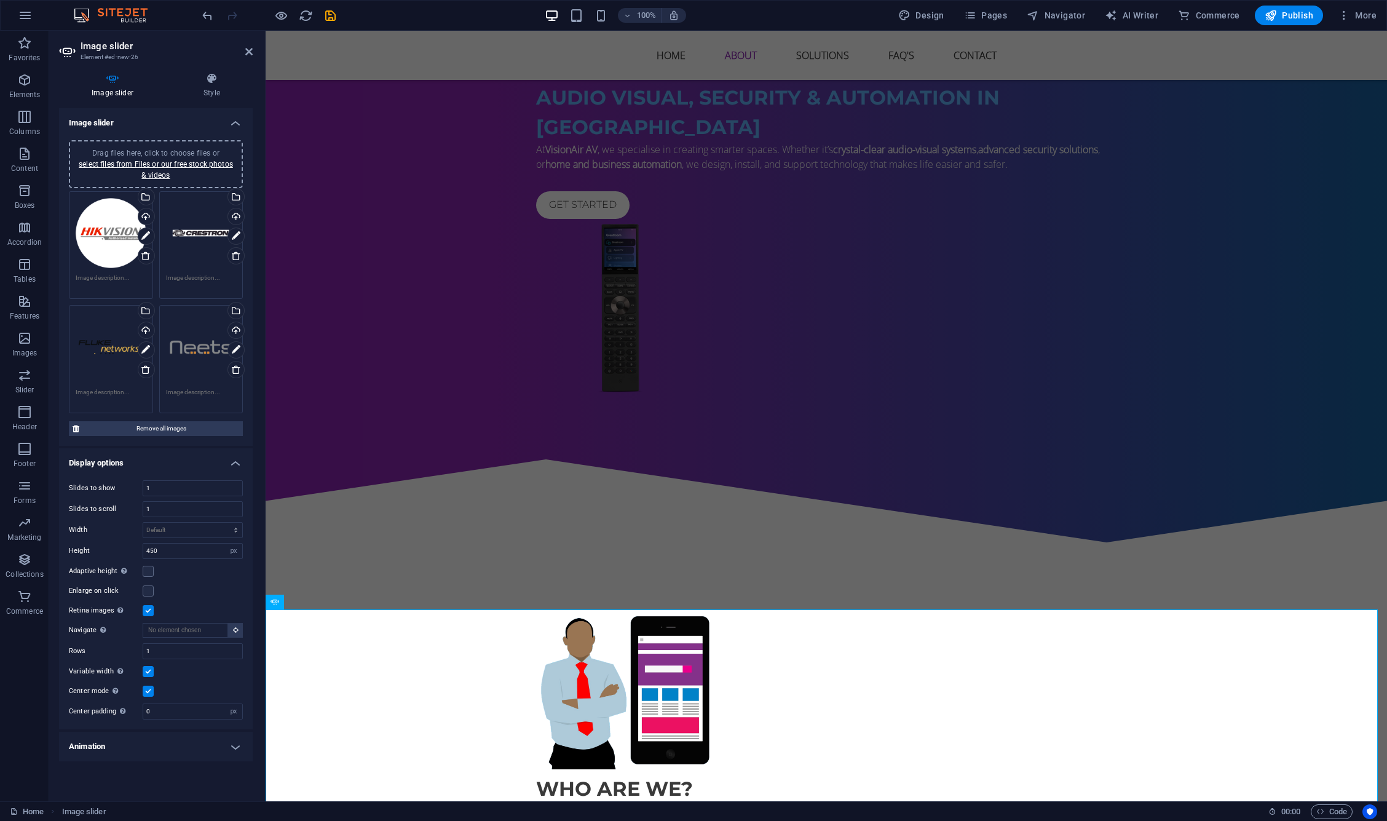
scroll to position [845, 0]
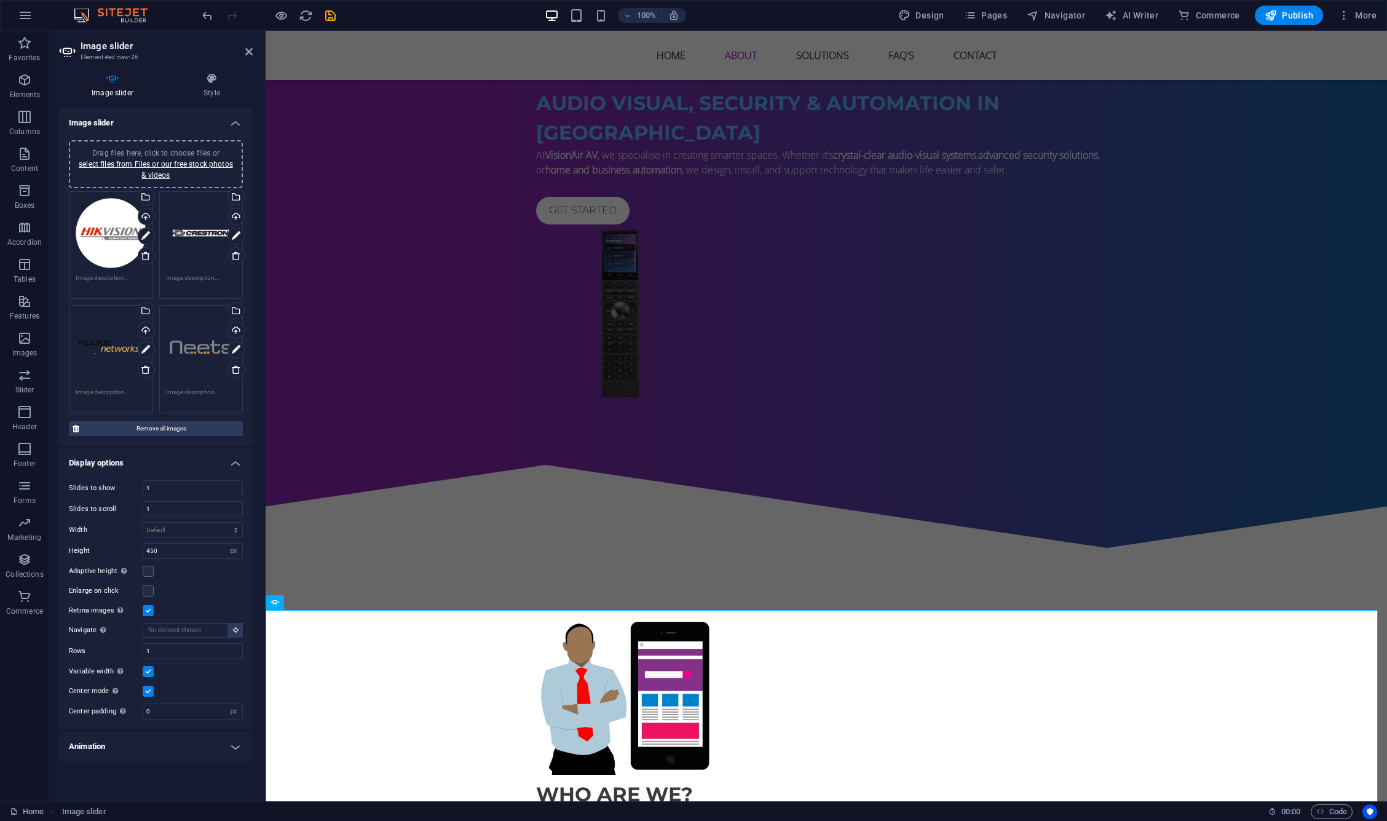
click at [168, 740] on h4 "Animation" at bounding box center [156, 747] width 194 height 30
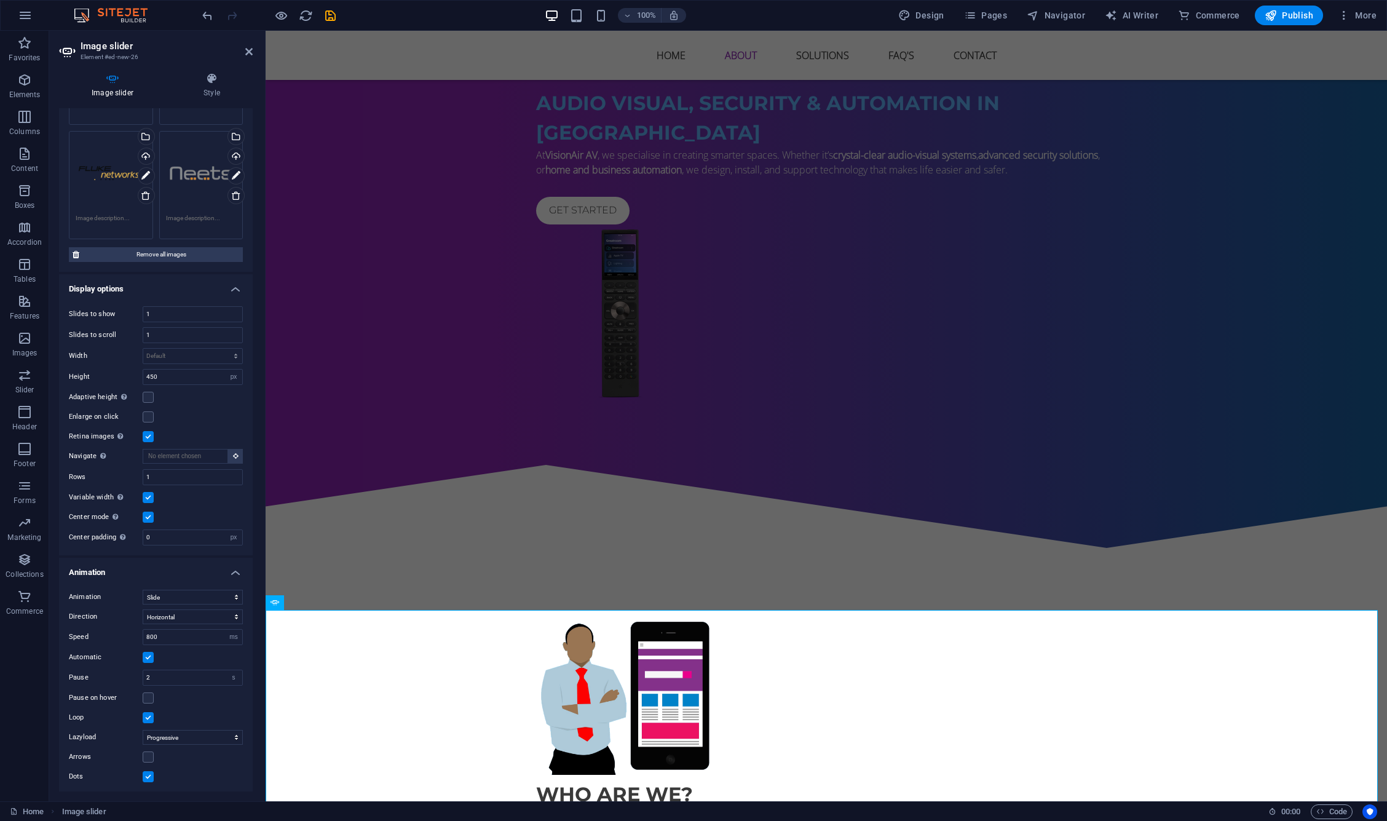
scroll to position [0, 0]
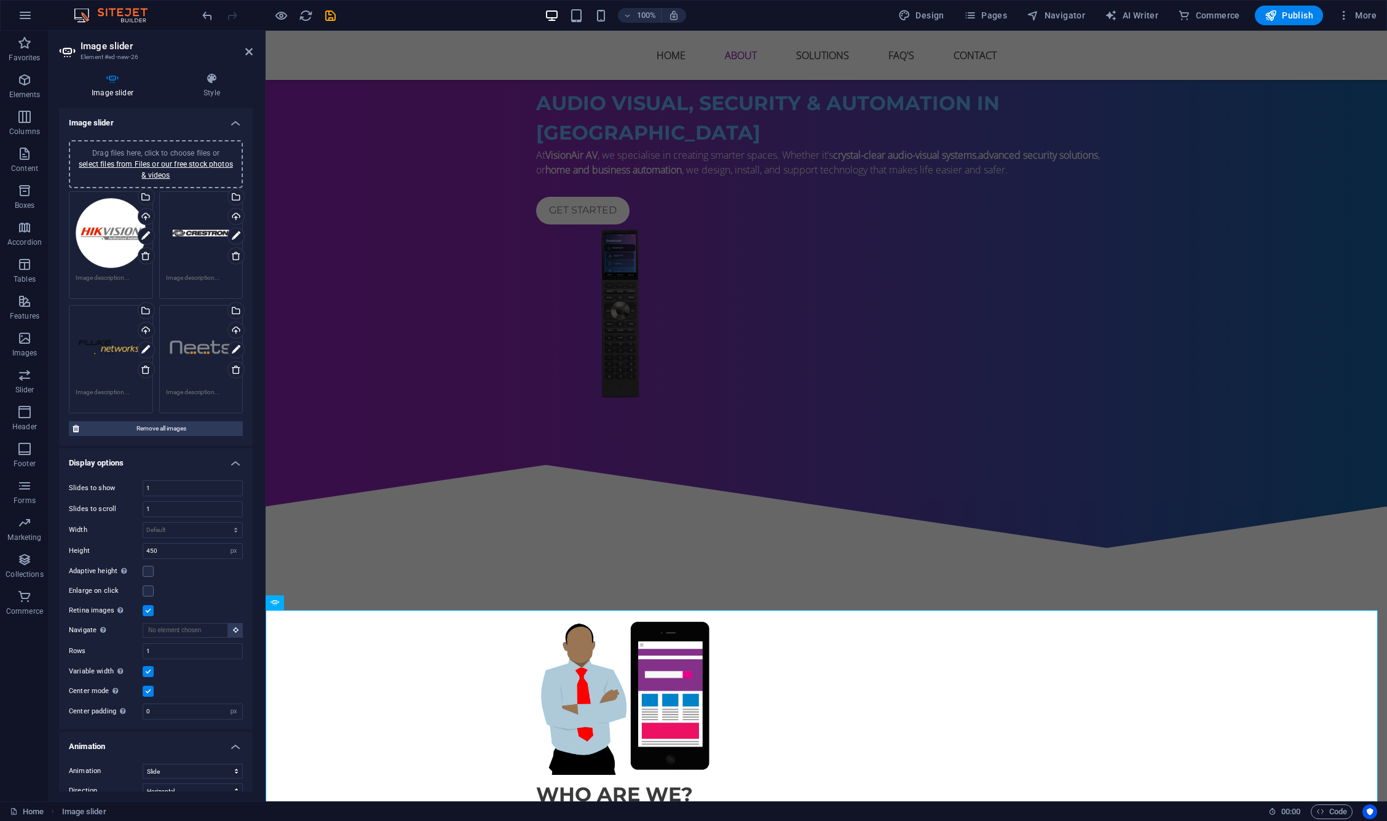
click at [159, 145] on div "Drag files here, click to choose files or select files from Files or our free s…" at bounding box center [156, 164] width 174 height 48
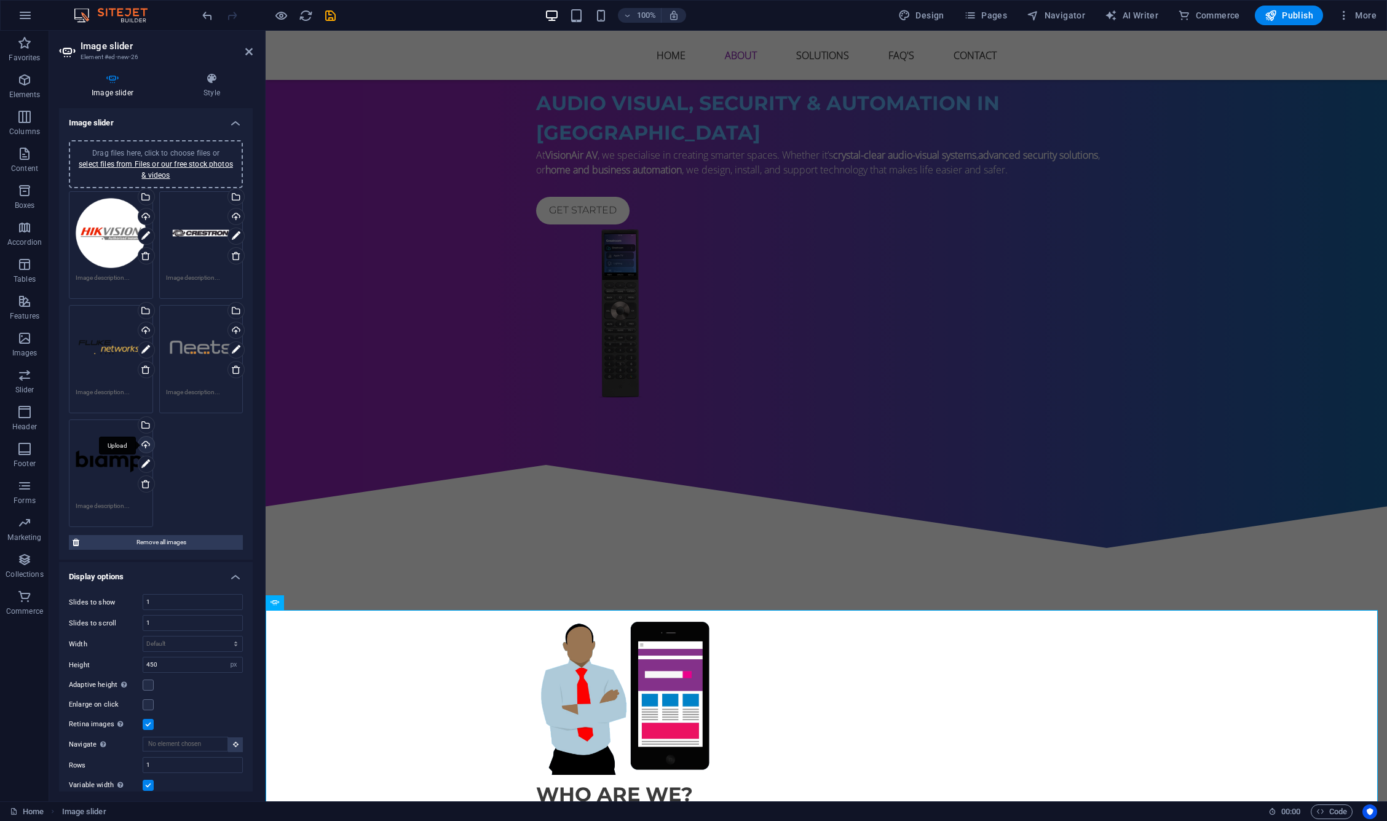
click at [151, 440] on div "Upload" at bounding box center [145, 446] width 18 height 18
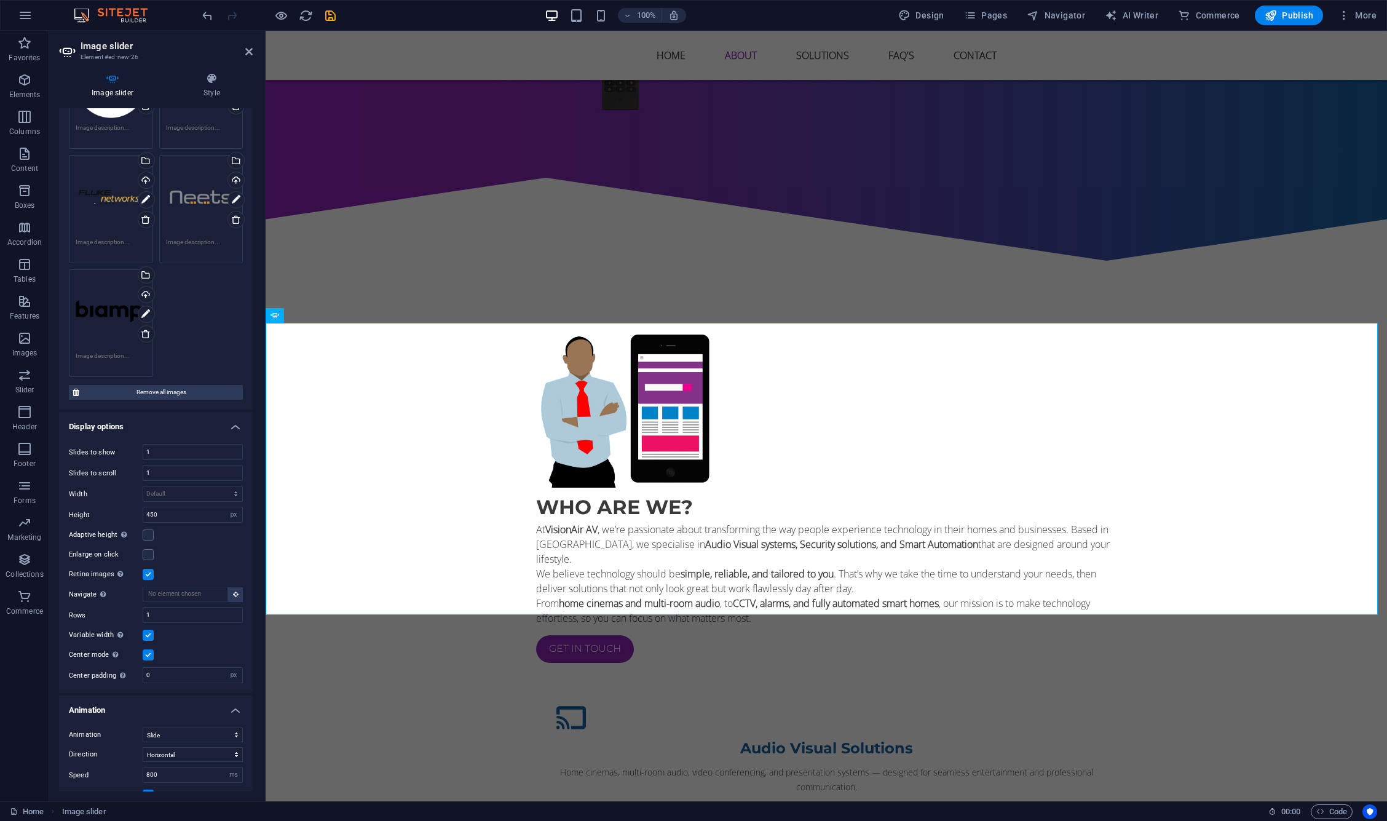
scroll to position [287, 0]
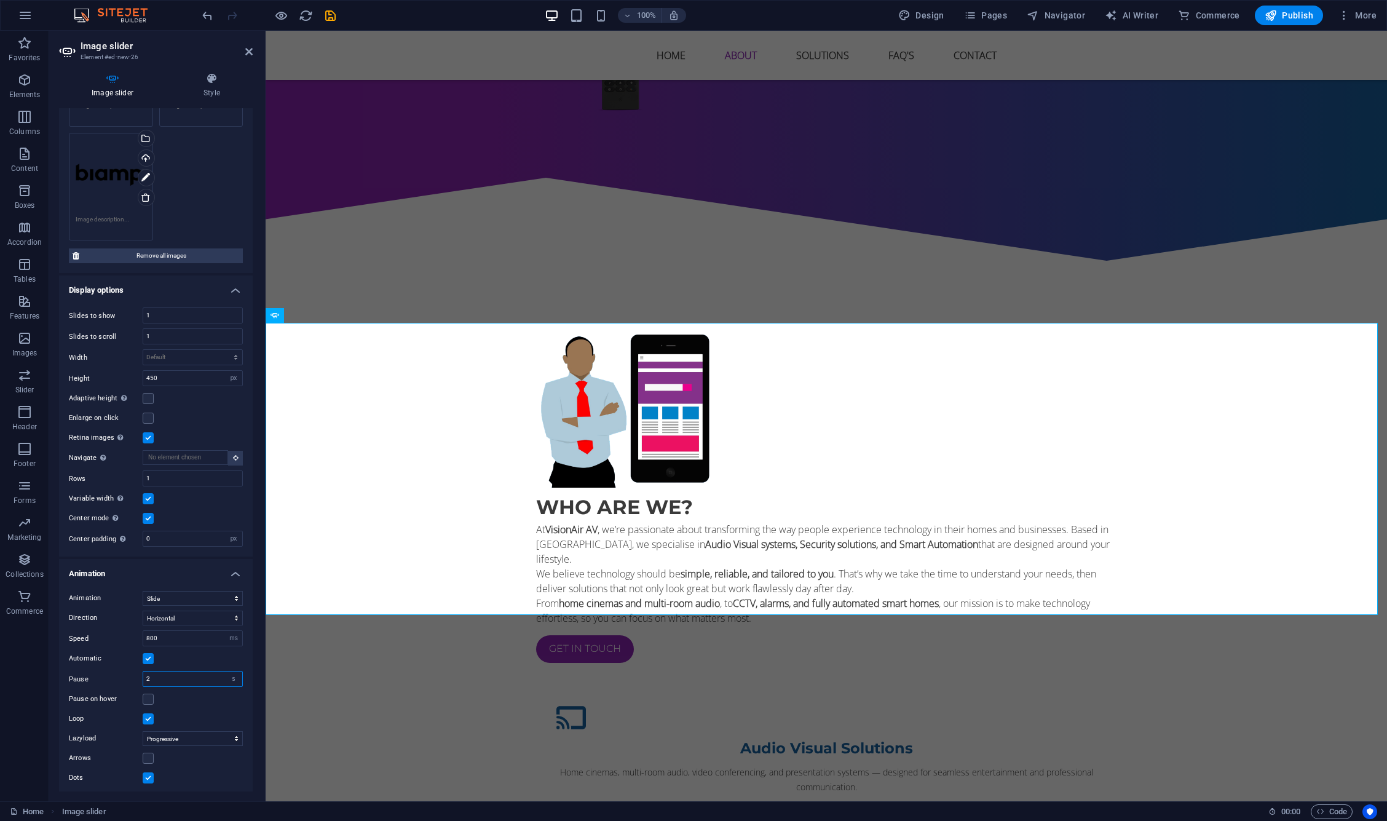
click at [169, 676] on input "2" at bounding box center [192, 678] width 99 height 15
type input "0"
click at [227, 703] on div "Animation Slide Fade Direction Horizontal Vertical Speed 800 s ms Automatic Pau…" at bounding box center [156, 688] width 194 height 214
drag, startPoint x: 323, startPoint y: 15, endPoint x: 315, endPoint y: 62, distance: 47.5
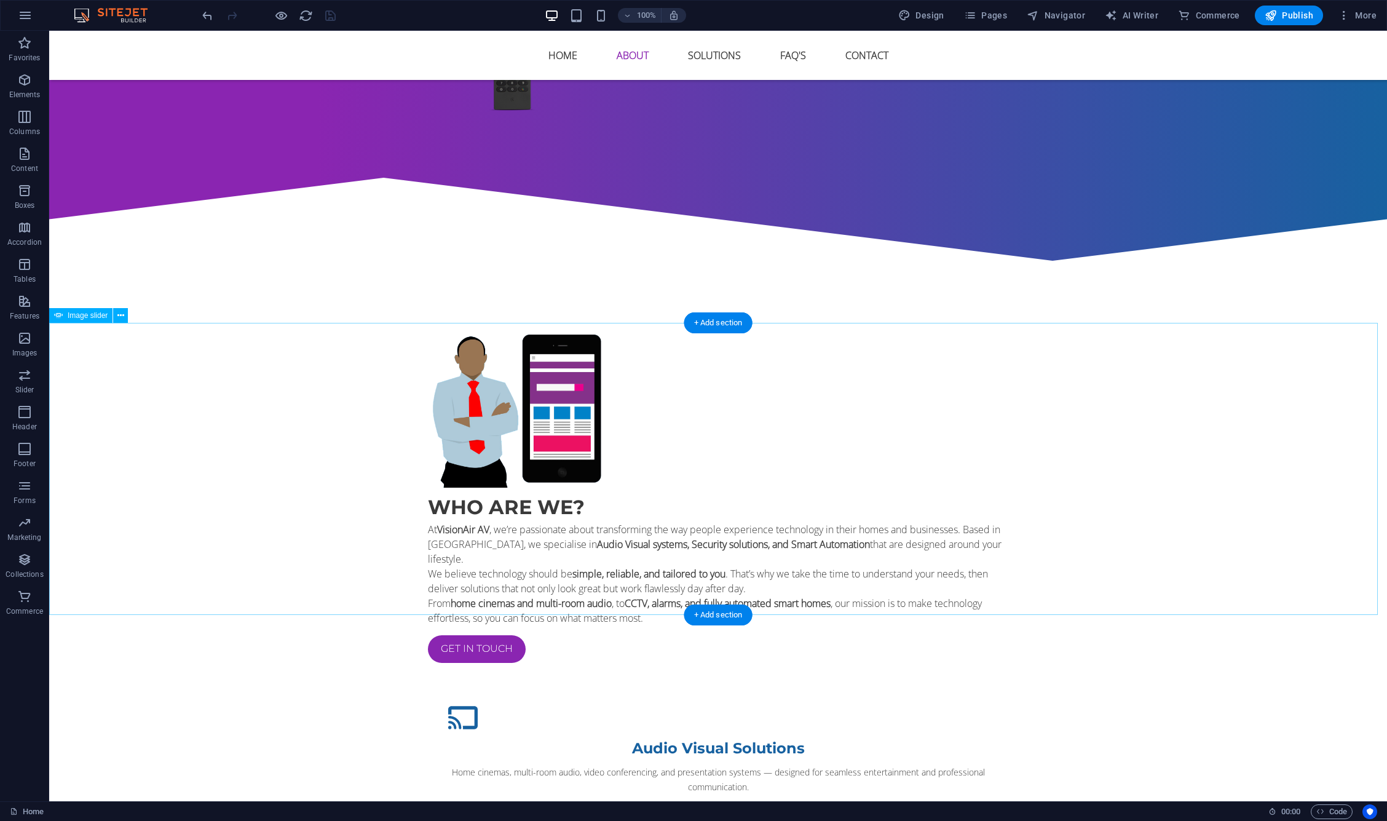
select select "px"
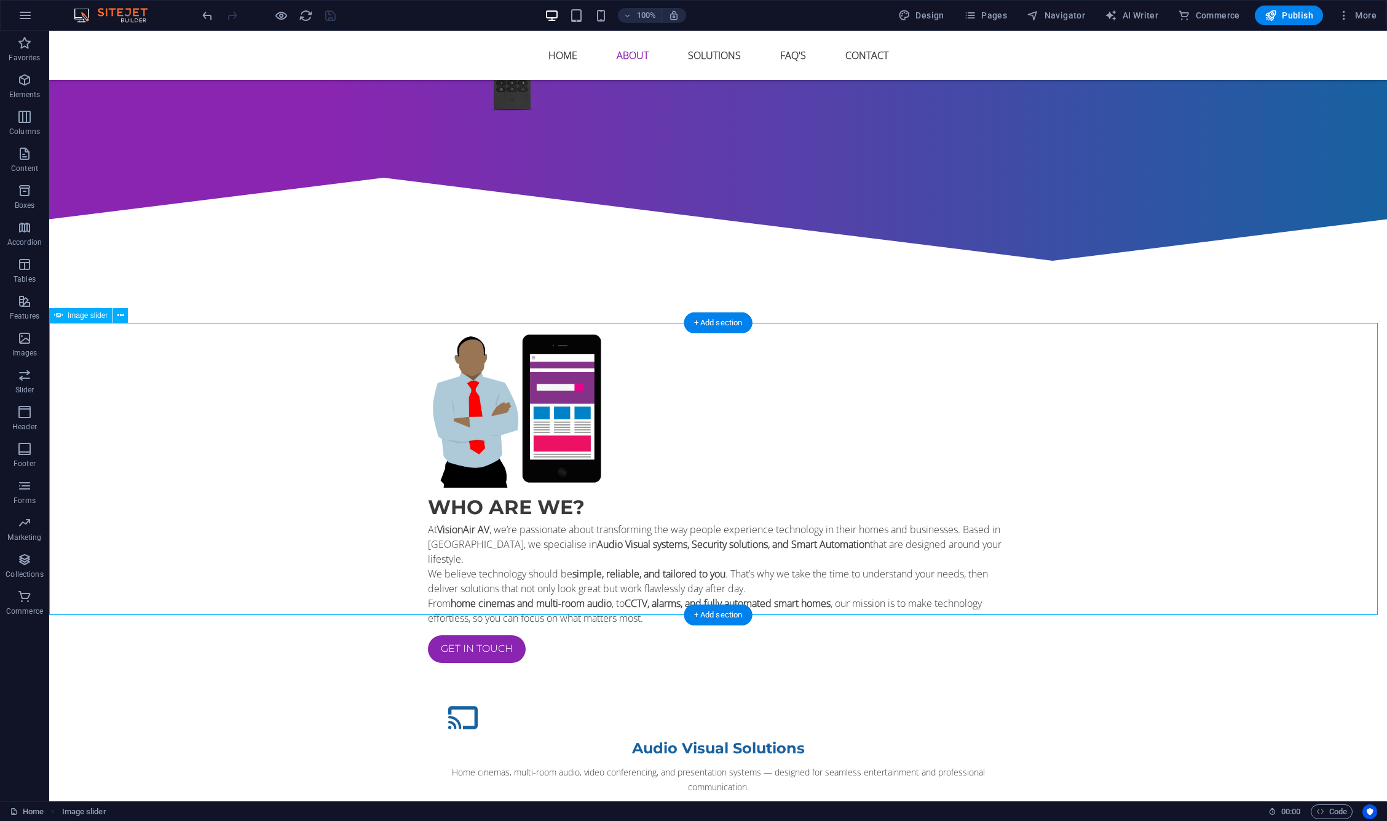
select select "ms"
select select "s"
select select "progressive"
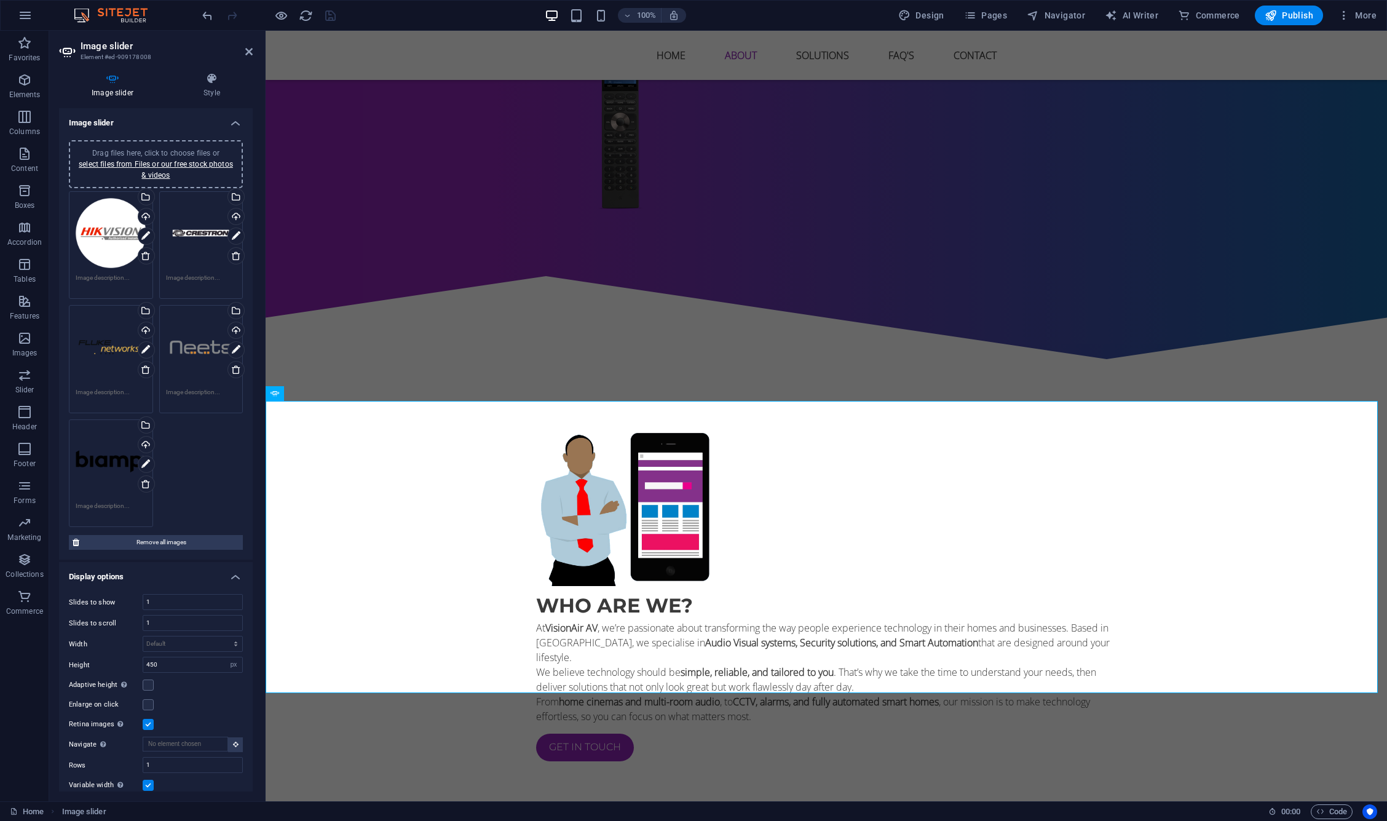
scroll to position [235, 0]
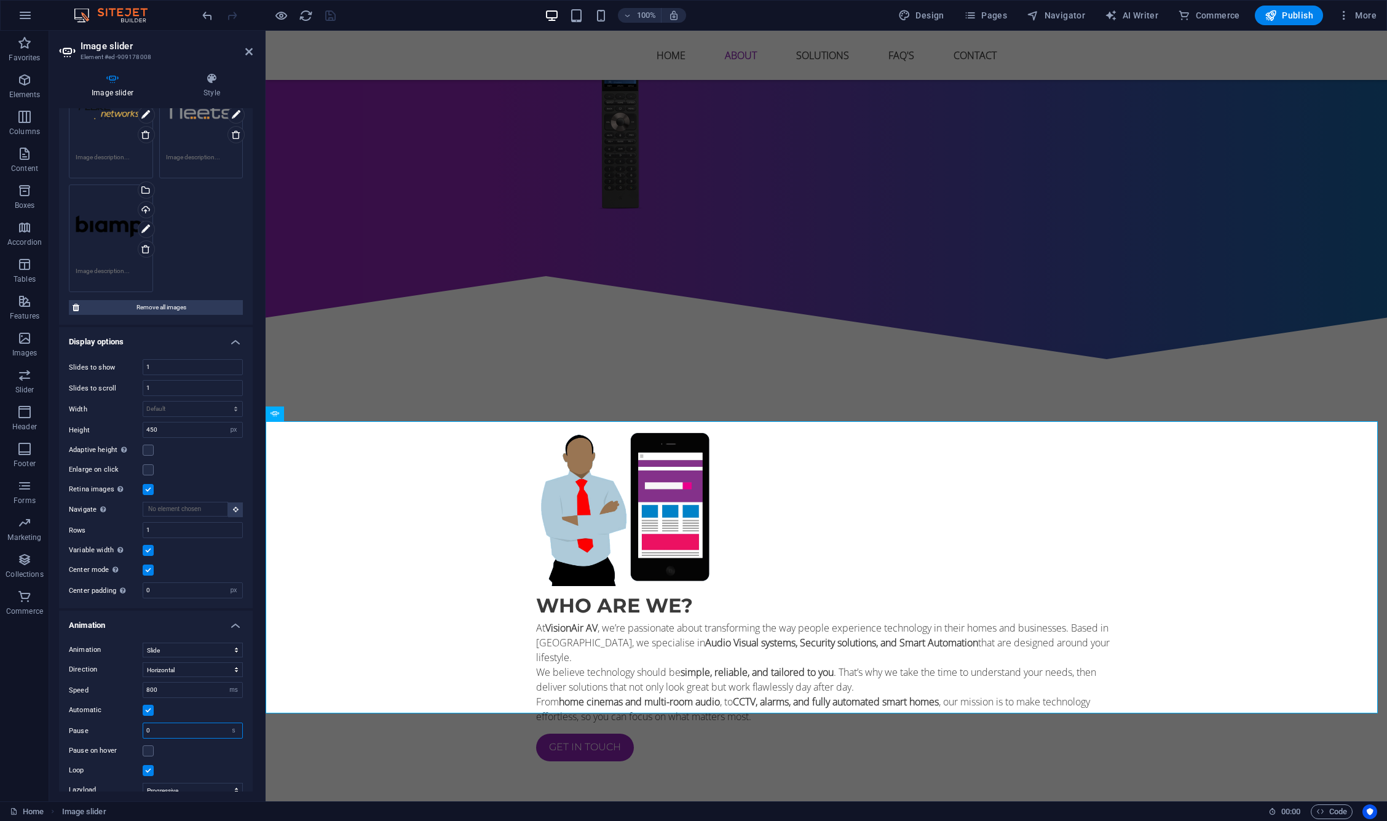
click at [174, 727] on input "0" at bounding box center [192, 730] width 99 height 15
type input "3"
click at [216, 705] on div "Automatic" at bounding box center [156, 710] width 174 height 15
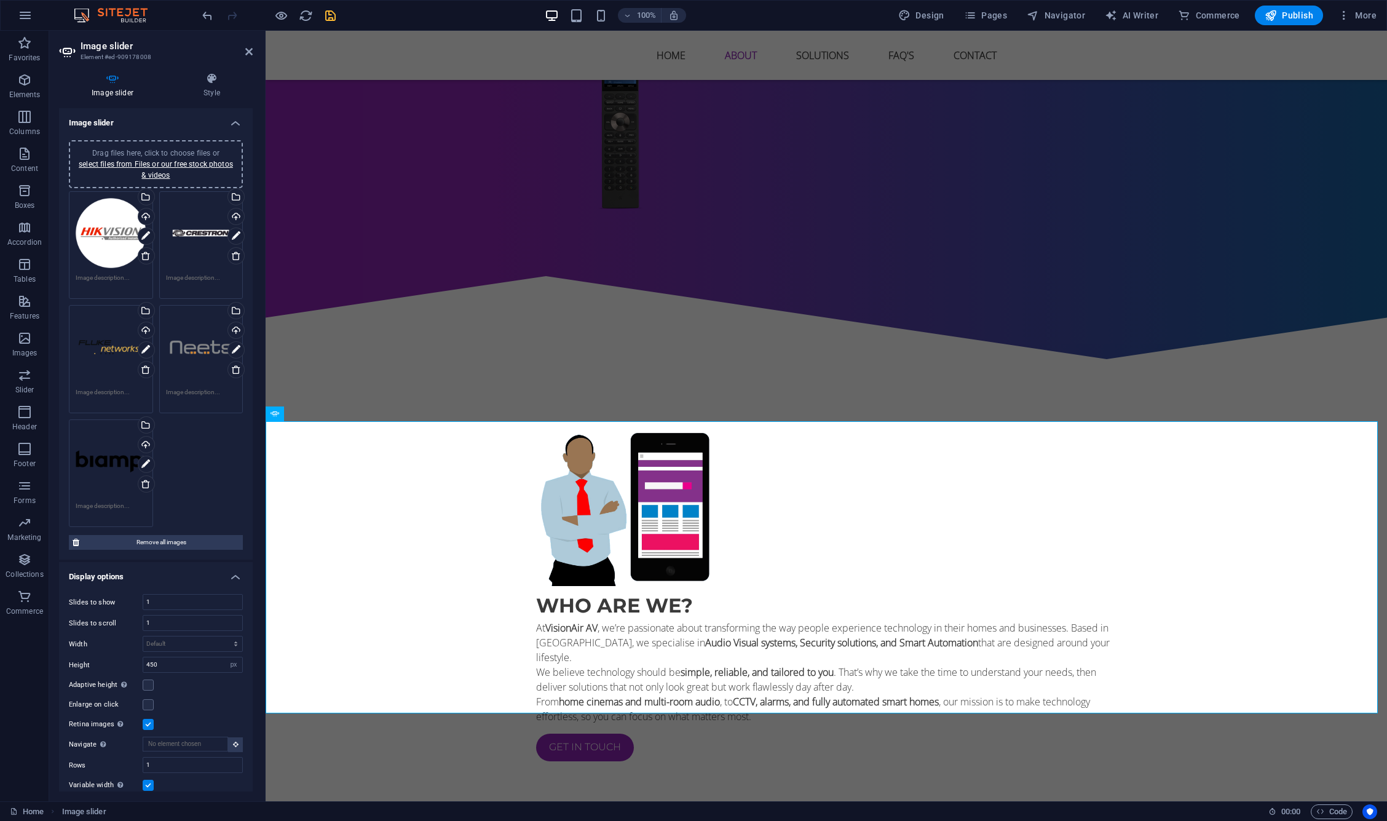
click at [161, 150] on span "Drag files here, click to choose files or select files from Files or our free s…" at bounding box center [156, 164] width 154 height 31
click at [232, 439] on div "Upload" at bounding box center [235, 446] width 18 height 18
click at [331, 15] on icon "save" at bounding box center [330, 16] width 14 height 14
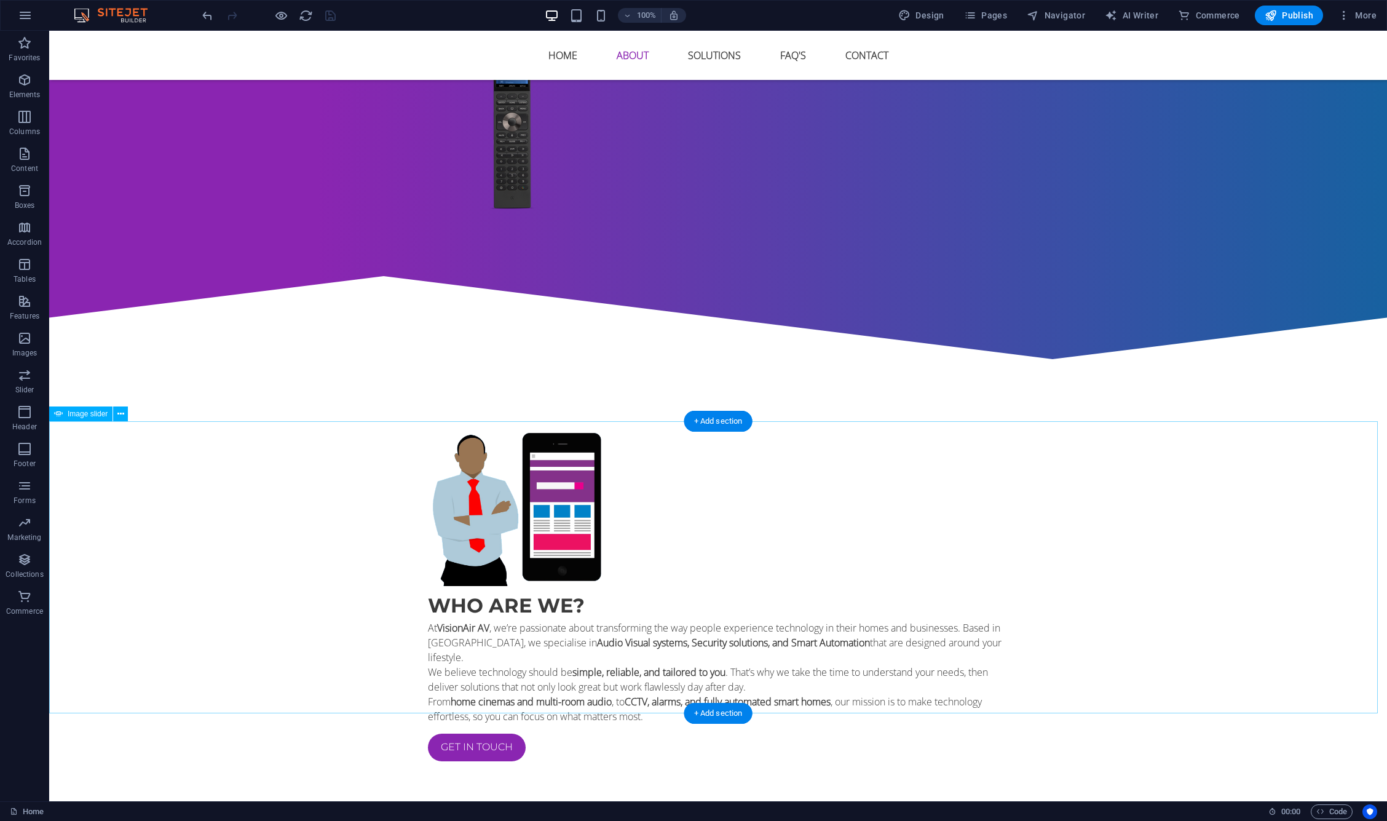
select select "px"
select select "ms"
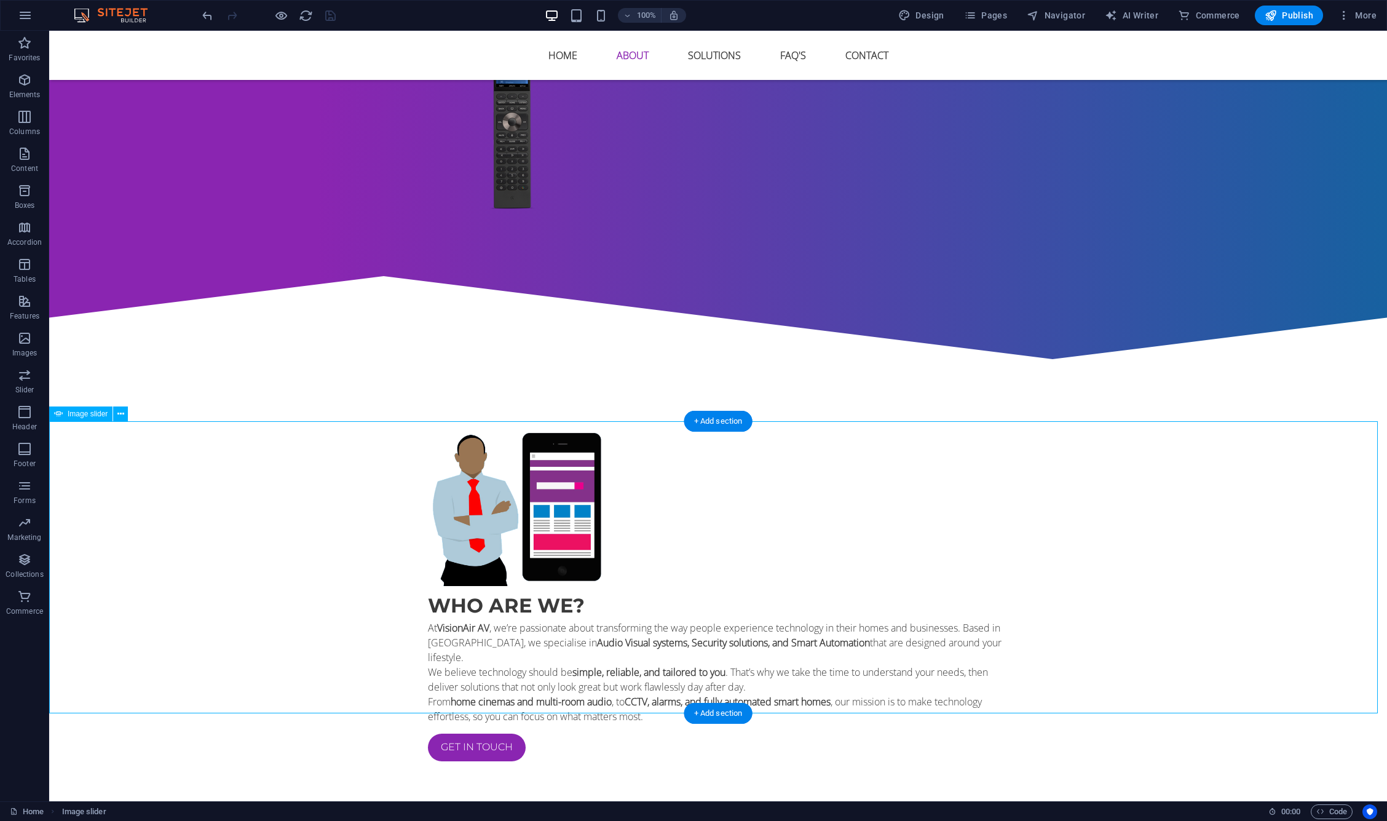
select select "s"
select select "progressive"
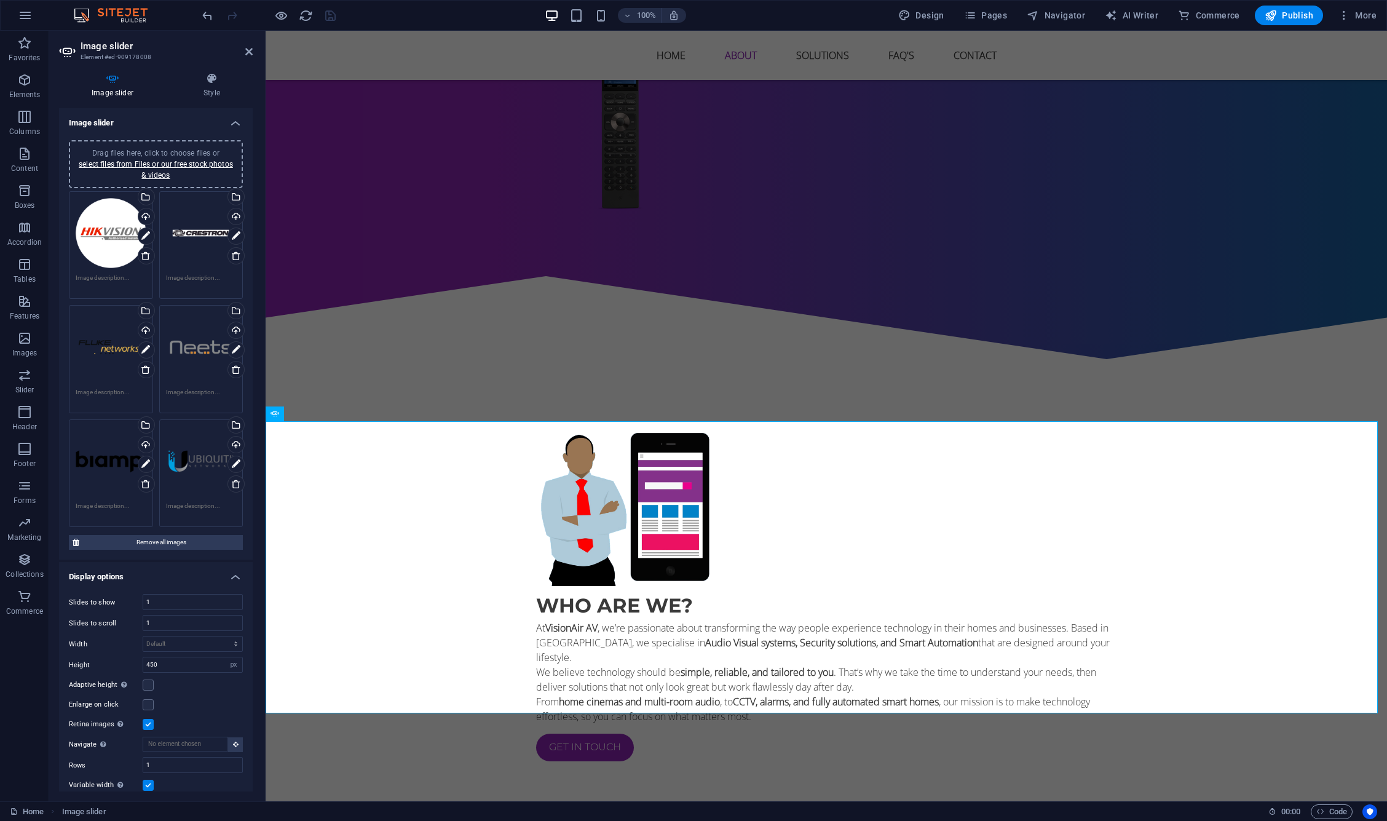
click at [184, 153] on span "Drag files here, click to choose files or select files from Files or our free s…" at bounding box center [156, 164] width 154 height 31
click at [213, 149] on span "Drag files here, click to choose files or select files from Files or our free s…" at bounding box center [156, 164] width 154 height 31
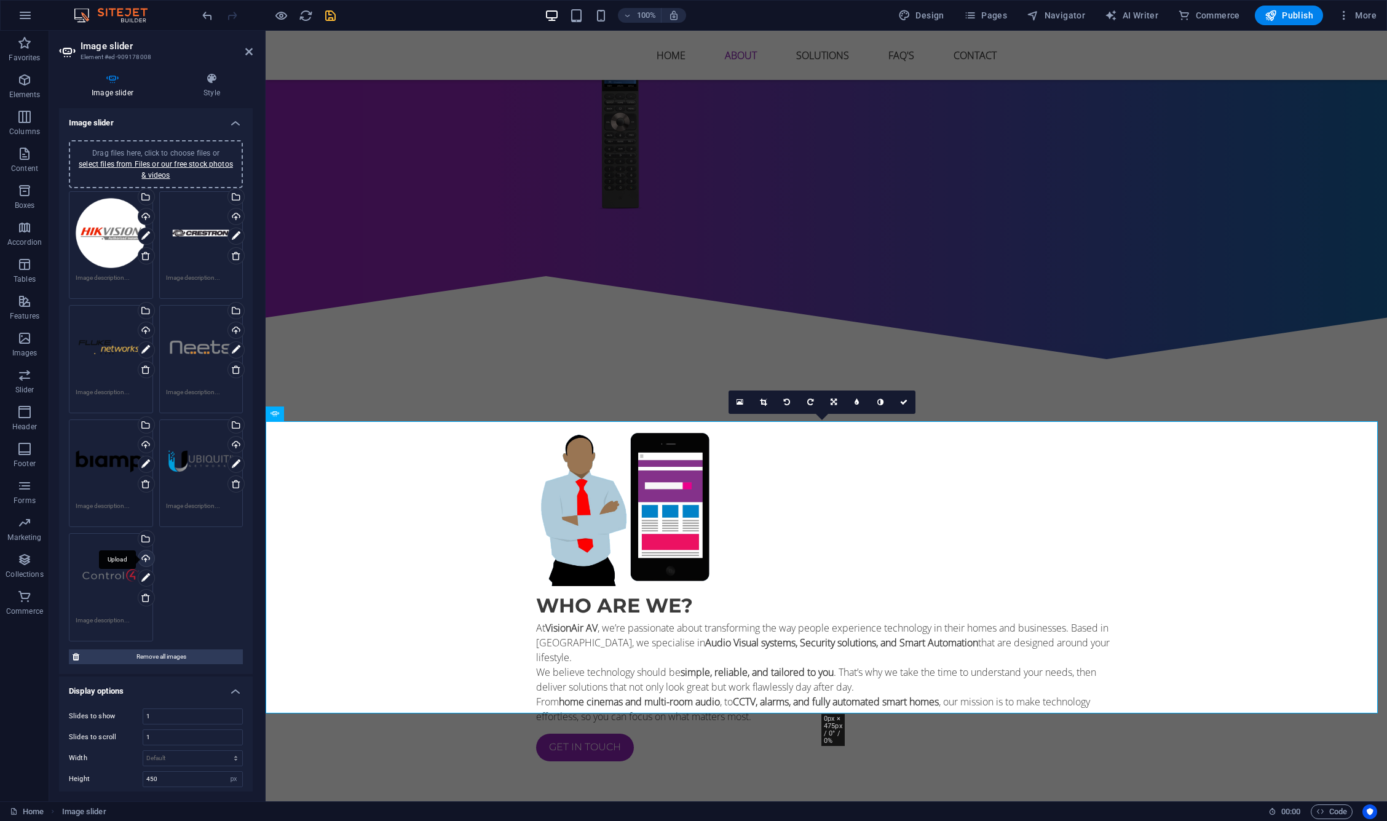
click at [140, 555] on div "Upload" at bounding box center [145, 559] width 18 height 18
click at [30, 77] on icon "button" at bounding box center [24, 80] width 15 height 15
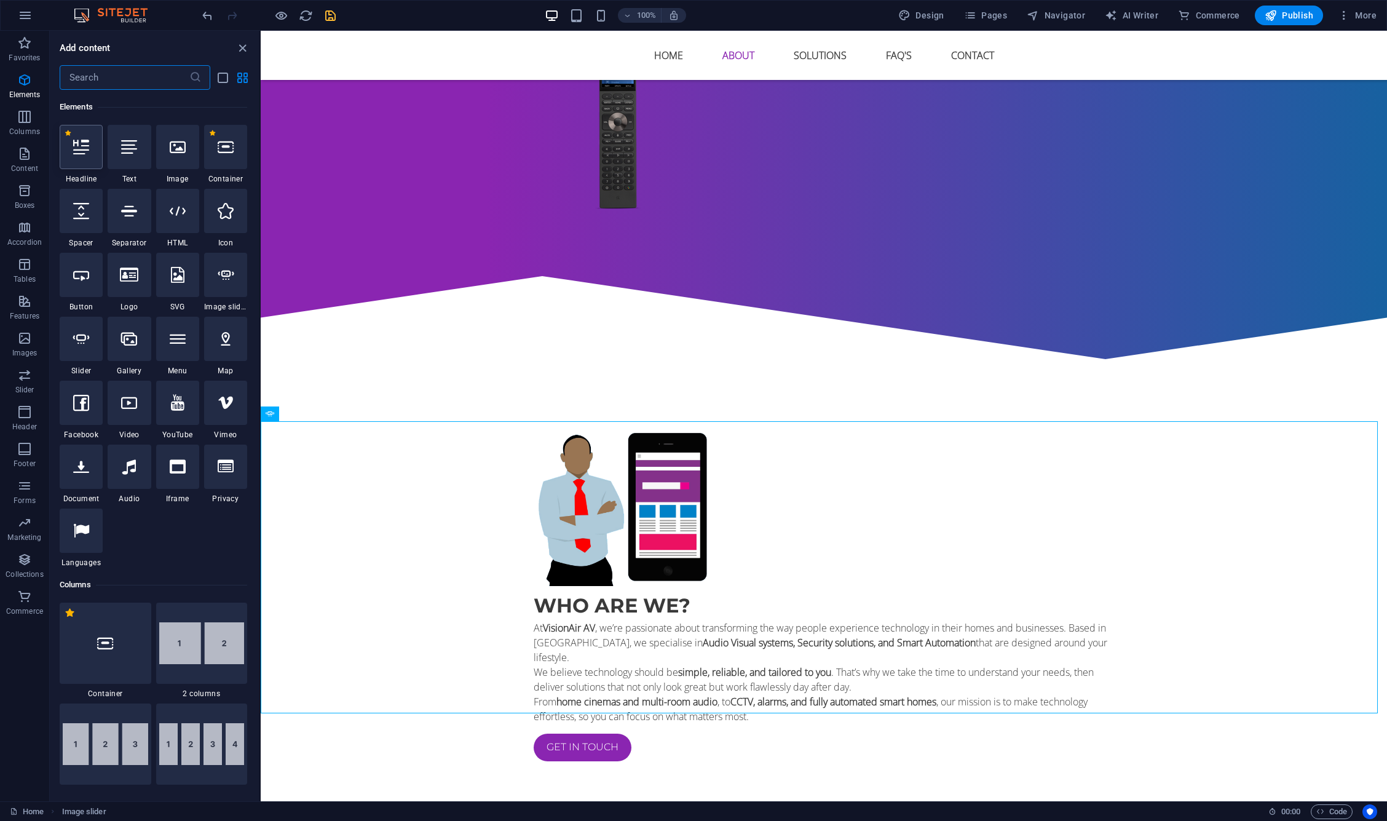
scroll to position [131, 0]
click at [127, 156] on div at bounding box center [129, 147] width 43 height 44
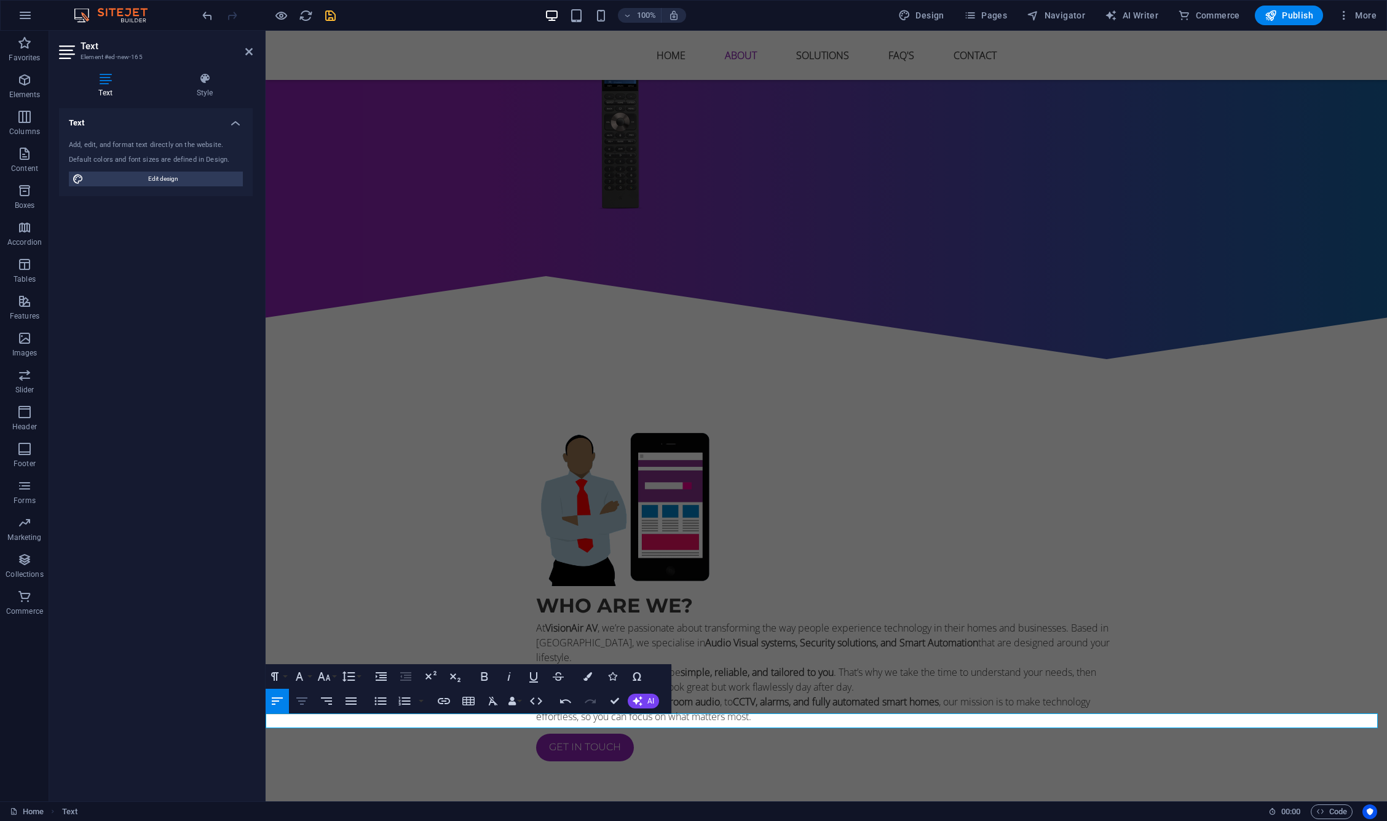
click at [308, 700] on icon "button" at bounding box center [302, 701] width 15 height 15
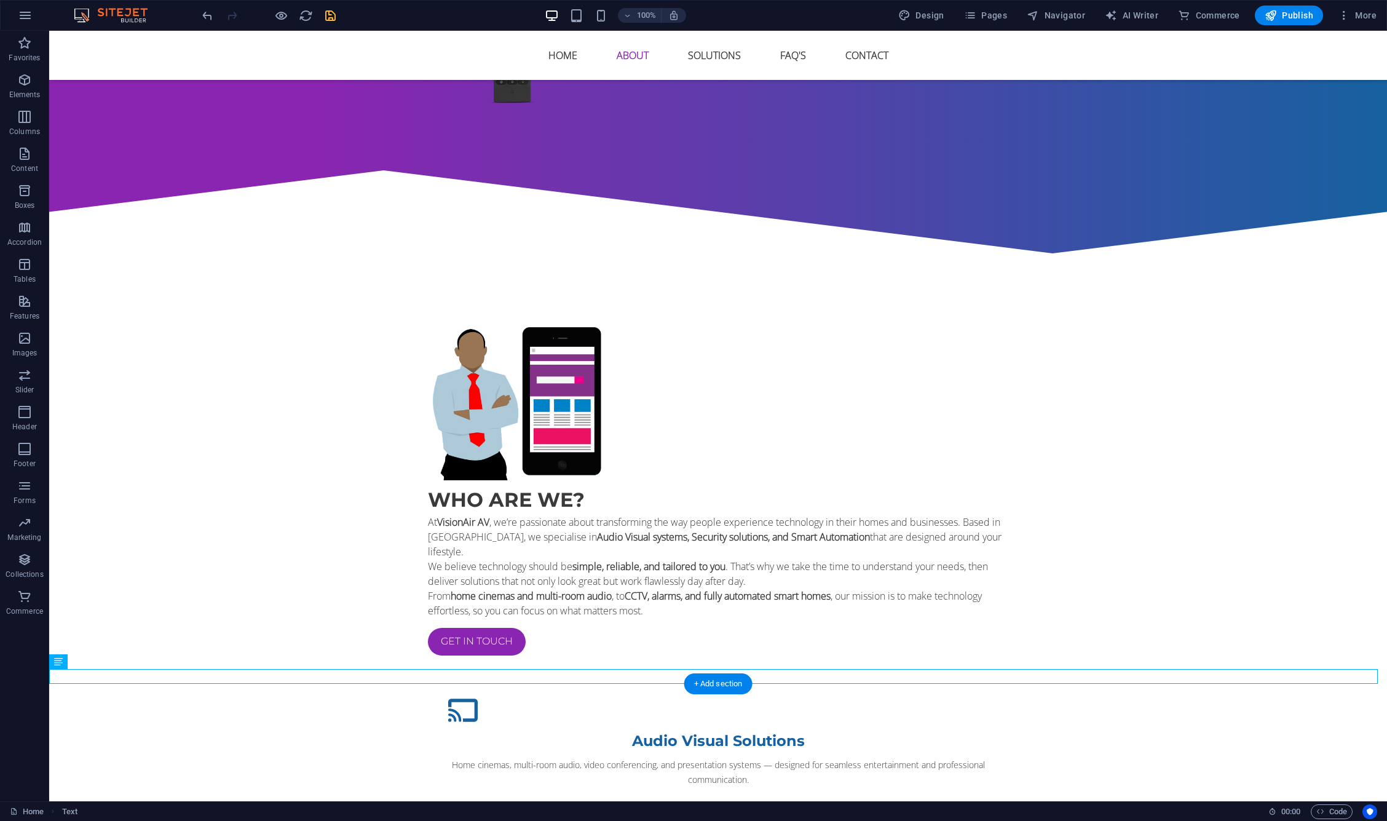
scroll to position [1142, 0]
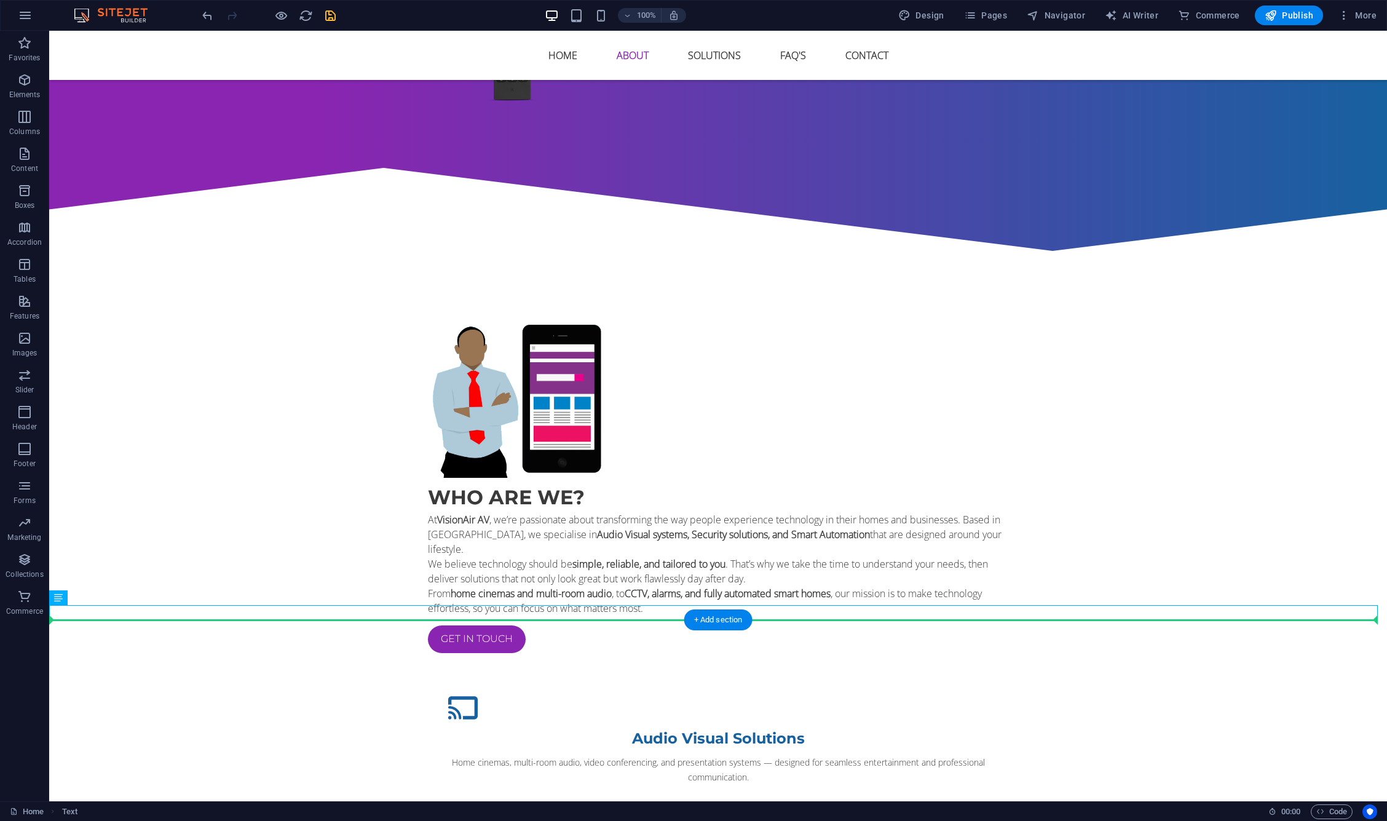
drag, startPoint x: 732, startPoint y: 723, endPoint x: 729, endPoint y: 662, distance: 60.9
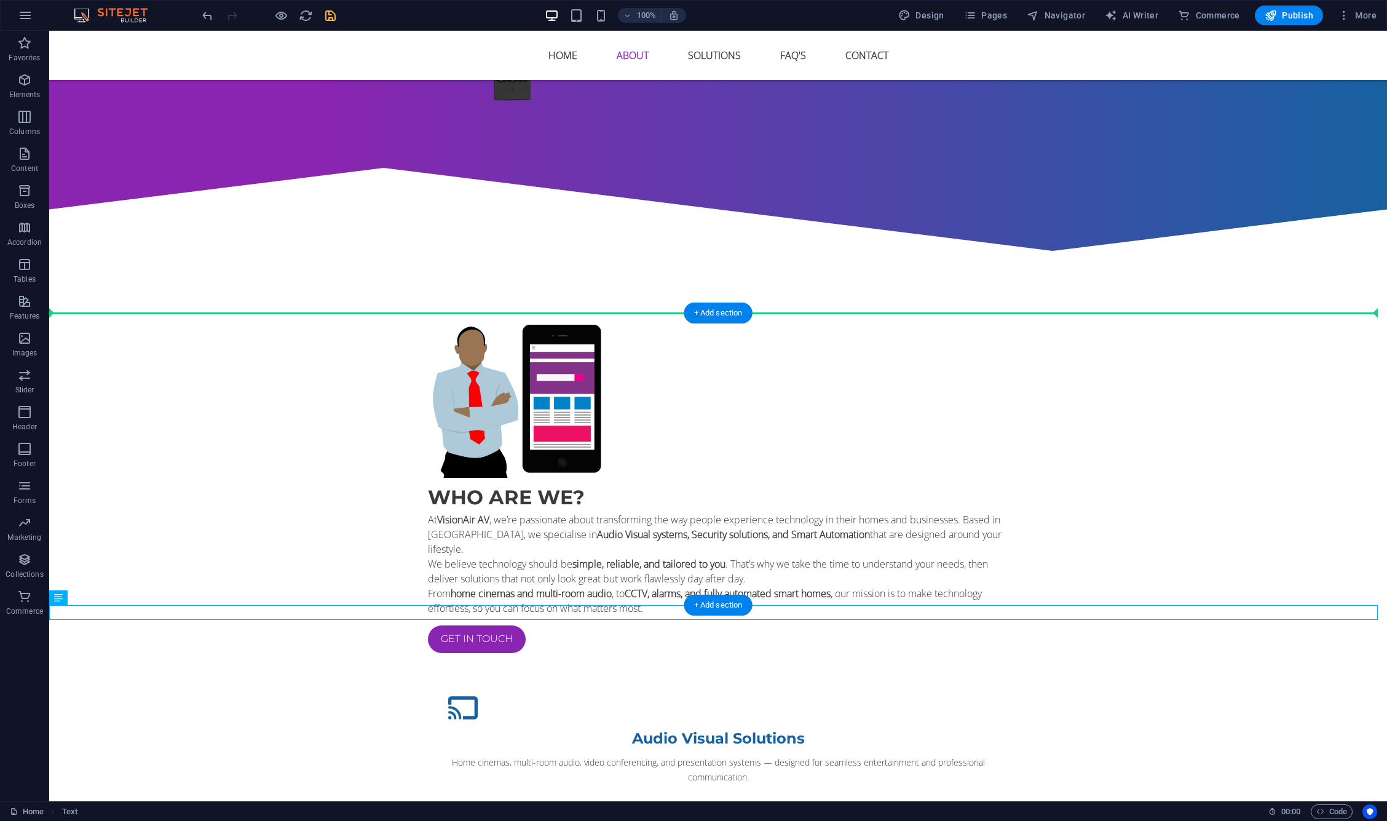
drag, startPoint x: 628, startPoint y: 611, endPoint x: 601, endPoint y: 339, distance: 273.7
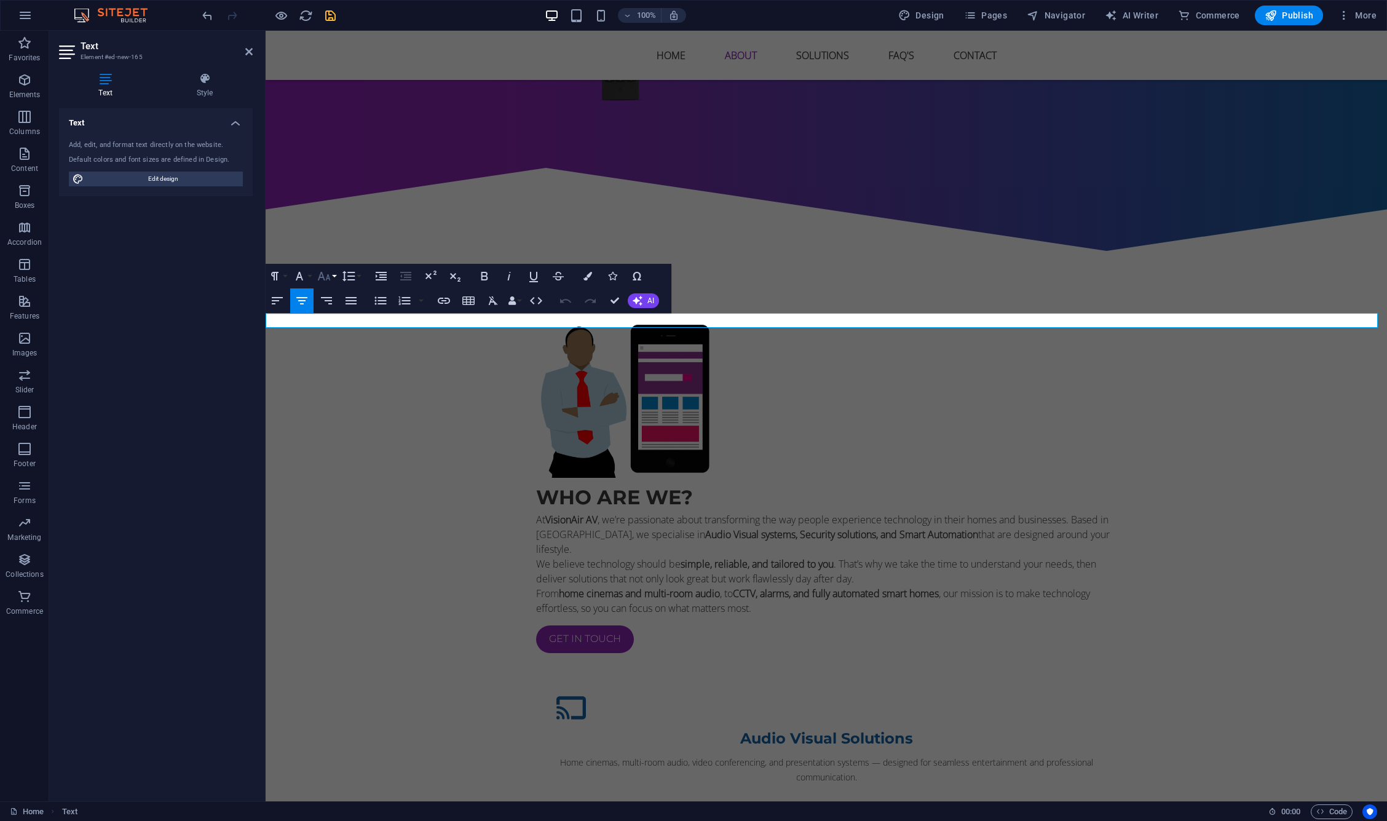
click at [327, 275] on icon "button" at bounding box center [324, 276] width 15 height 15
click at [331, 418] on link "18" at bounding box center [337, 411] width 44 height 18
click at [324, 273] on icon "button" at bounding box center [324, 276] width 15 height 15
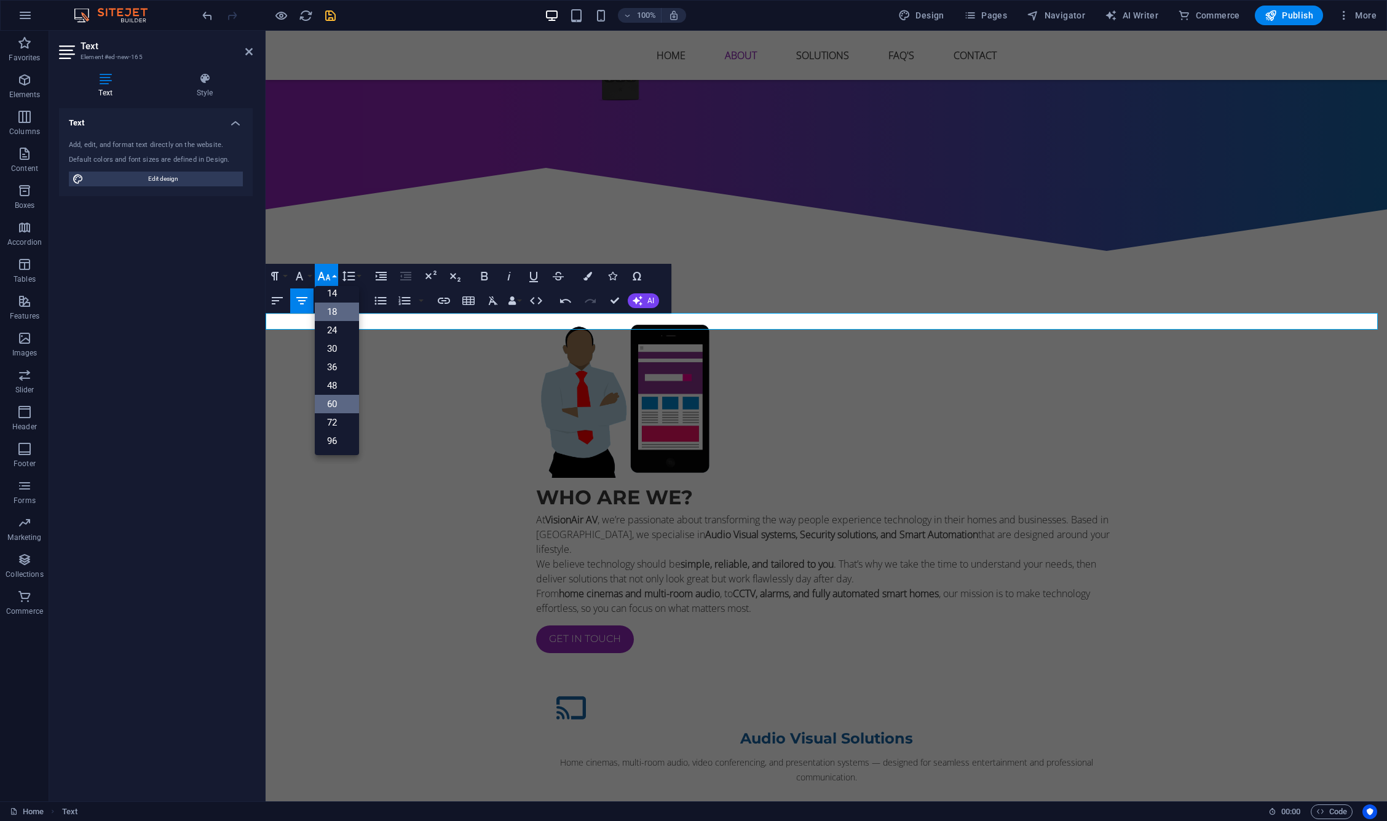
scroll to position [99, 0]
click at [343, 374] on link "36" at bounding box center [337, 367] width 44 height 18
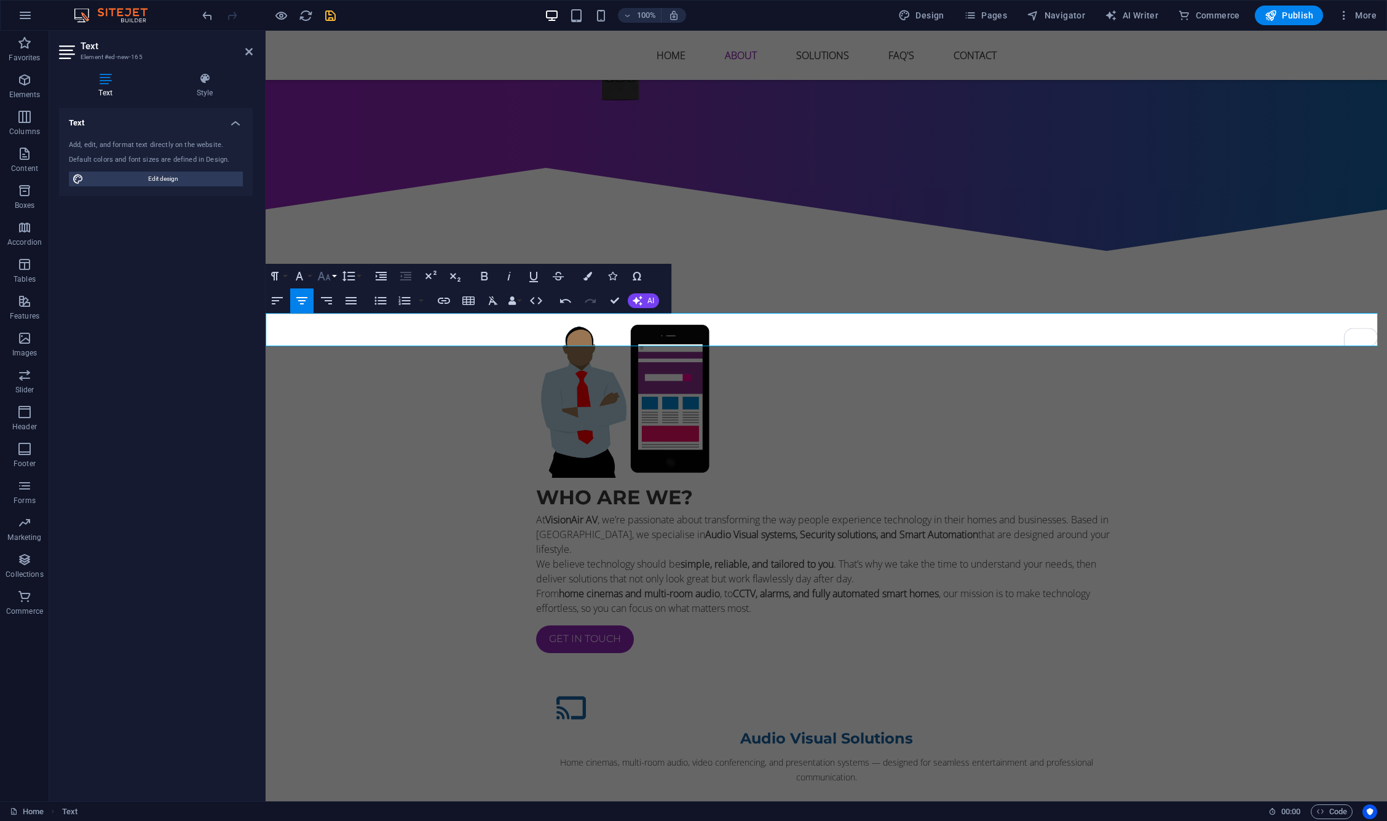
click at [323, 275] on icon "button" at bounding box center [324, 276] width 13 height 9
click at [338, 379] on link "48" at bounding box center [337, 385] width 44 height 18
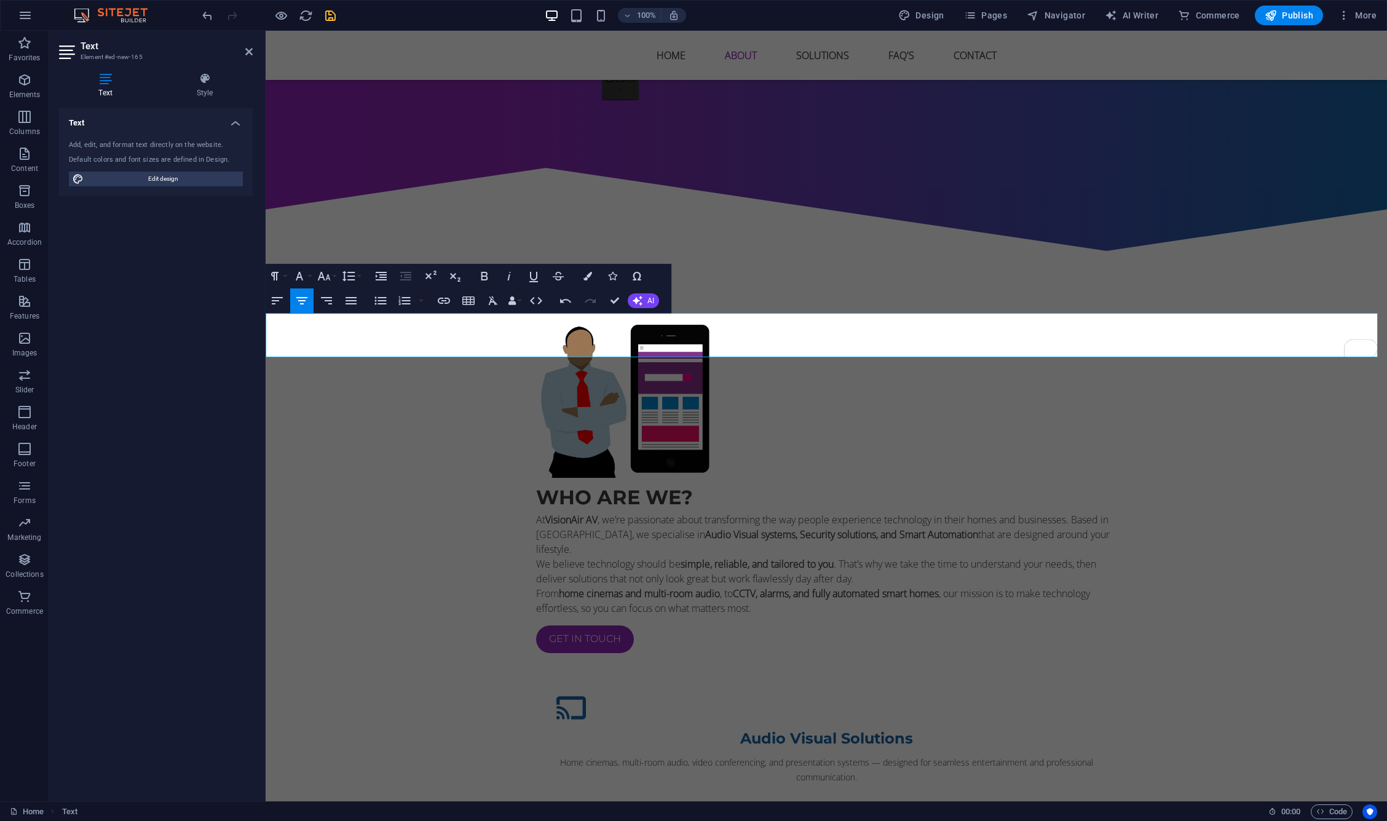
drag, startPoint x: 162, startPoint y: 181, endPoint x: 626, endPoint y: 149, distance: 464.8
click at [162, 181] on span "Edit design" at bounding box center [163, 179] width 152 height 15
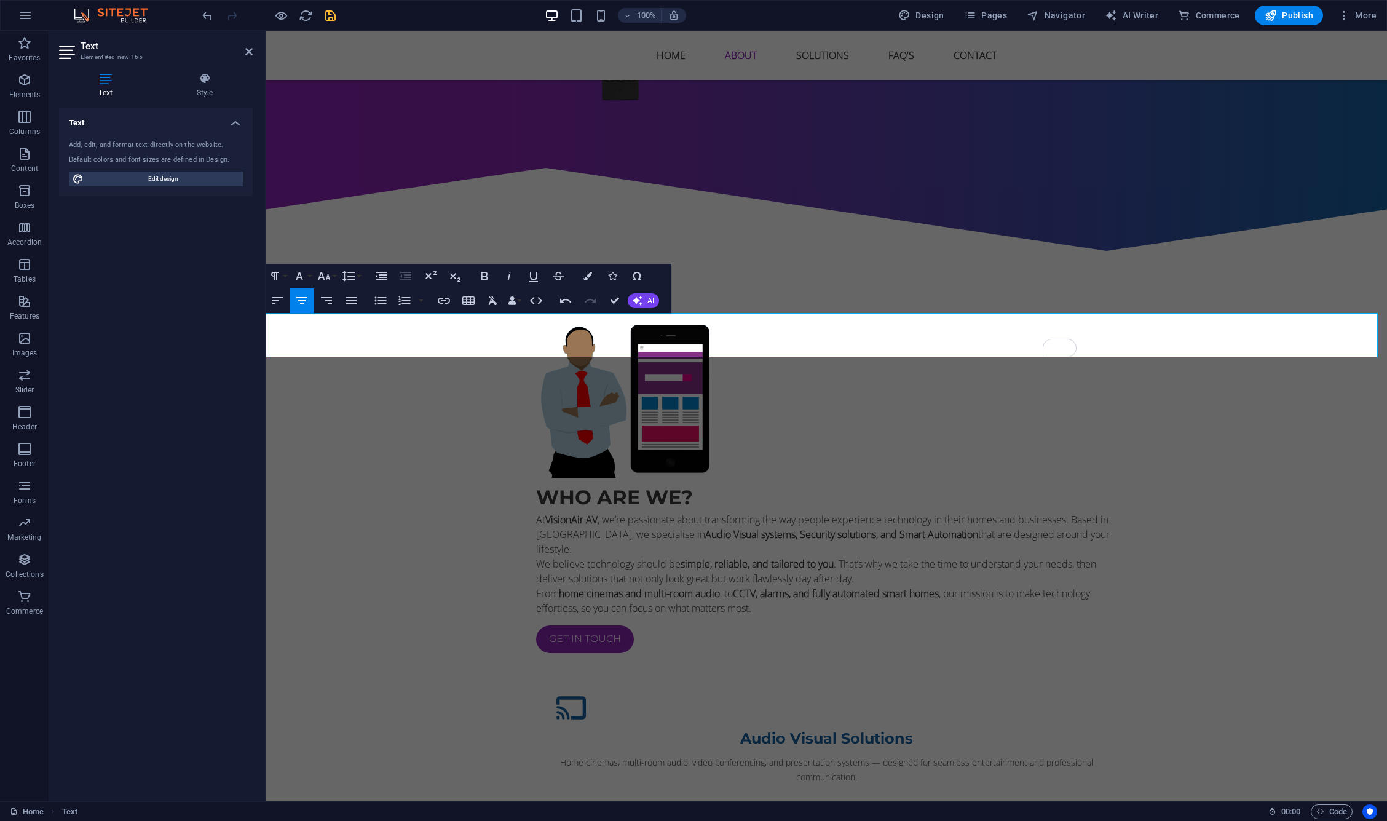
select select "px"
select select "400"
select select "px"
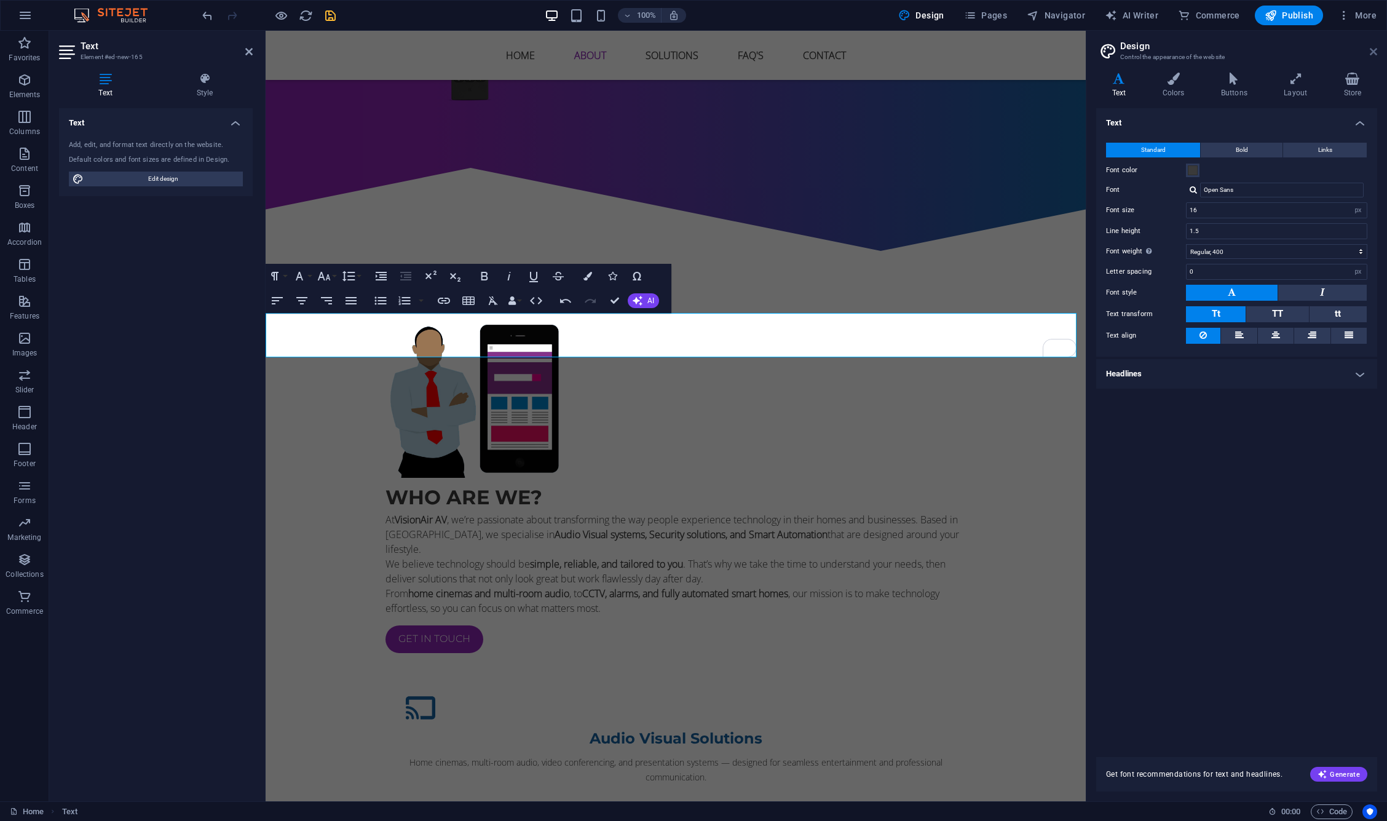
click at [1372, 53] on icon at bounding box center [1373, 52] width 7 height 10
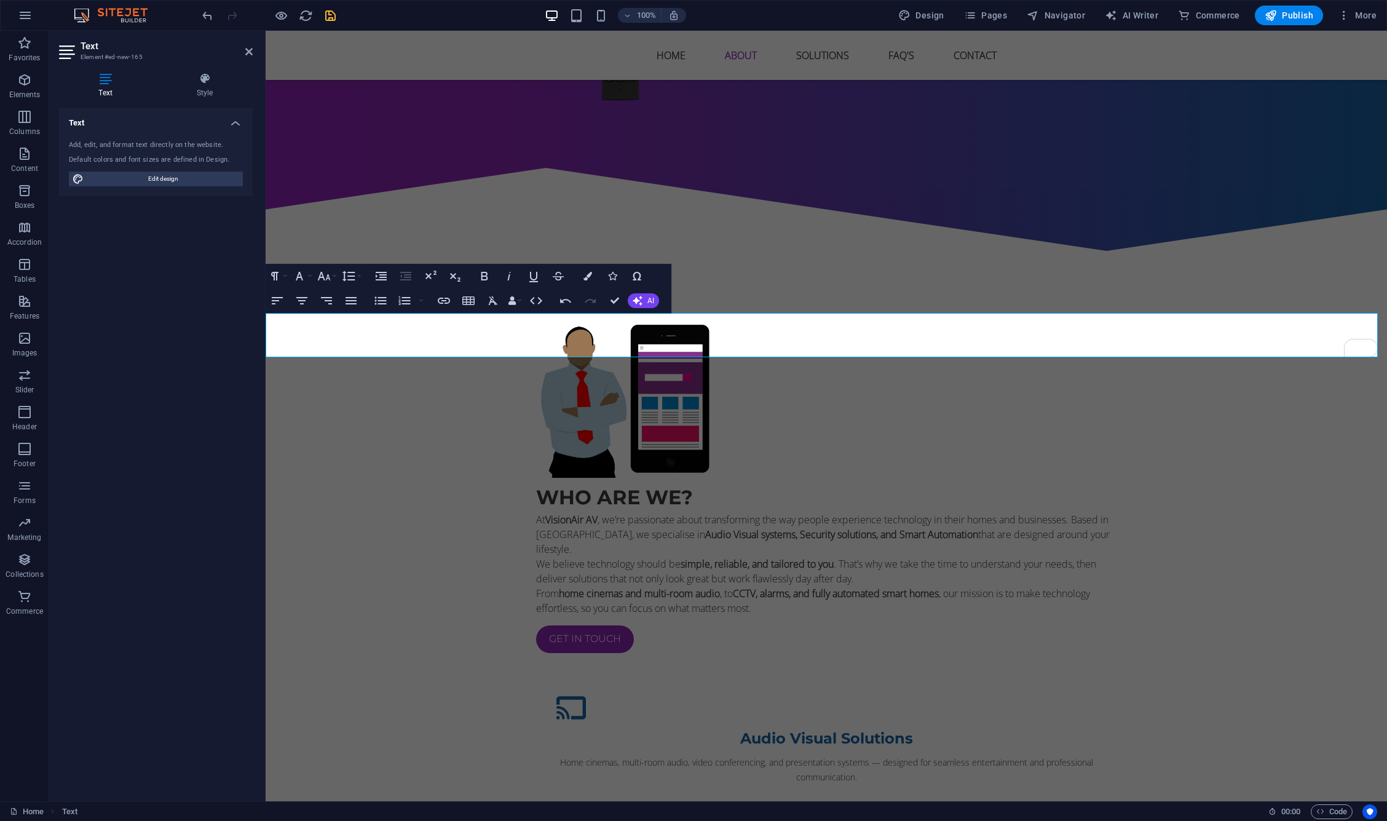
click at [296, 272] on icon "button" at bounding box center [299, 276] width 15 height 15
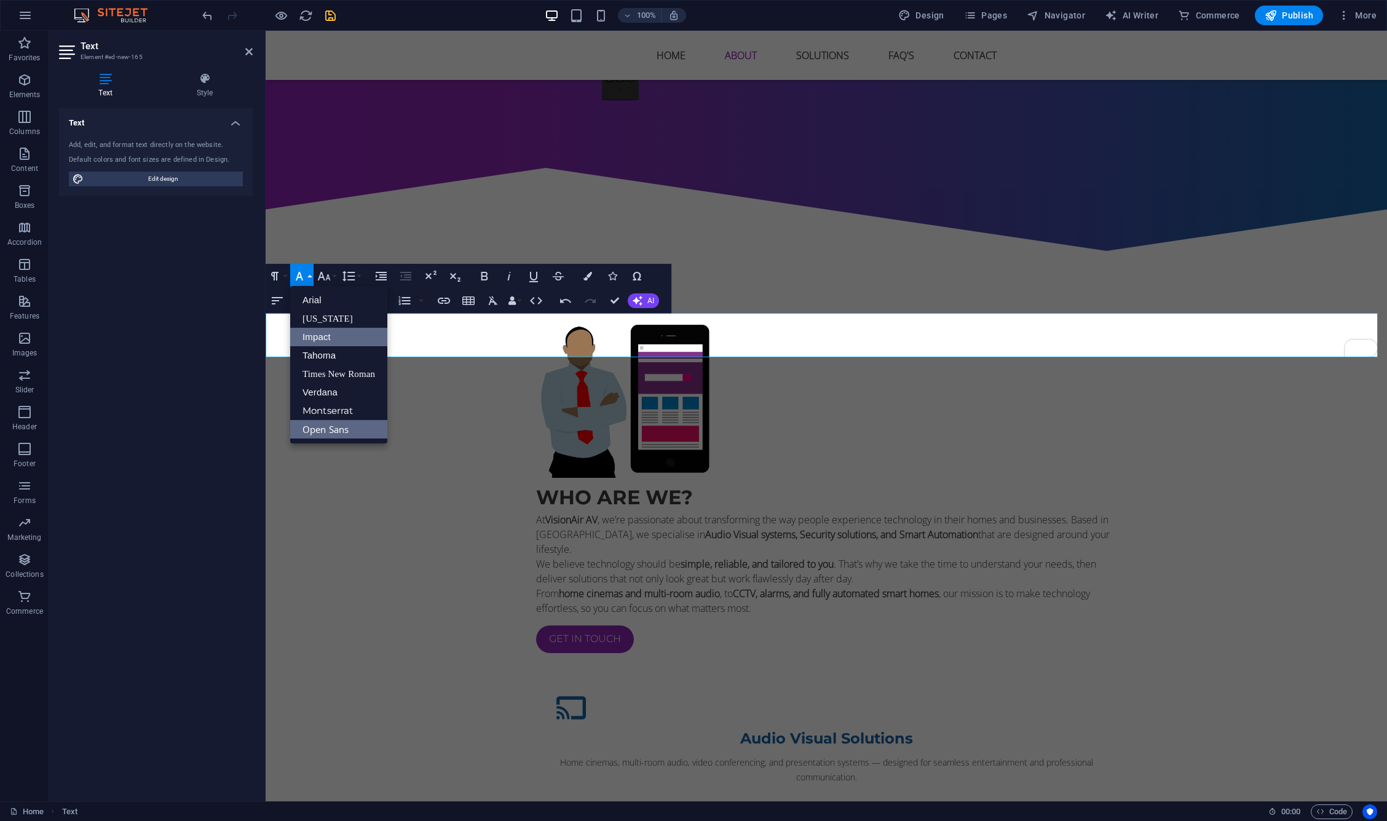
scroll to position [0, 0]
click at [538, 280] on icon "button" at bounding box center [533, 276] width 15 height 15
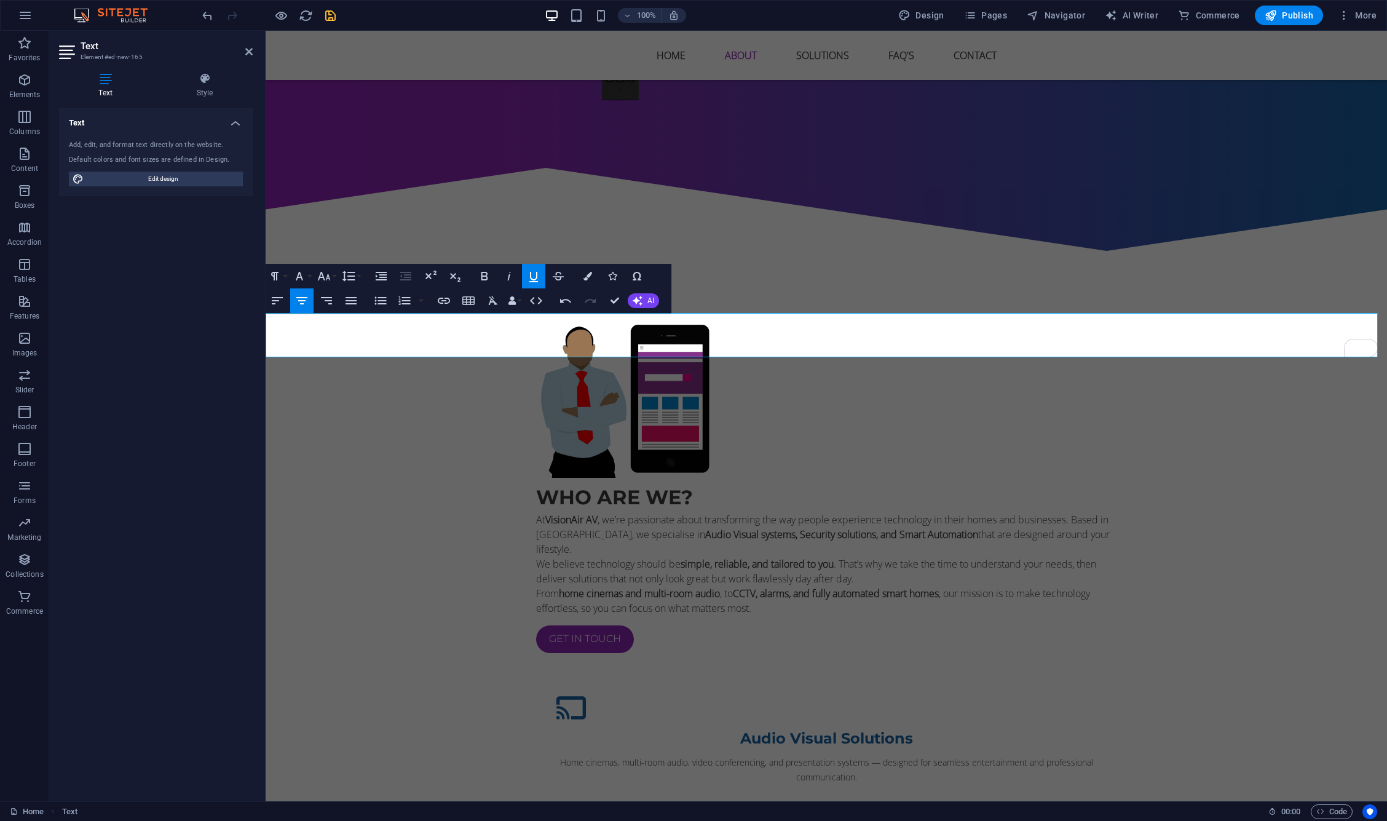
click at [538, 280] on icon "button" at bounding box center [533, 276] width 15 height 15
click at [501, 271] on button "Italic" at bounding box center [508, 276] width 23 height 25
click at [484, 272] on icon "button" at bounding box center [484, 276] width 7 height 9
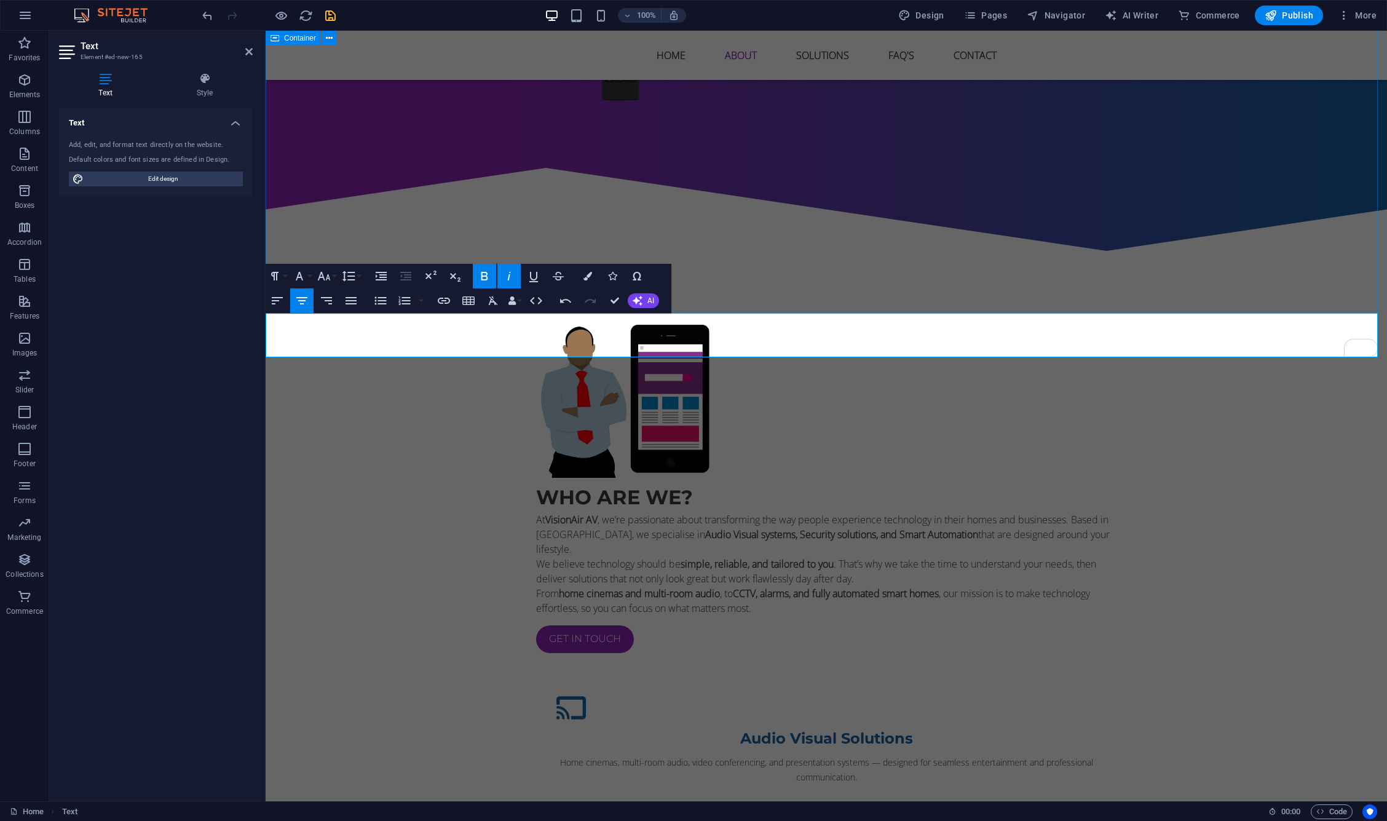
click at [1130, 272] on div "Who are we? At [GEOGRAPHIC_DATA] AV , we’re passionate about transforming the w…" at bounding box center [827, 819] width 1122 height 1102
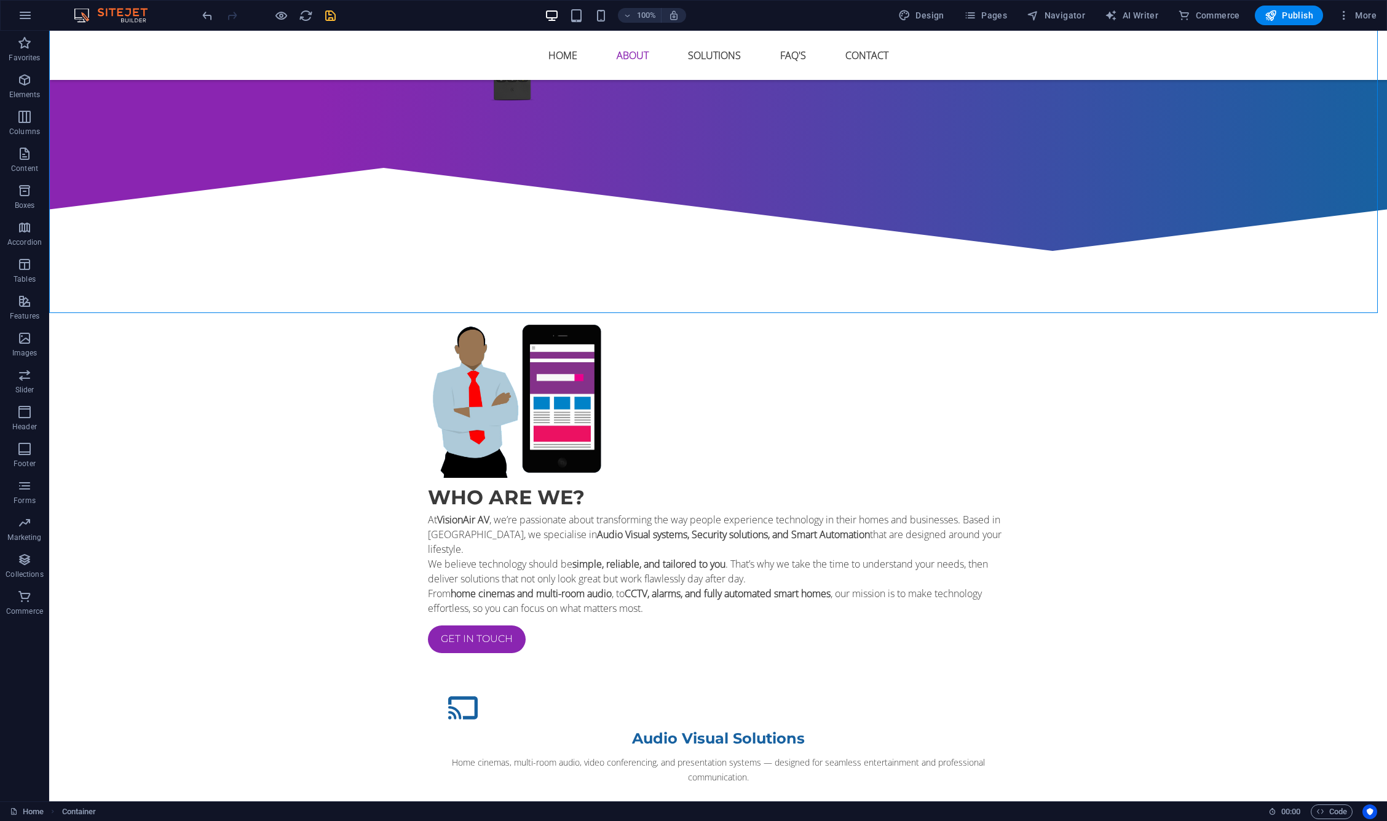
click at [328, 22] on icon "save" at bounding box center [330, 16] width 14 height 14
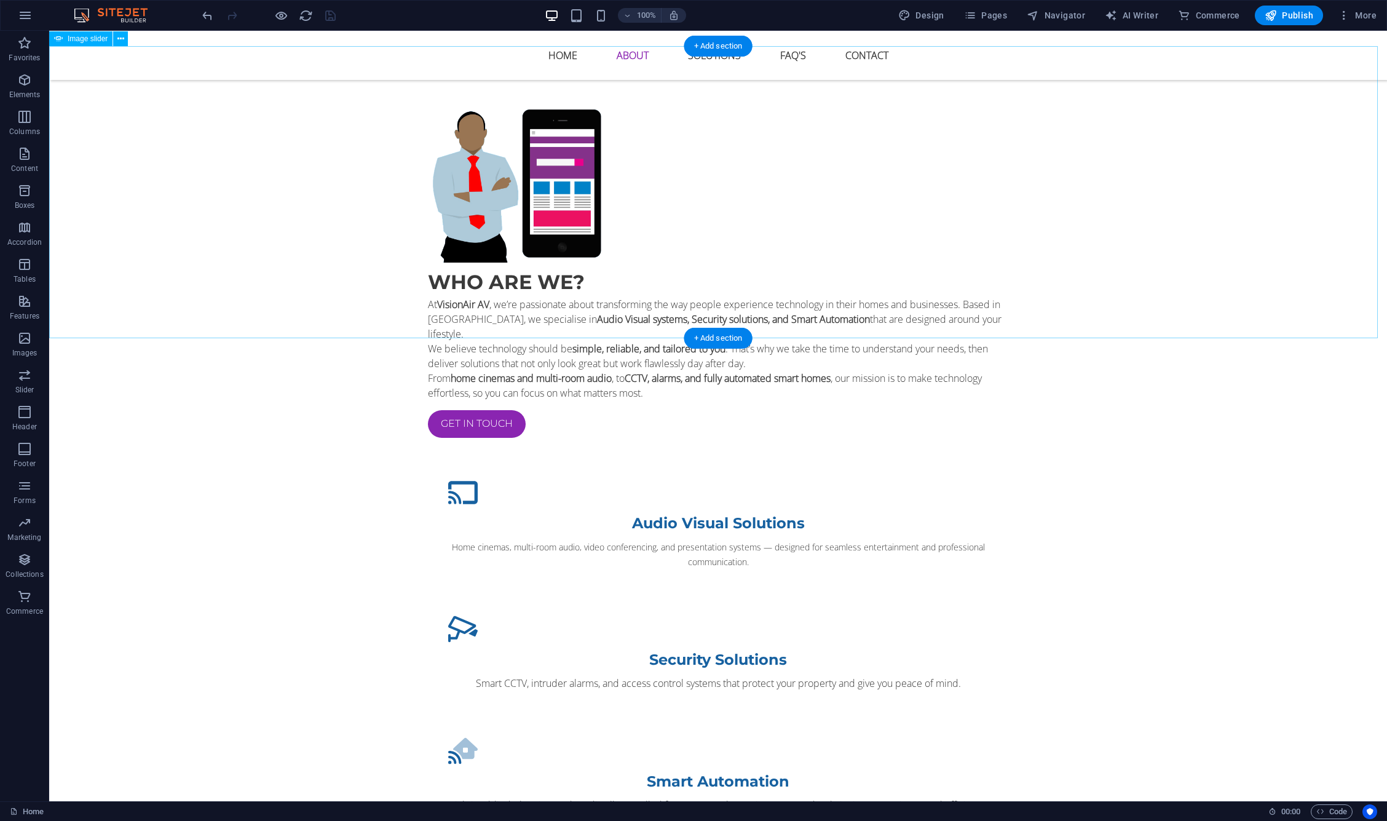
scroll to position [1355, 0]
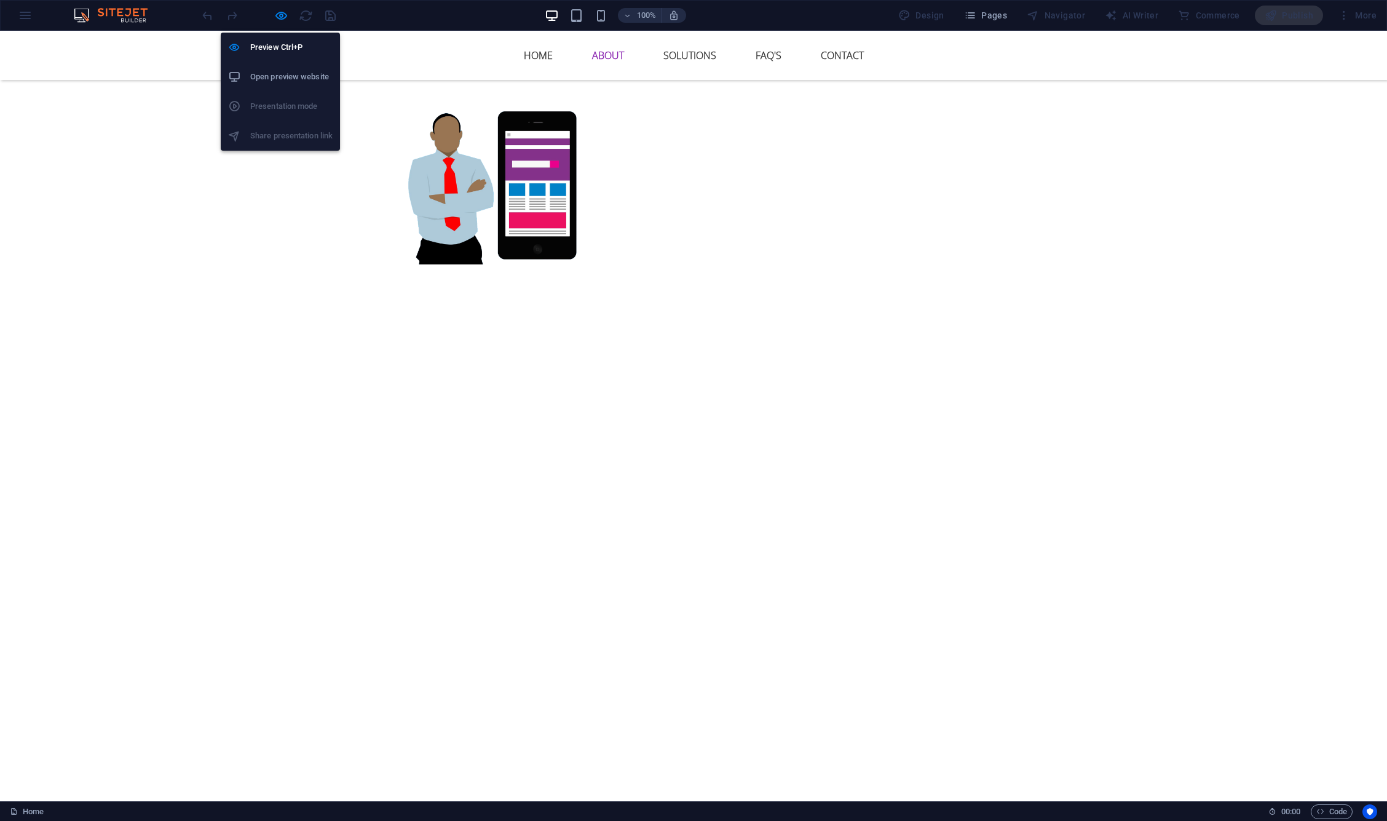
click at [277, 74] on h6 "Open preview website" at bounding box center [291, 76] width 82 height 15
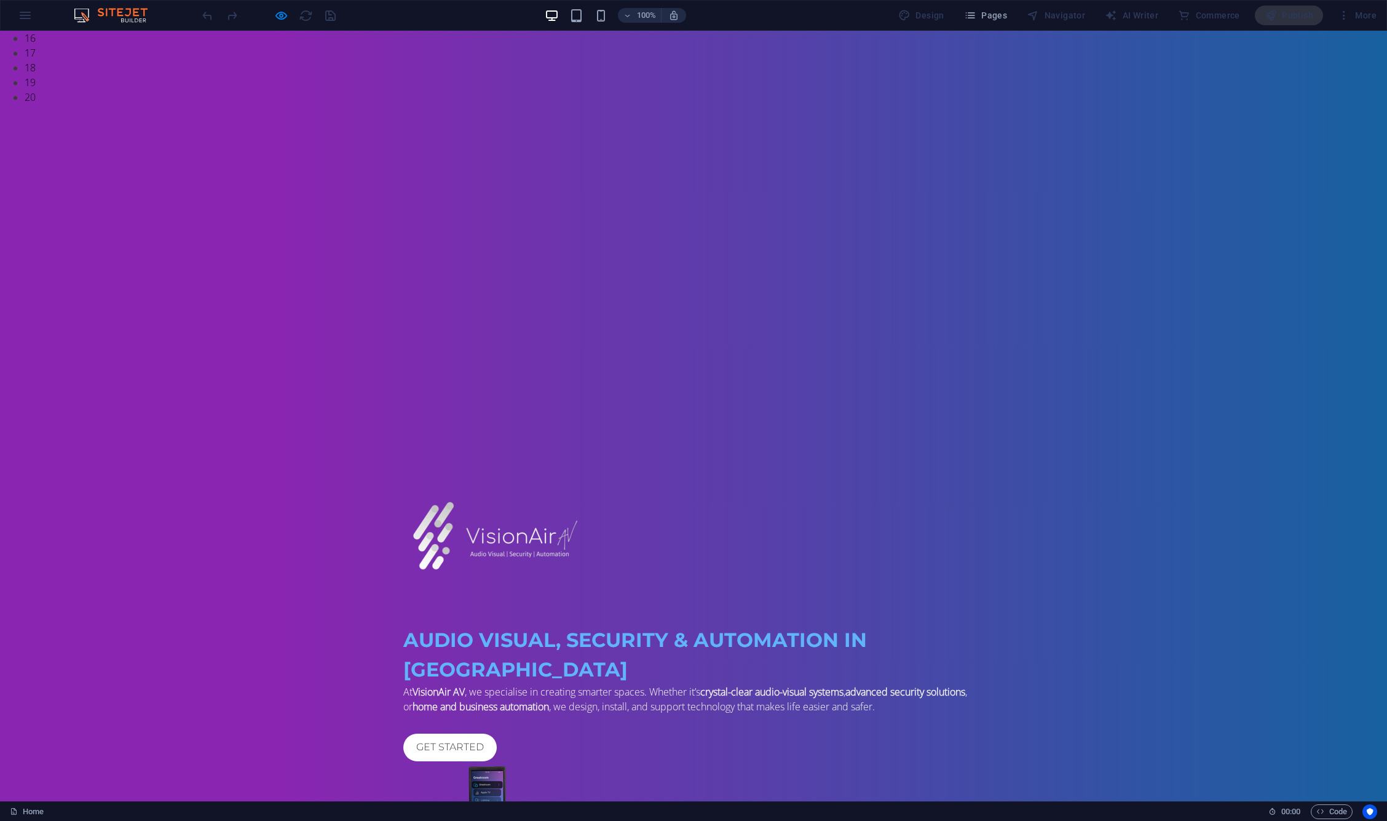
scroll to position [0, 0]
